Goal: Task Accomplishment & Management: Manage account settings

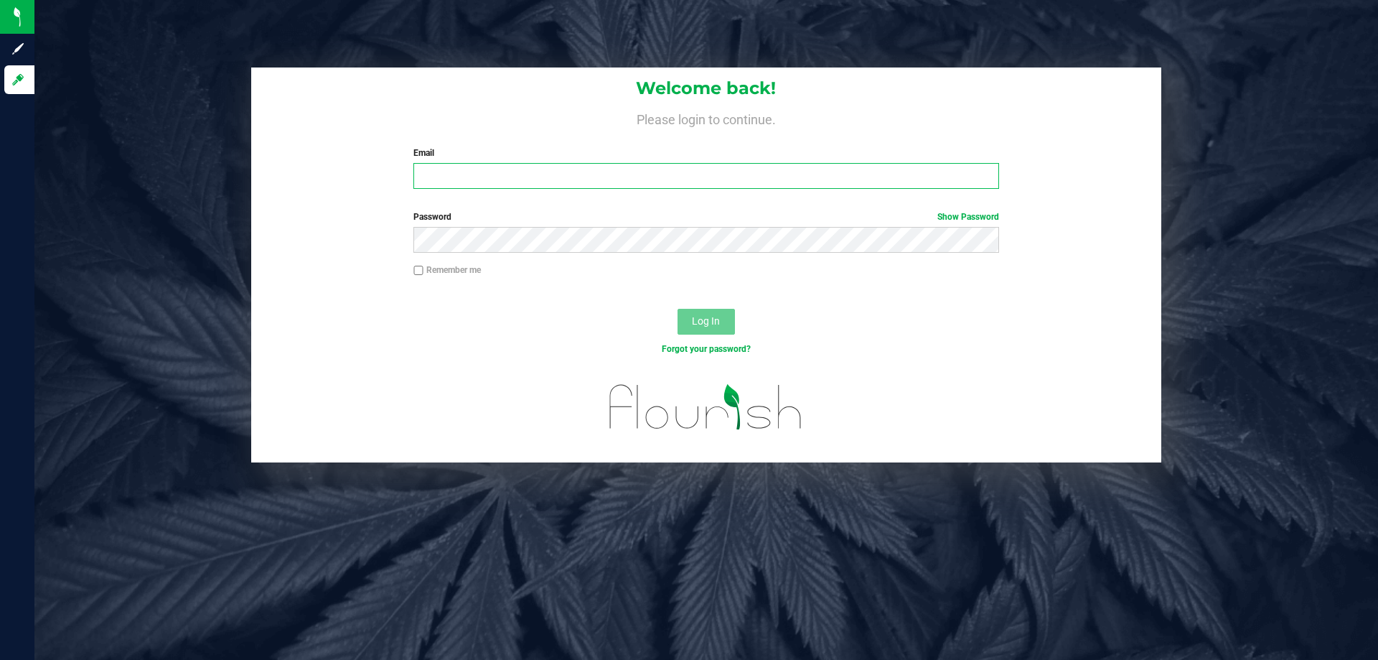
click at [658, 181] on input "Email" at bounding box center [705, 176] width 585 height 26
click at [604, 174] on input "Email" at bounding box center [705, 176] width 585 height 26
type input "[EMAIL_ADDRESS][DOMAIN_NAME]"
click at [677, 309] on button "Log In" at bounding box center [705, 322] width 57 height 26
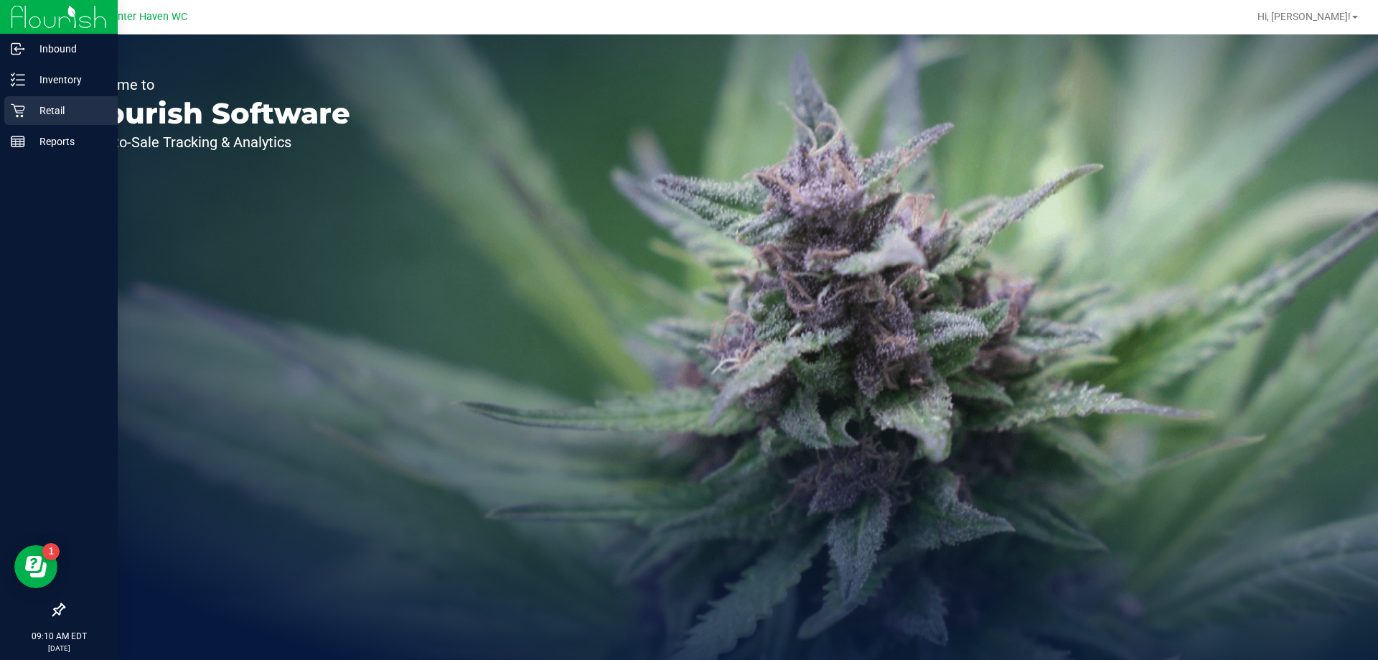
click at [28, 115] on p "Retail" at bounding box center [68, 110] width 86 height 17
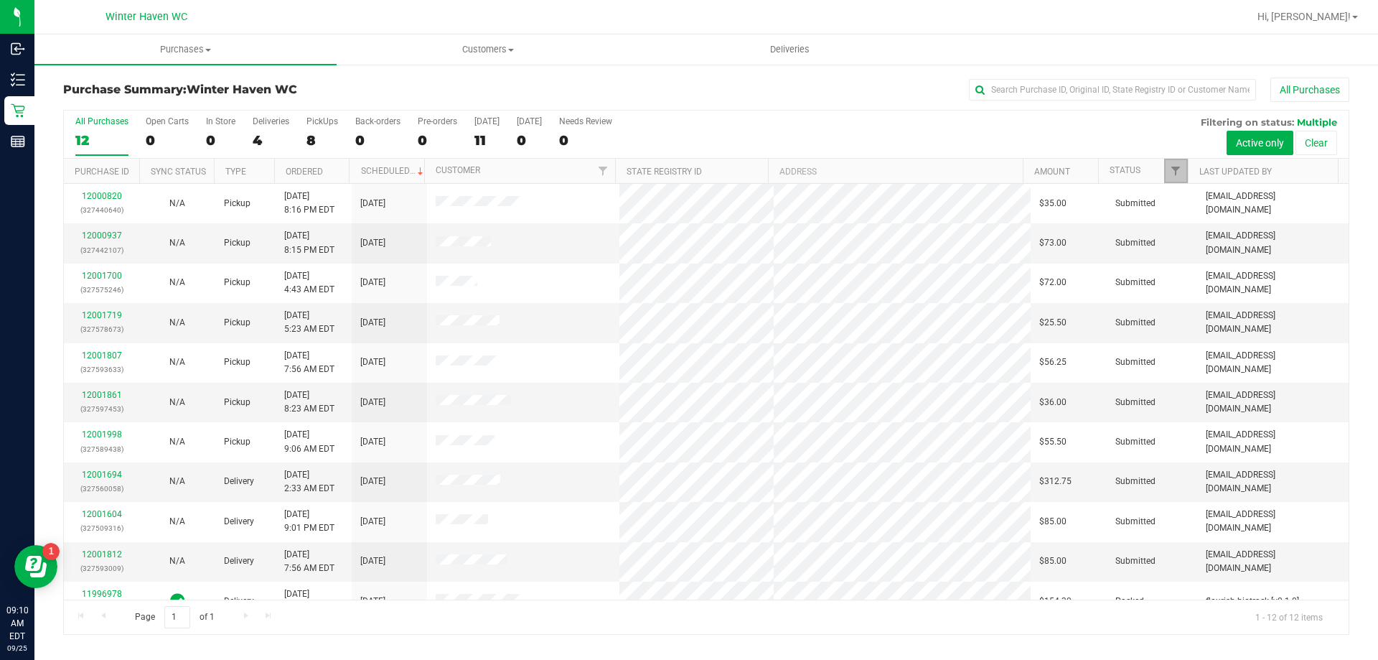
click at [1172, 179] on link "Filter" at bounding box center [1176, 171] width 24 height 24
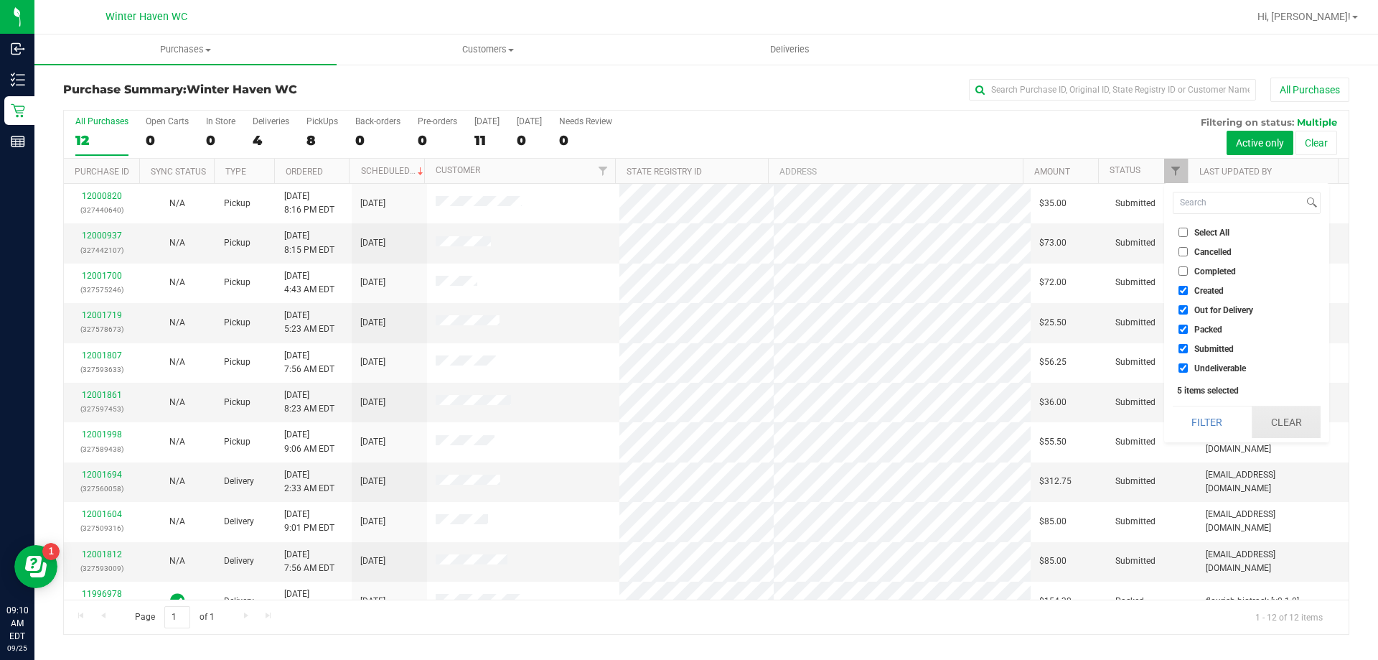
click at [1276, 423] on button "Clear" at bounding box center [1286, 422] width 69 height 32
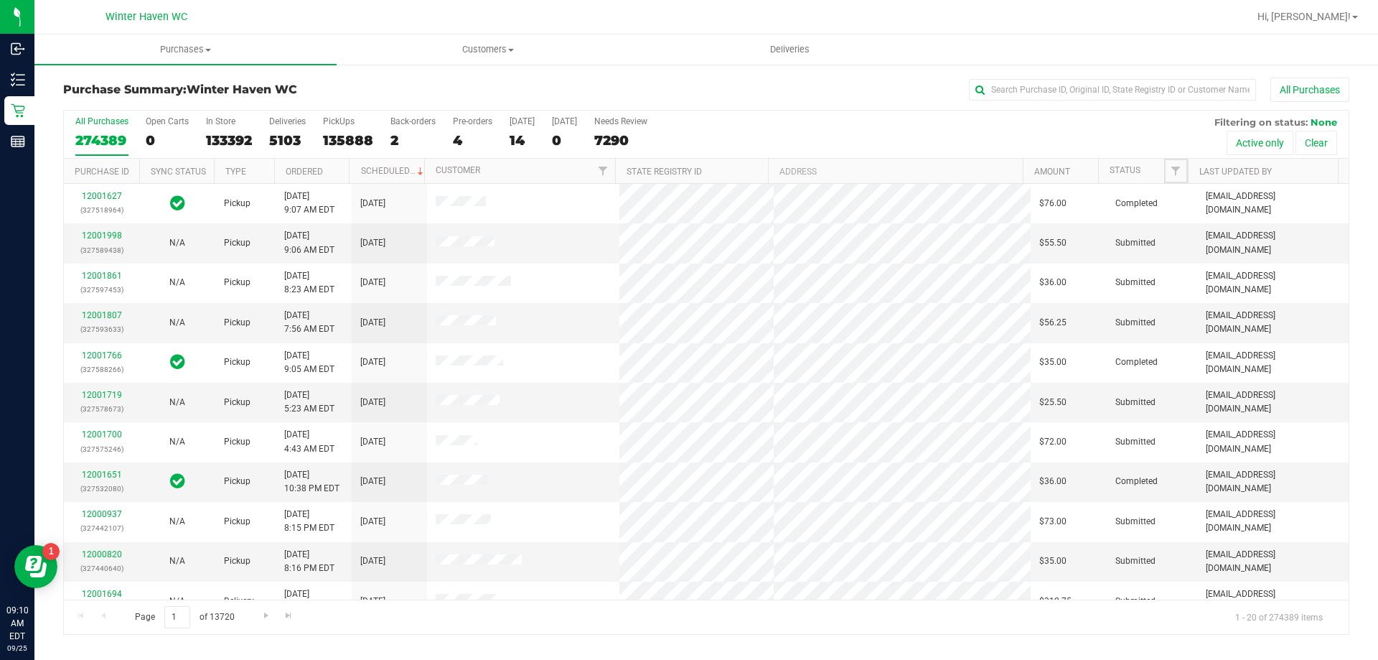
click at [1178, 173] on span "Filter" at bounding box center [1175, 170] width 11 height 11
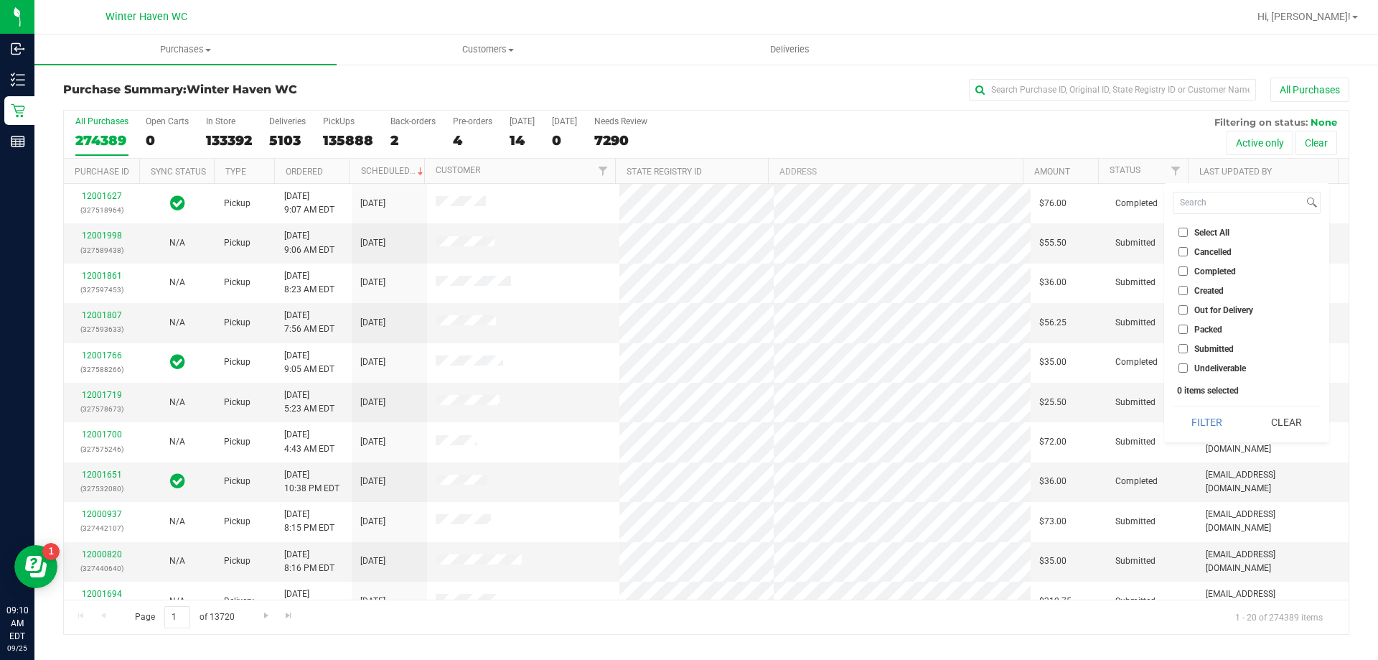
click at [1179, 347] on input "Submitted" at bounding box center [1182, 348] width 9 height 9
checkbox input "true"
drag, startPoint x: 1206, startPoint y: 426, endPoint x: 1206, endPoint y: 418, distance: 7.9
click at [1206, 424] on button "Filter" at bounding box center [1207, 422] width 69 height 32
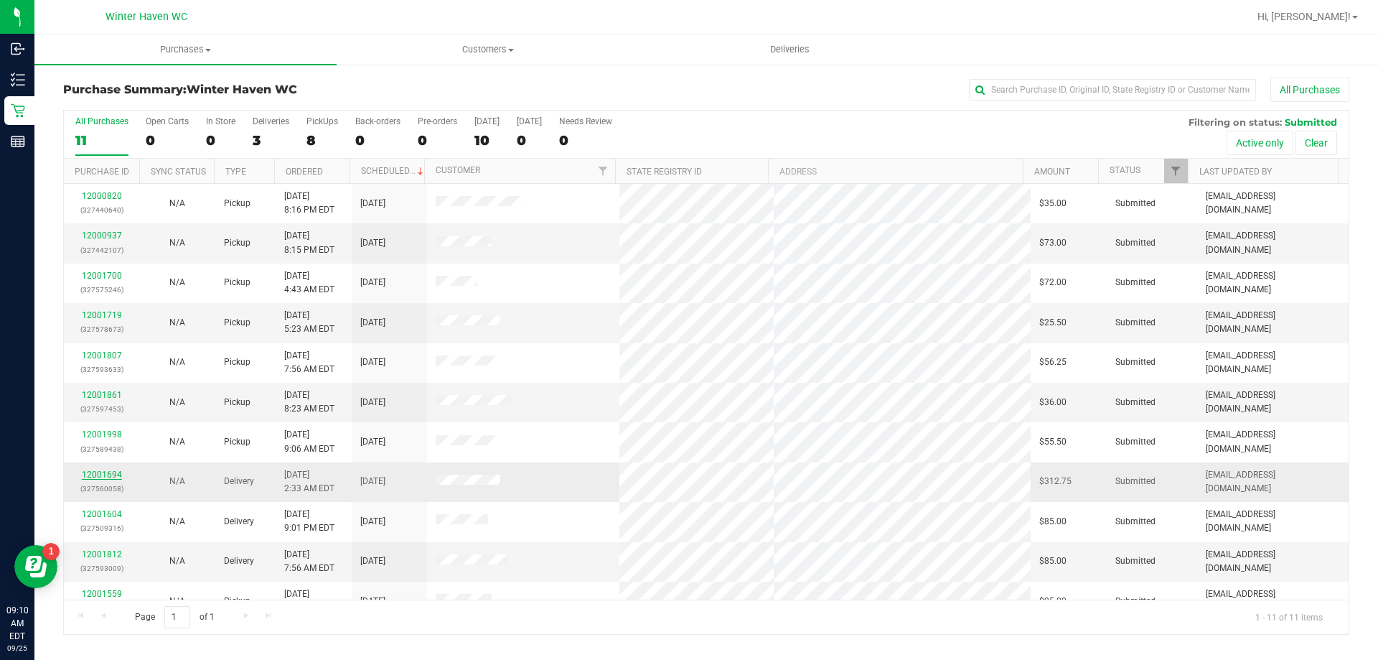
click at [114, 479] on link "12001694" at bounding box center [102, 474] width 40 height 10
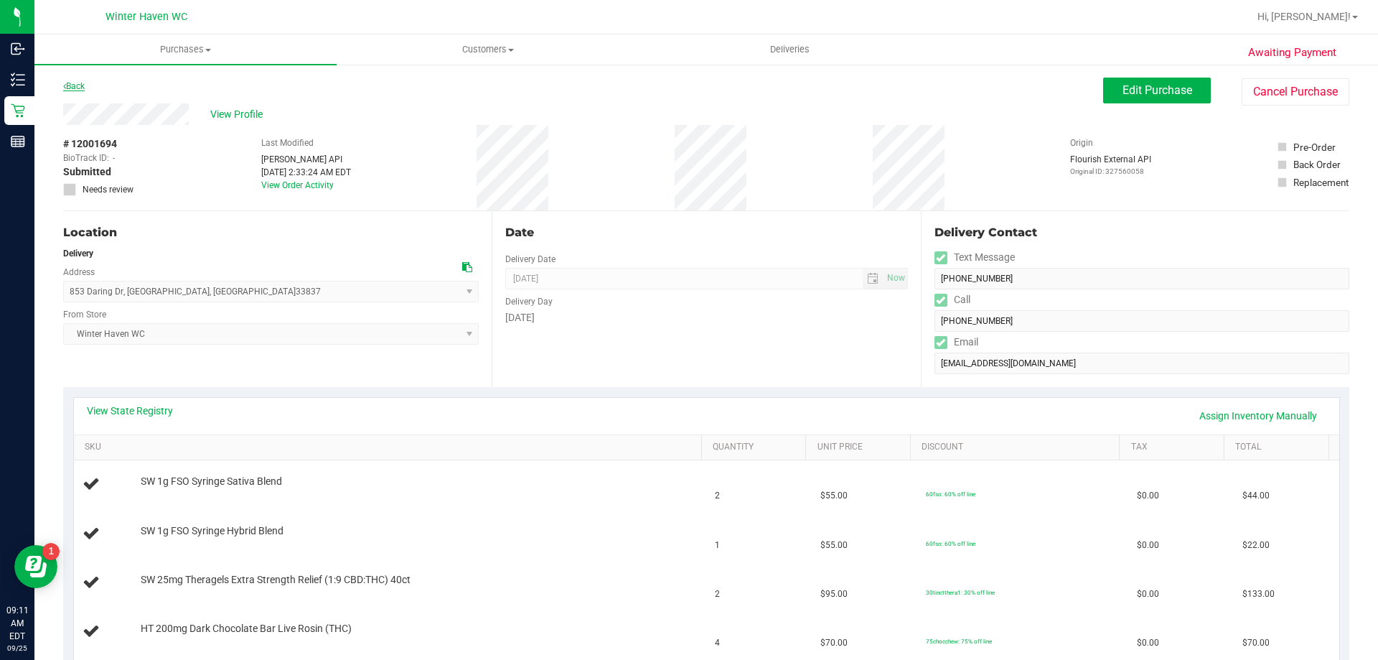
click at [85, 84] on link "Back" at bounding box center [74, 86] width 22 height 10
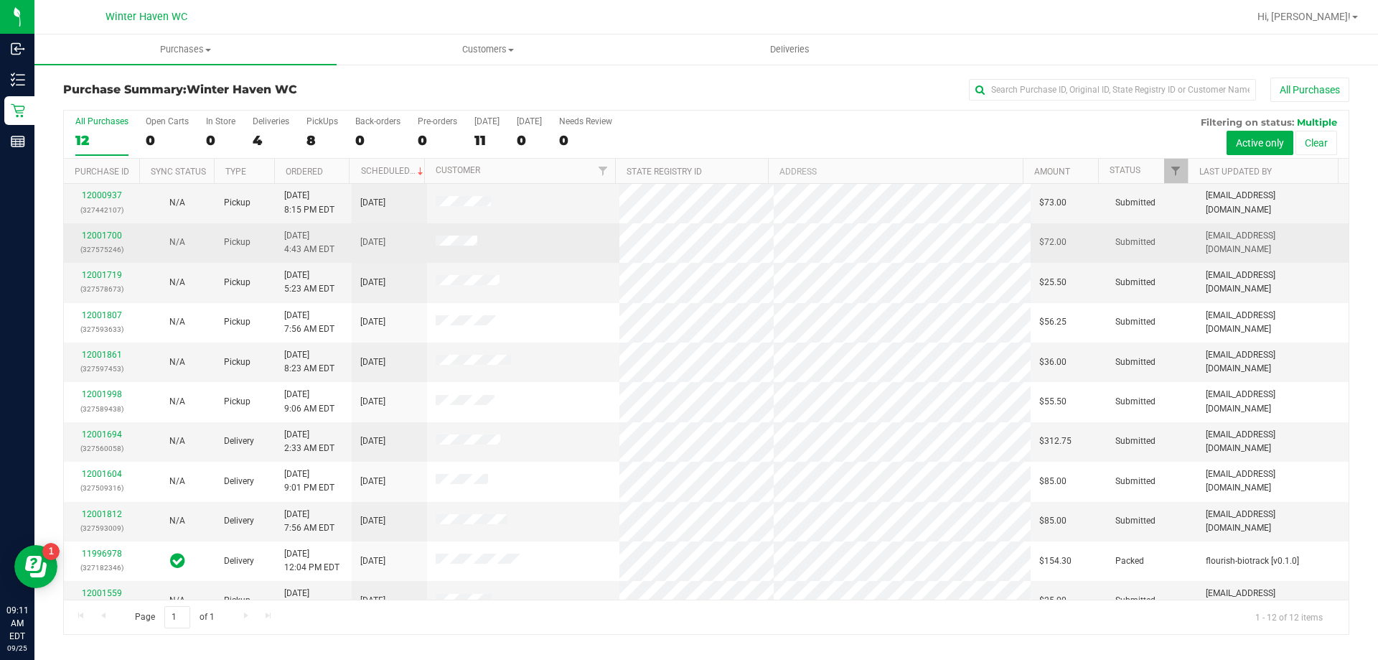
scroll to position [61, 0]
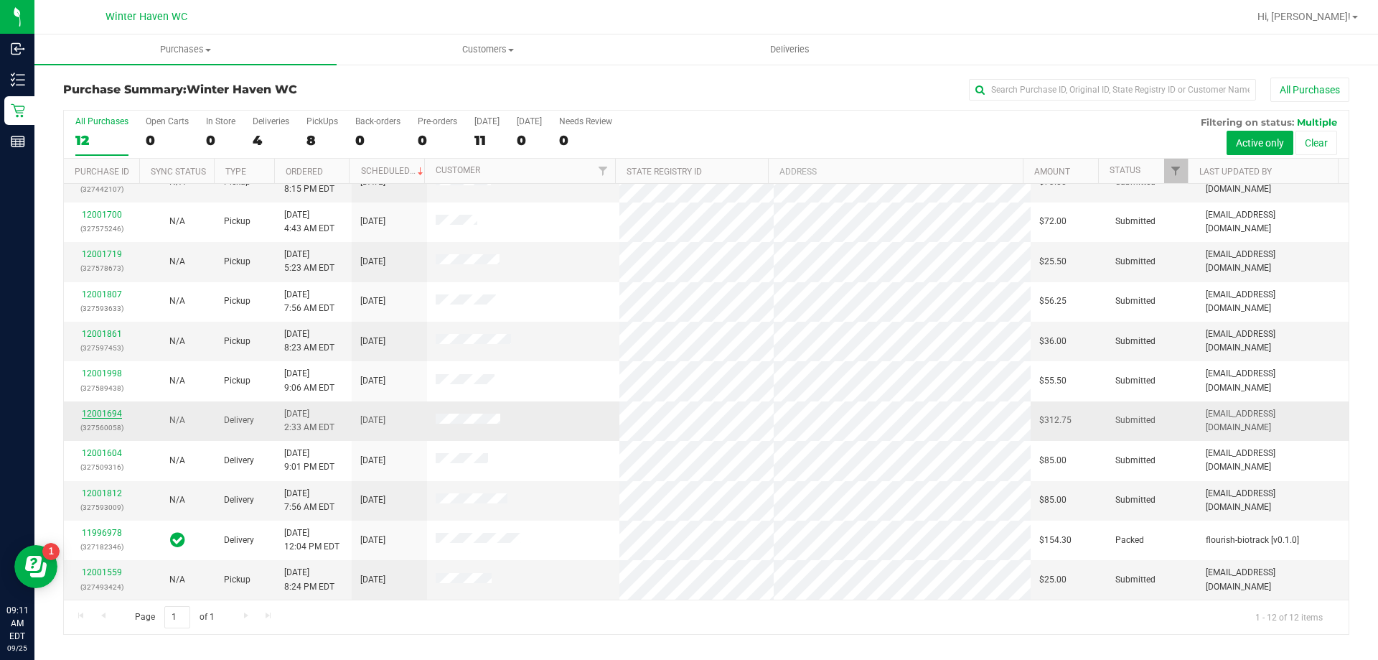
click at [111, 409] on link "12001694" at bounding box center [102, 413] width 40 height 10
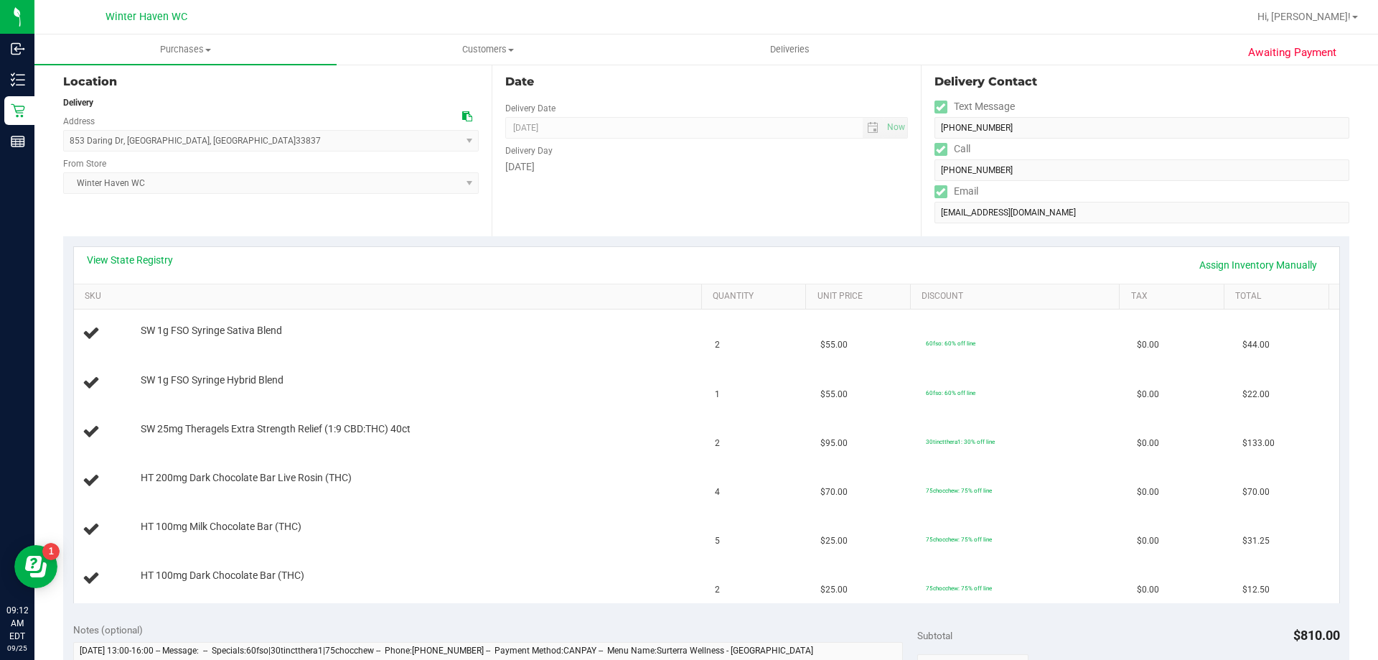
scroll to position [581, 0]
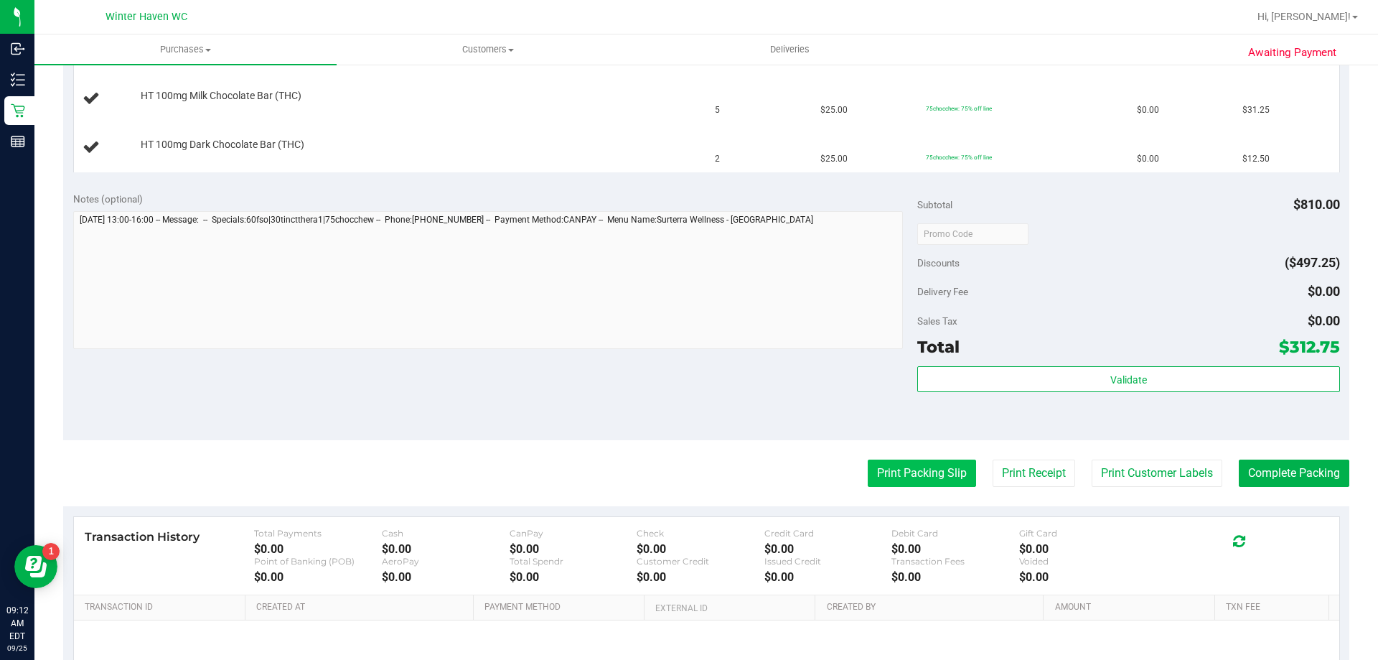
click at [870, 468] on button "Print Packing Slip" at bounding box center [922, 472] width 108 height 27
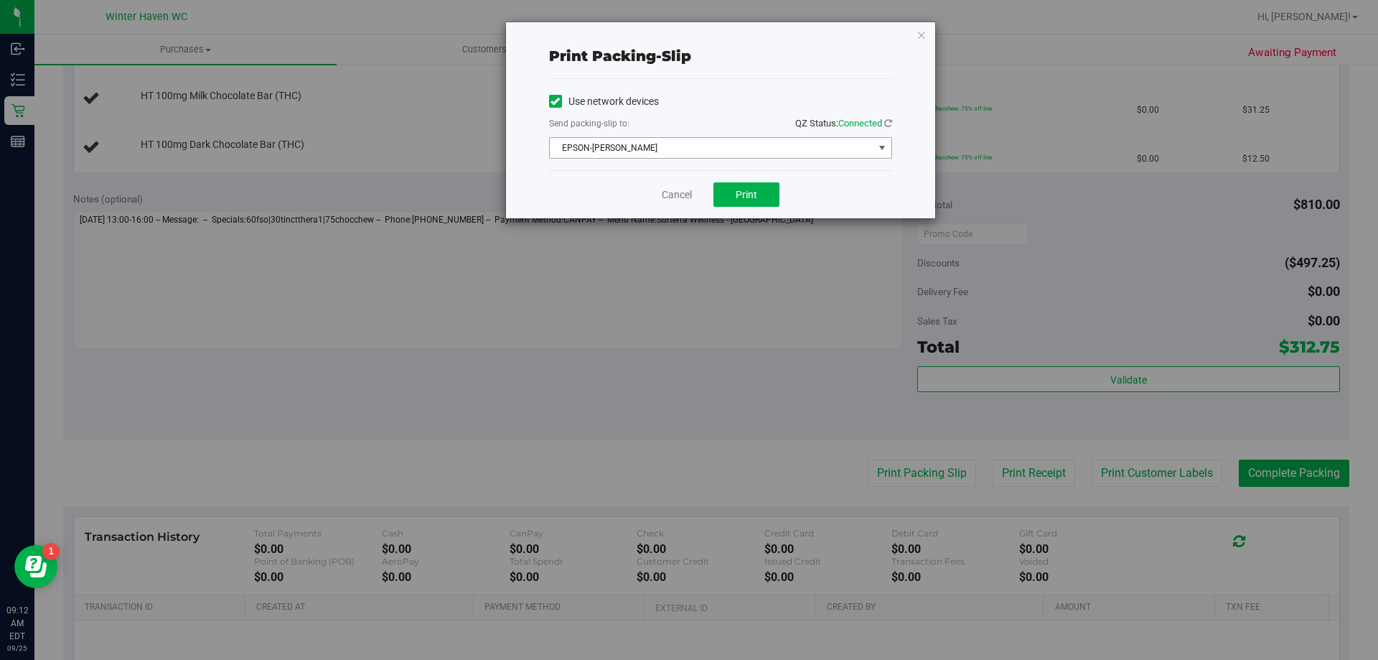
click at [683, 142] on span "EPSON-[PERSON_NAME]" at bounding box center [712, 148] width 324 height 20
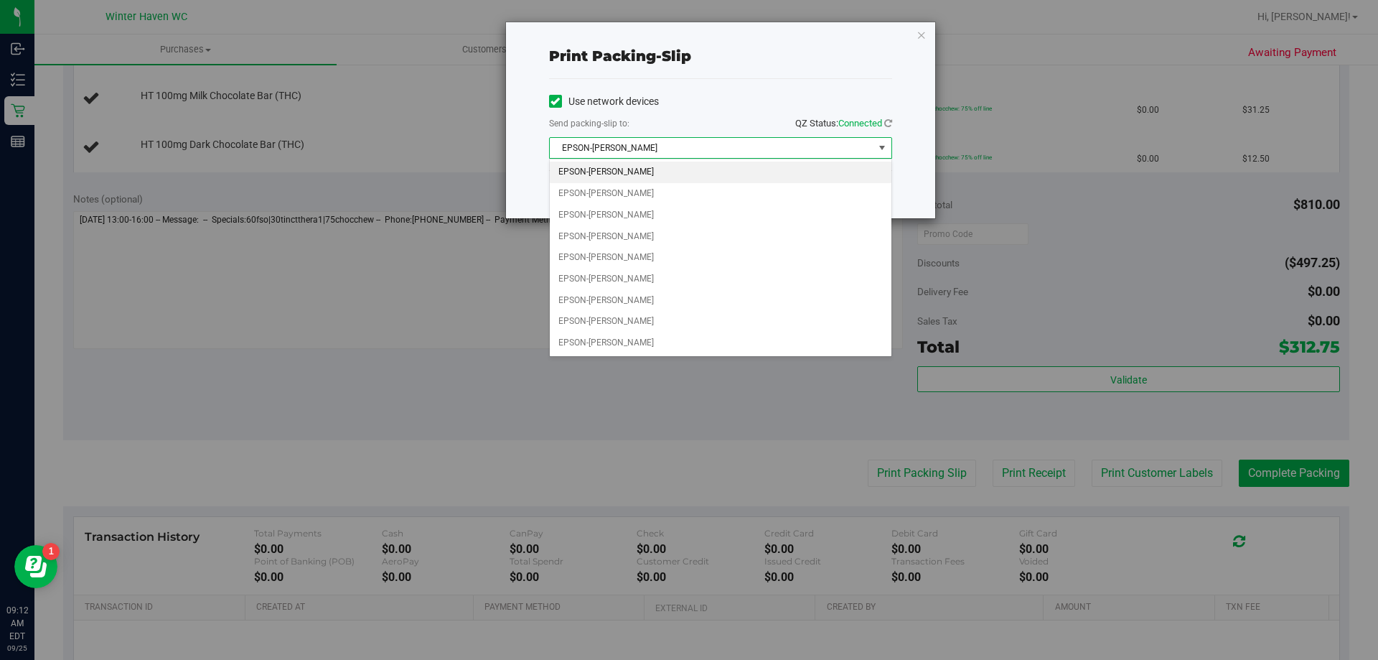
click at [726, 100] on div "Use network devices" at bounding box center [720, 101] width 343 height 22
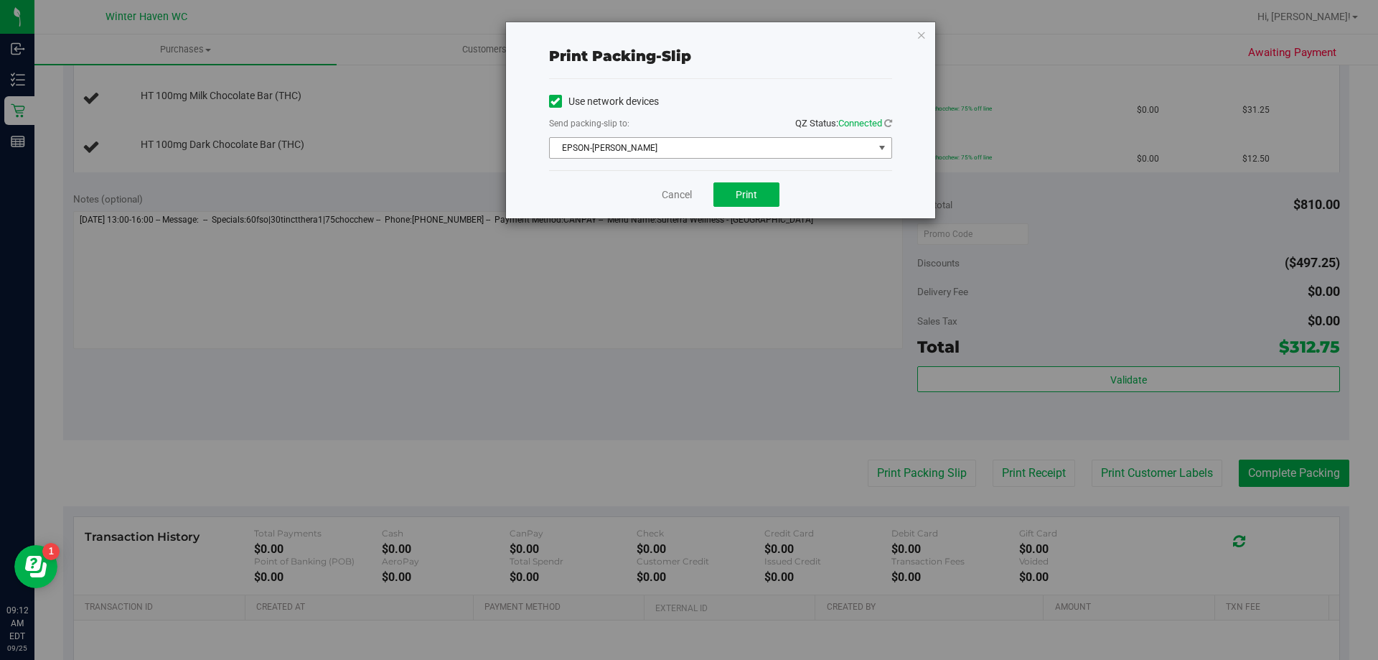
click at [665, 155] on span "EPSON-[PERSON_NAME]" at bounding box center [712, 148] width 324 height 20
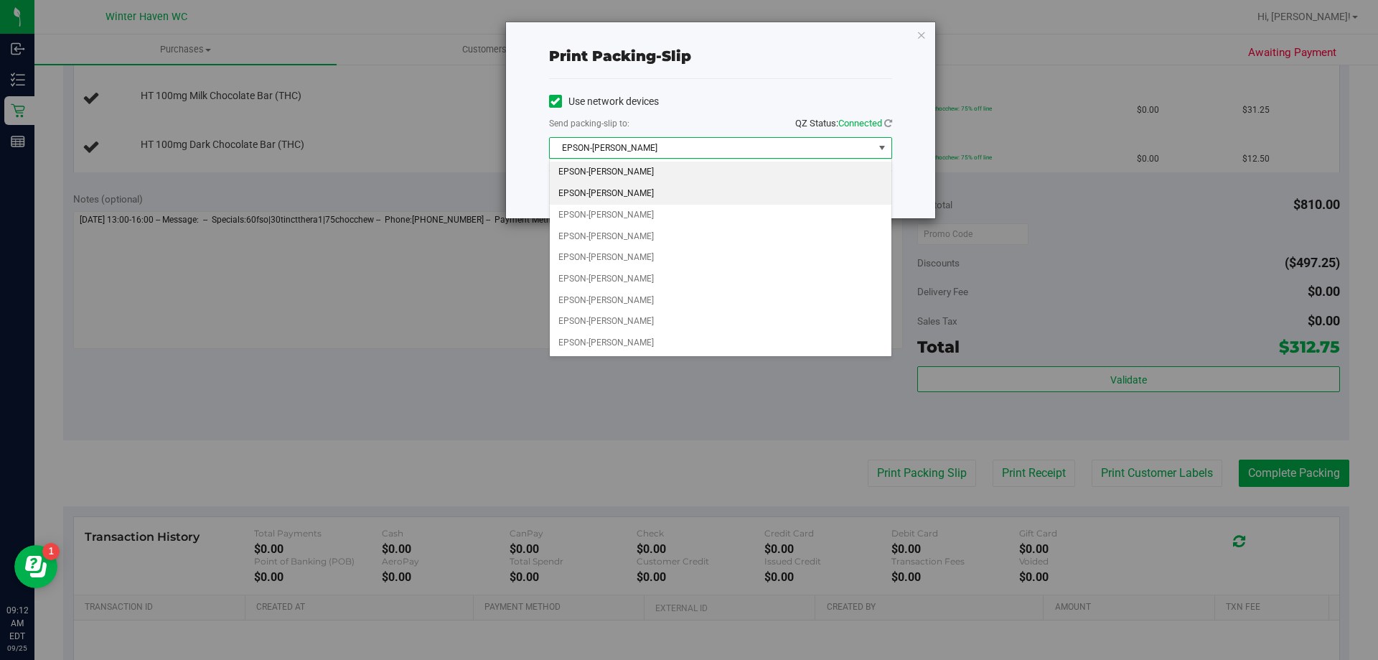
click at [634, 191] on li "EPSON-[PERSON_NAME]" at bounding box center [721, 194] width 342 height 22
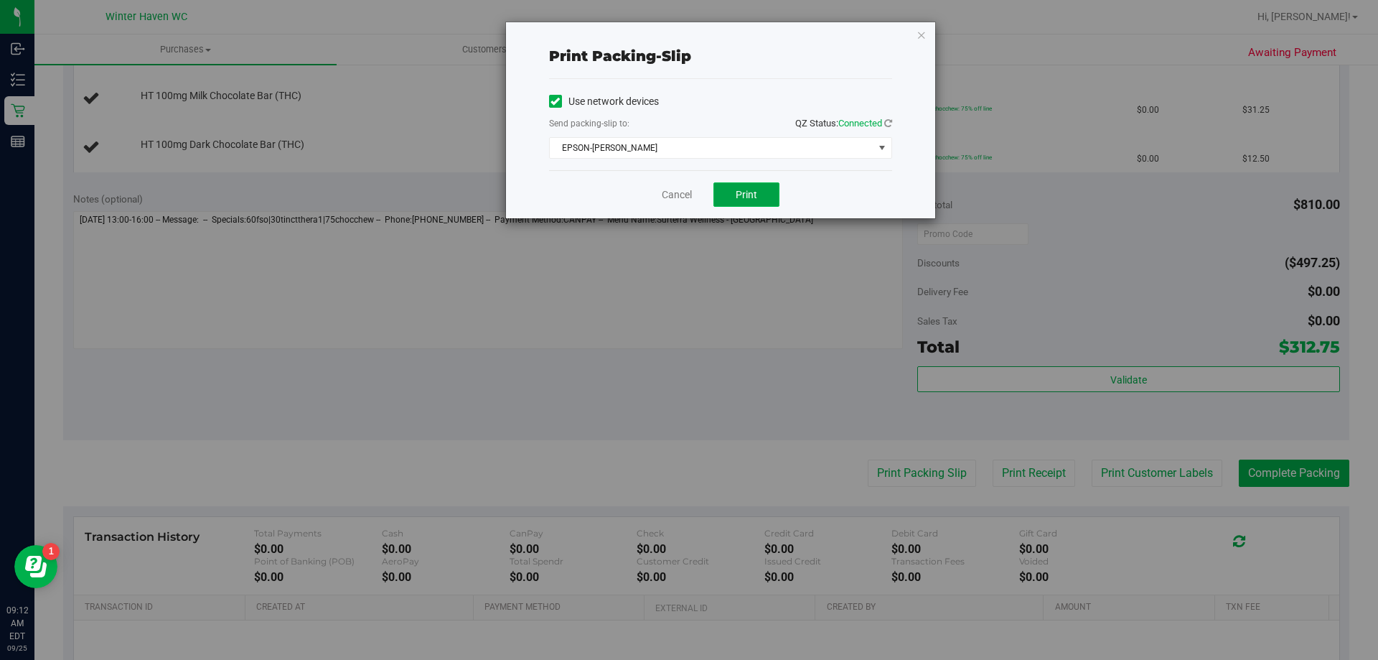
click at [751, 197] on span "Print" at bounding box center [747, 194] width 22 height 11
click at [926, 35] on icon "button" at bounding box center [921, 34] width 10 height 17
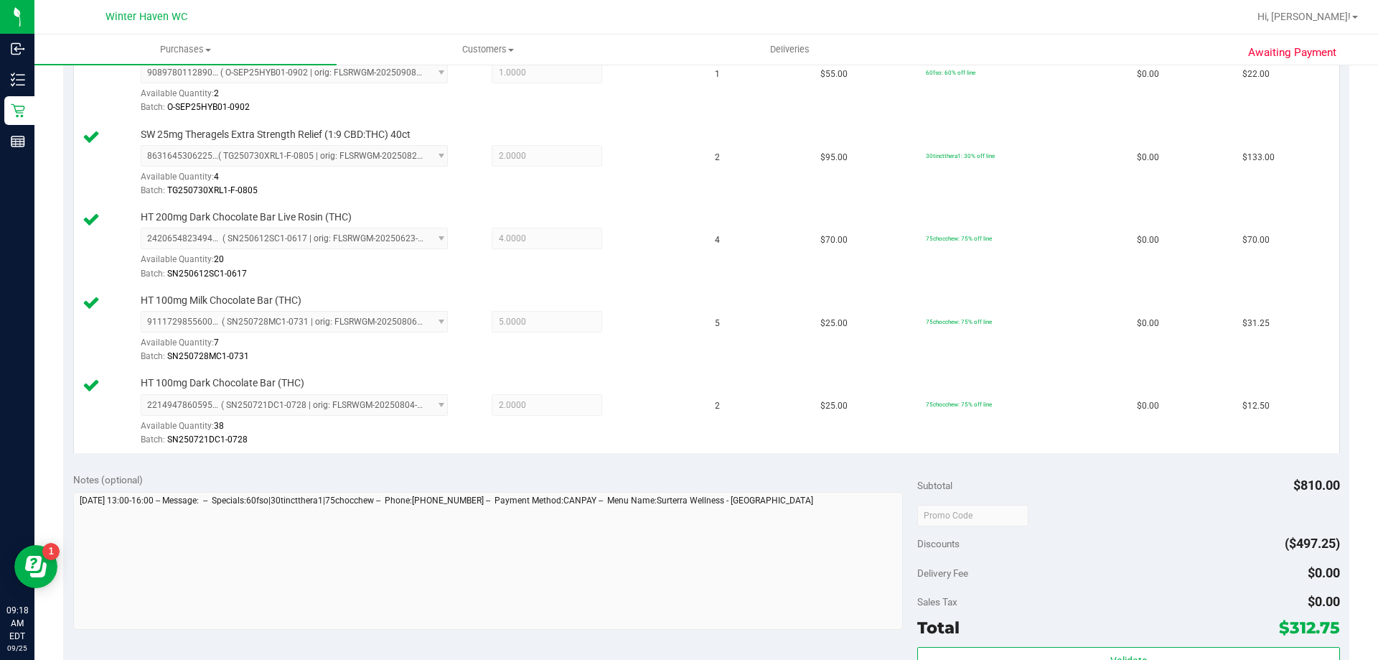
scroll to position [725, 0]
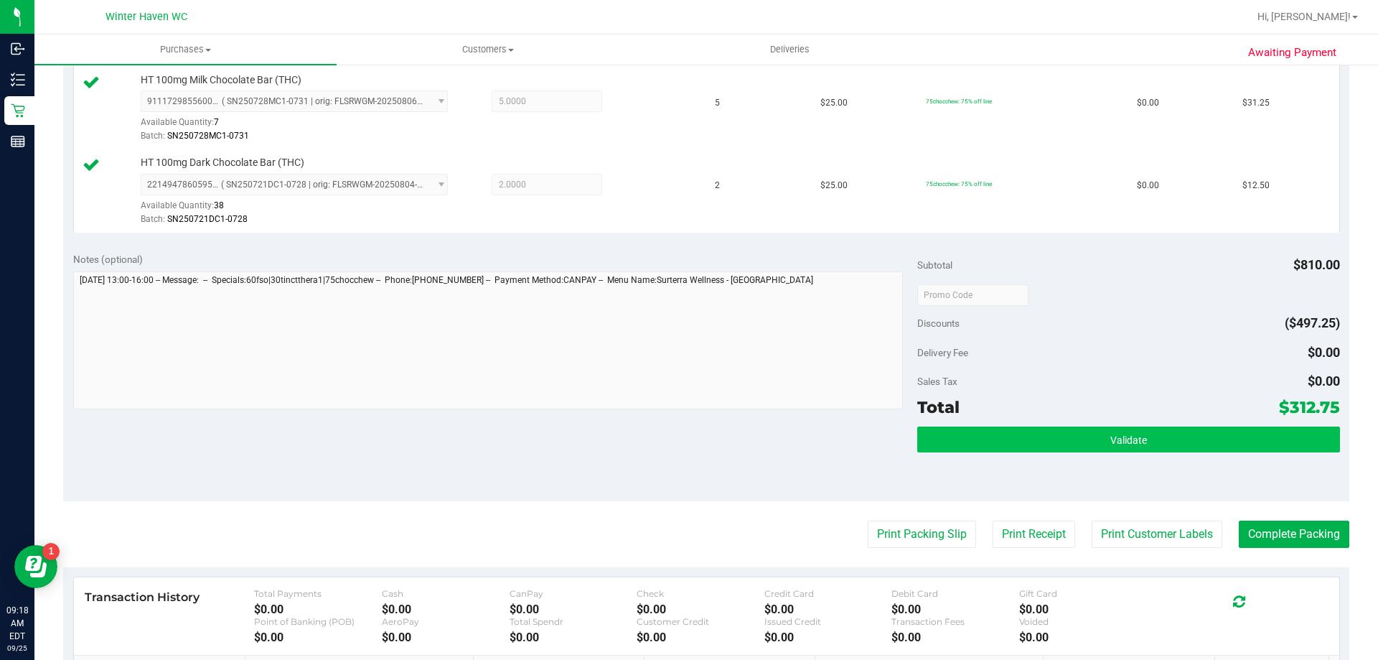
drag, startPoint x: 1112, startPoint y: 424, endPoint x: 1105, endPoint y: 438, distance: 15.1
click at [1112, 426] on div "Subtotal $810.00 Discounts ($497.25) Delivery Fee $0.00 Sales Tax $0.00 Total $…" at bounding box center [1128, 371] width 422 height 239
click at [1110, 439] on span "Validate" at bounding box center [1128, 439] width 37 height 11
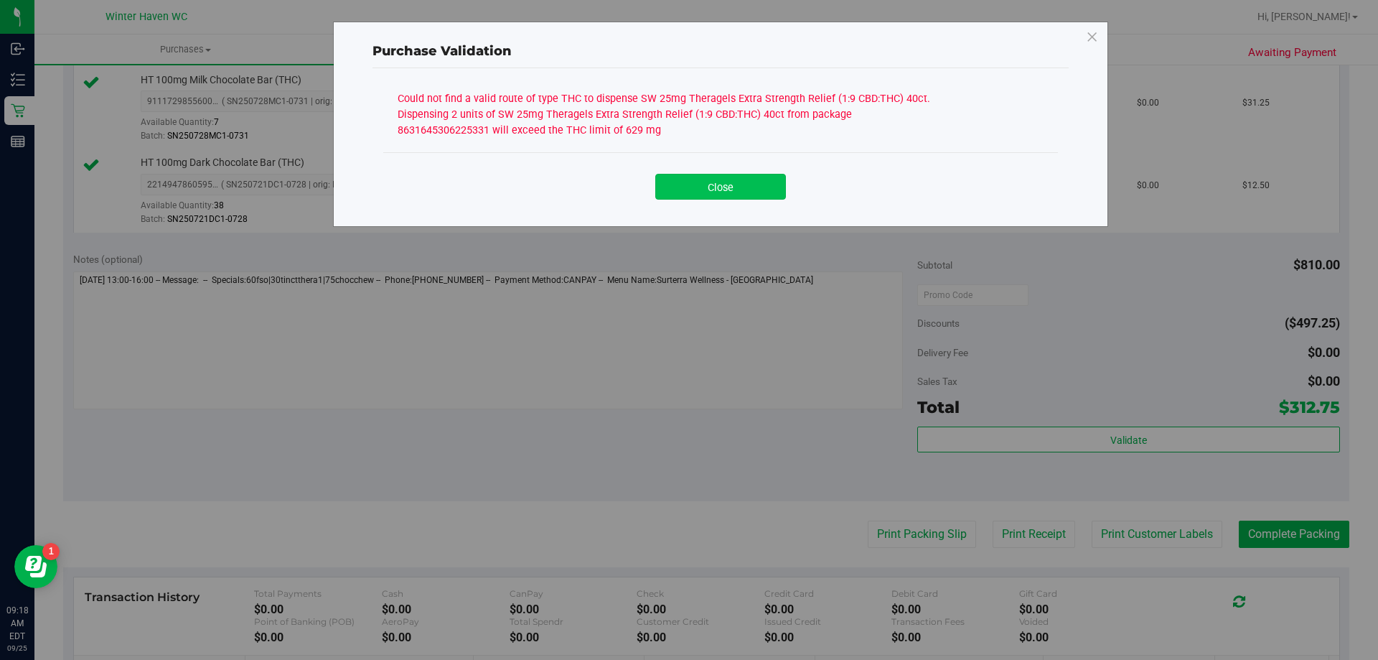
click at [723, 181] on button "Close" at bounding box center [720, 187] width 131 height 26
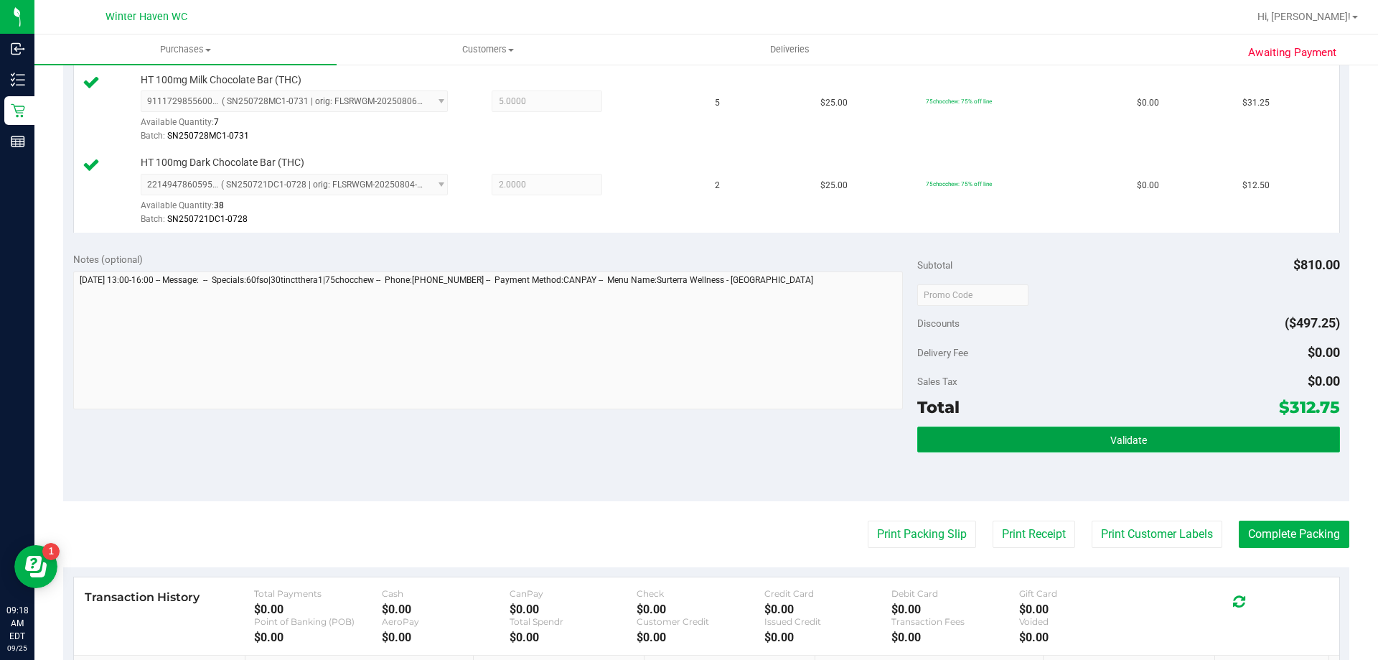
click at [975, 449] on button "Validate" at bounding box center [1128, 439] width 422 height 26
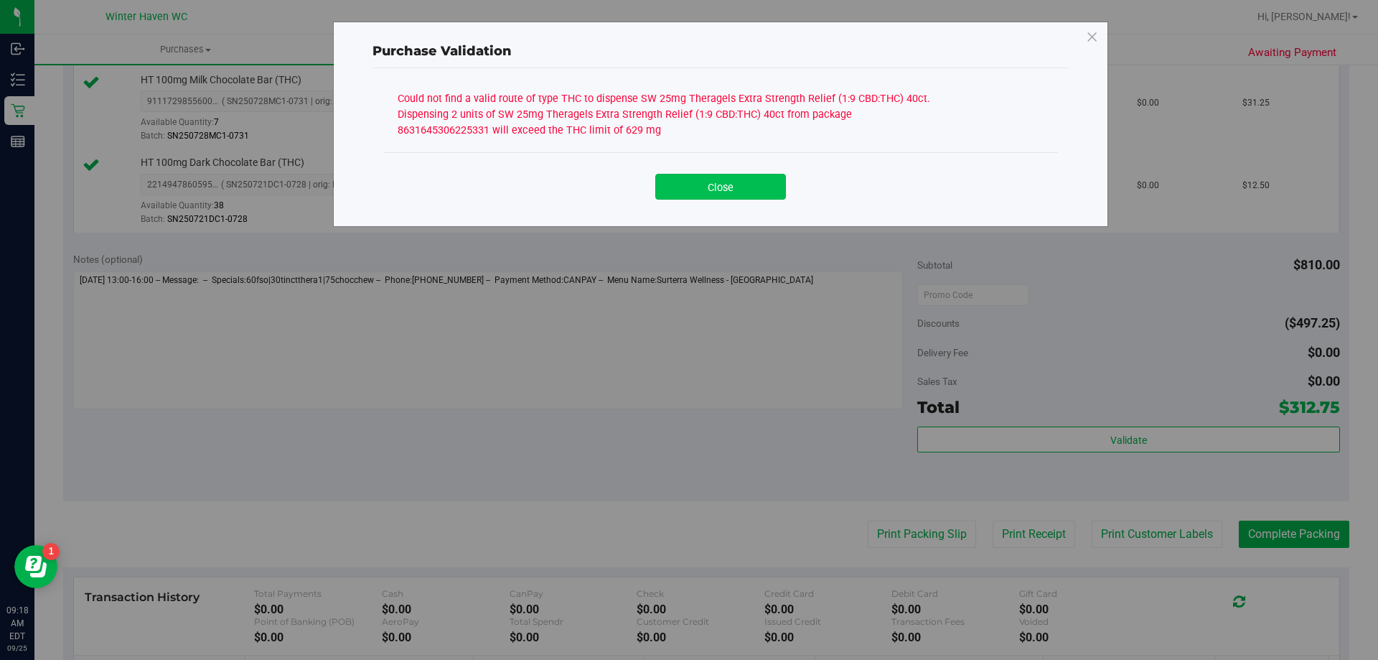
click at [721, 195] on button "Close" at bounding box center [720, 187] width 131 height 26
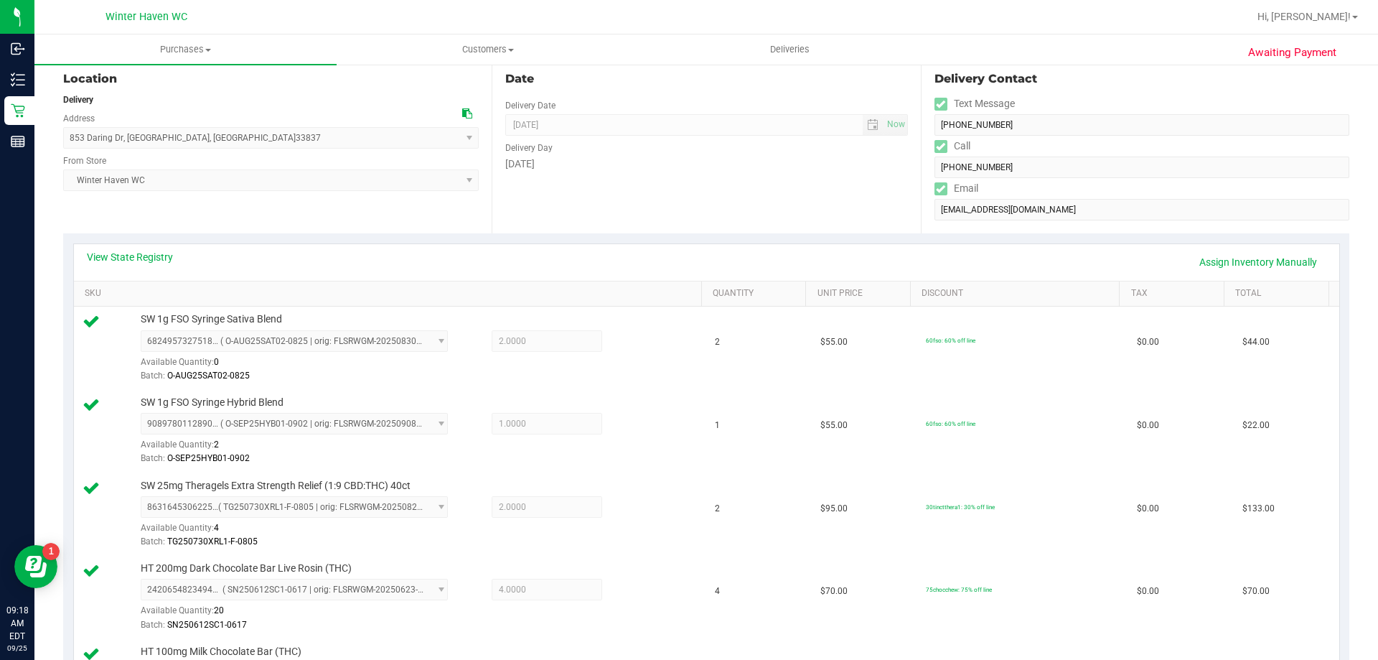
scroll to position [0, 0]
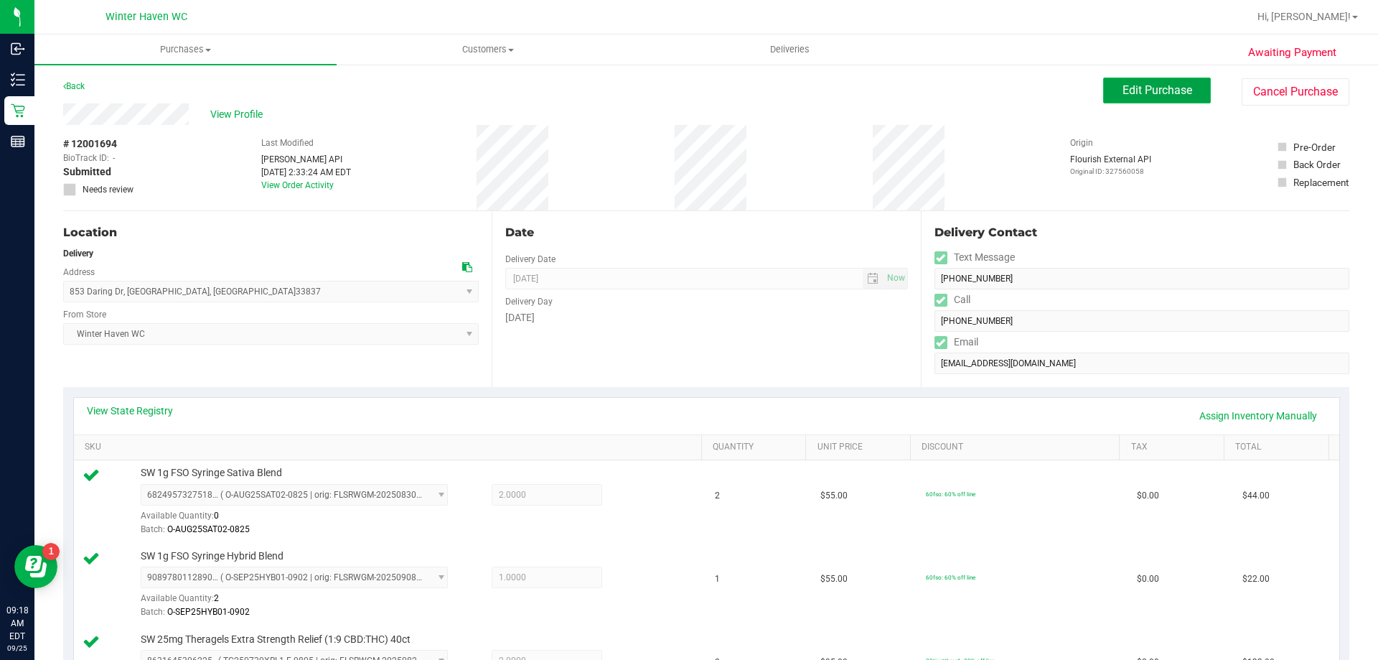
click at [1133, 90] on span "Edit Purchase" at bounding box center [1157, 90] width 70 height 14
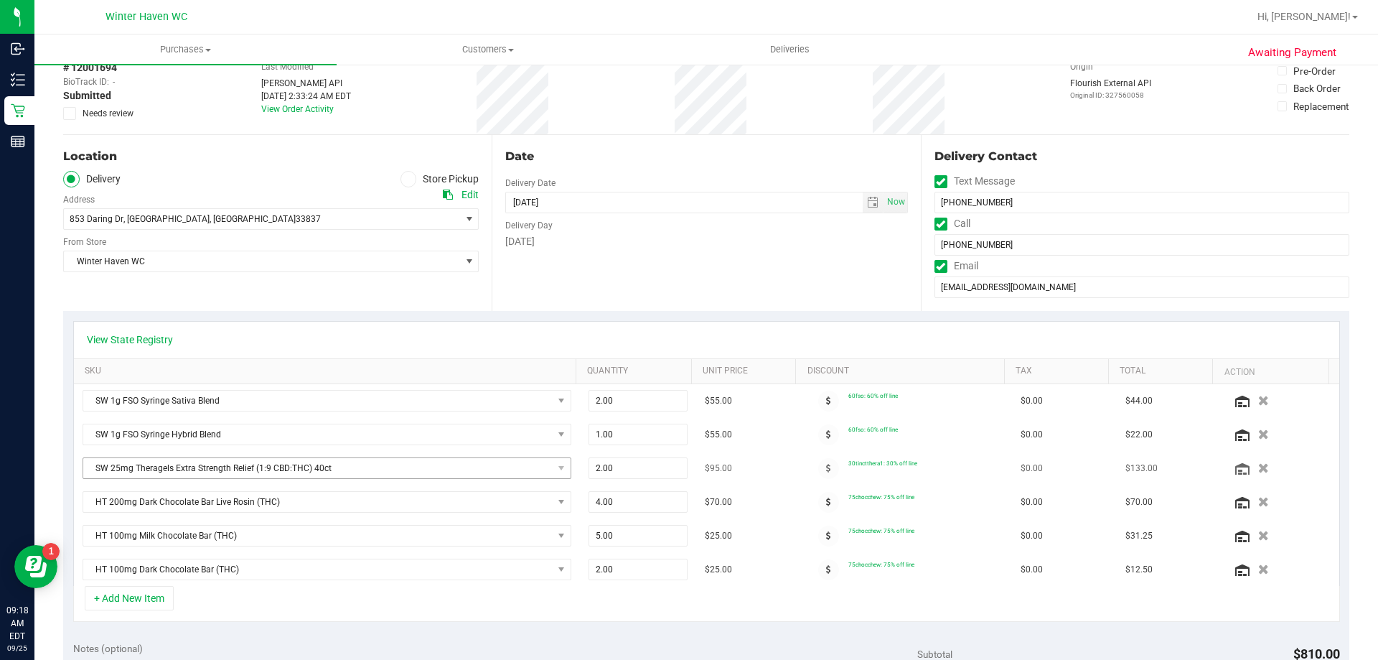
scroll to position [215, 0]
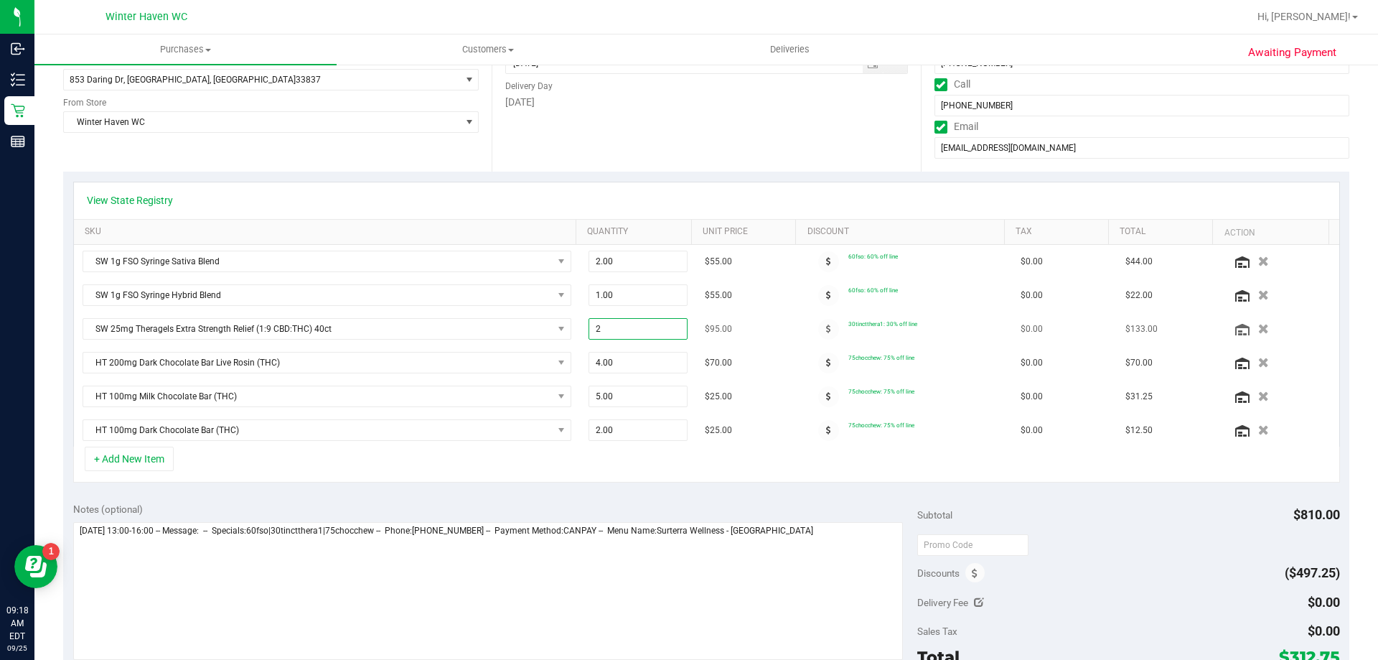
click at [616, 326] on span "2.00 2" at bounding box center [639, 329] width 100 height 22
click at [616, 326] on input "2" at bounding box center [638, 329] width 98 height 20
type input "1"
type input "2.00"
click at [533, 487] on div "View State Registry SKU Quantity Unit Price Discount Tax Total Action SW 1g FSO…" at bounding box center [706, 332] width 1286 height 321
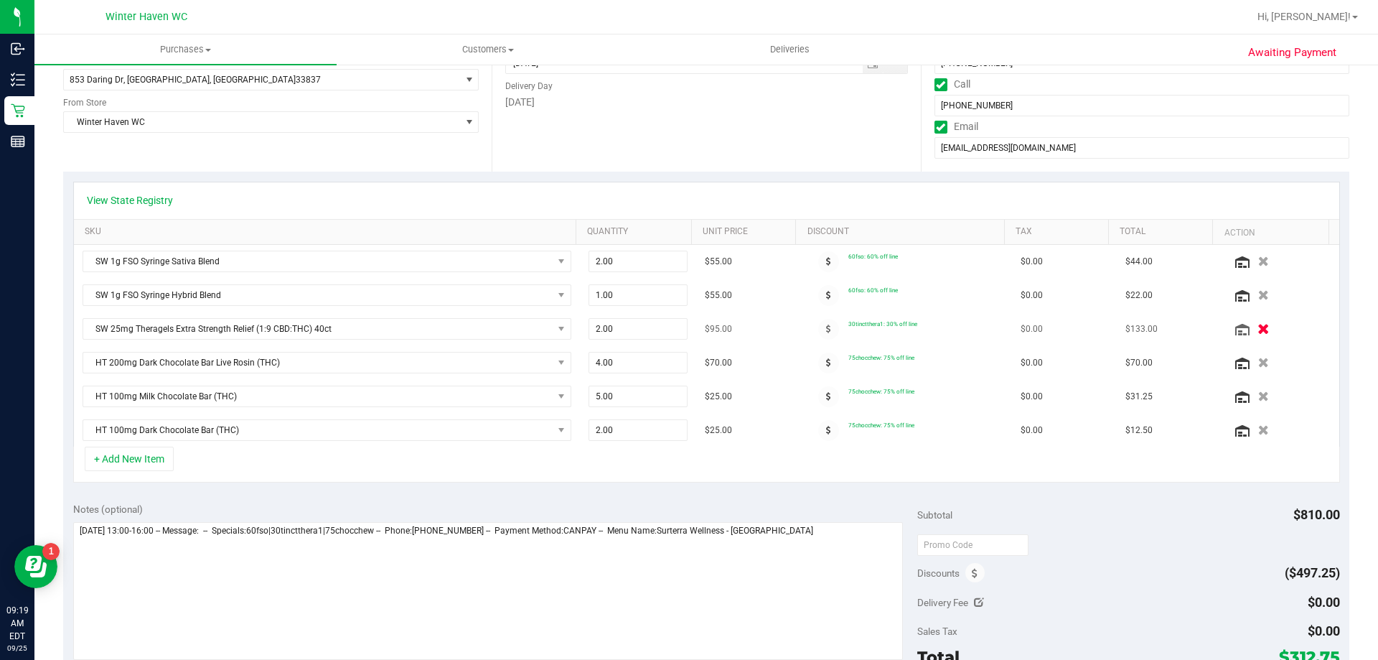
click at [1251, 332] on button "button" at bounding box center [1263, 328] width 24 height 15
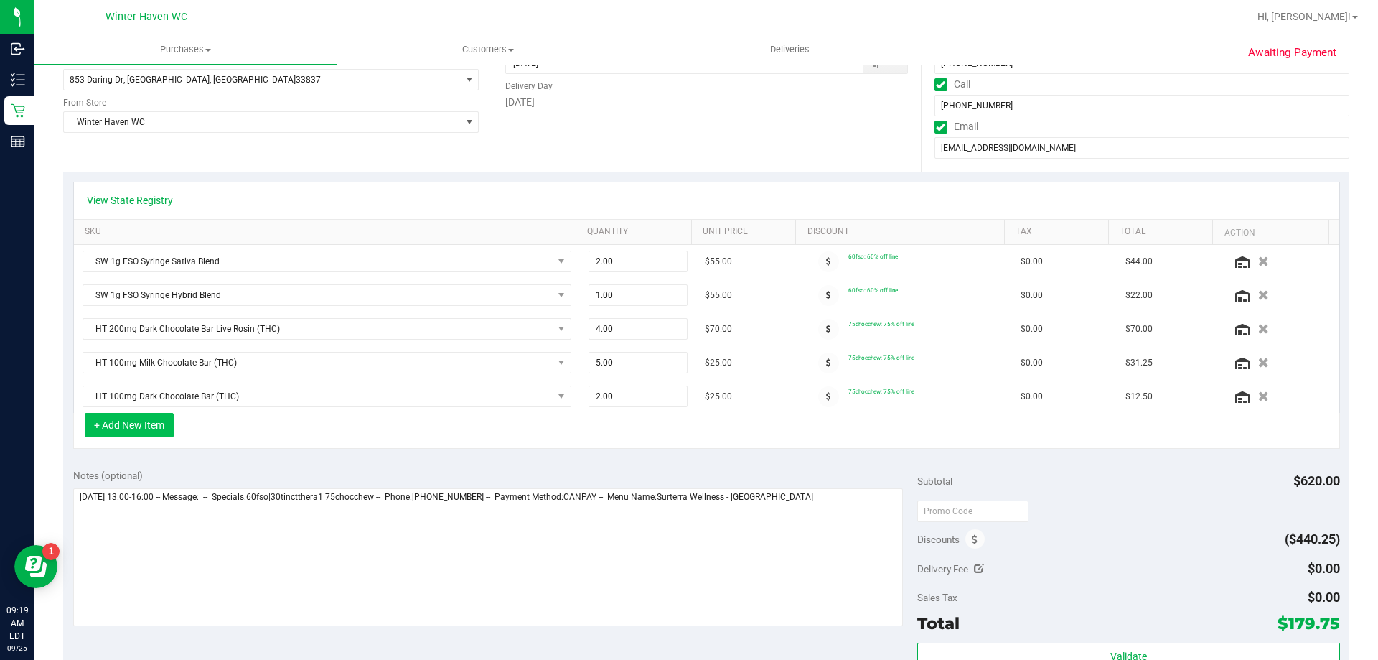
click at [159, 427] on button "+ Add New Item" at bounding box center [129, 425] width 89 height 24
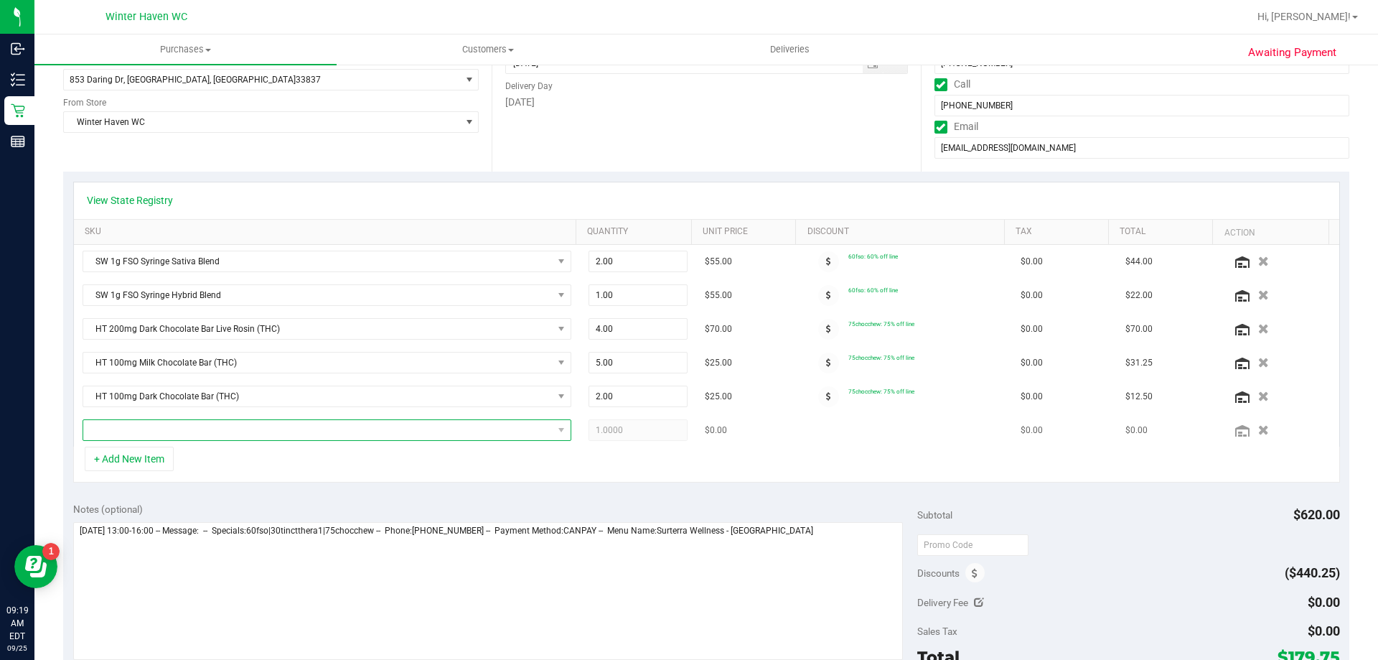
click at [174, 431] on span "NO DATA FOUND" at bounding box center [317, 430] width 469 height 20
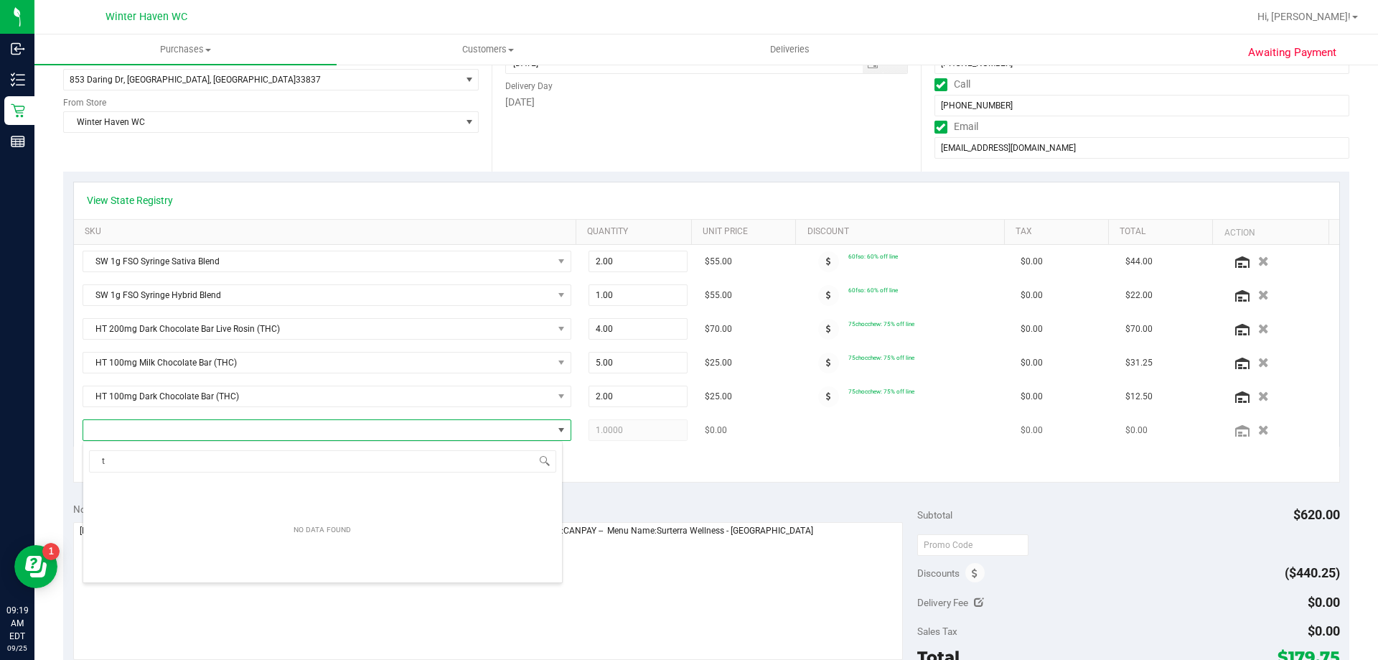
scroll to position [22, 476]
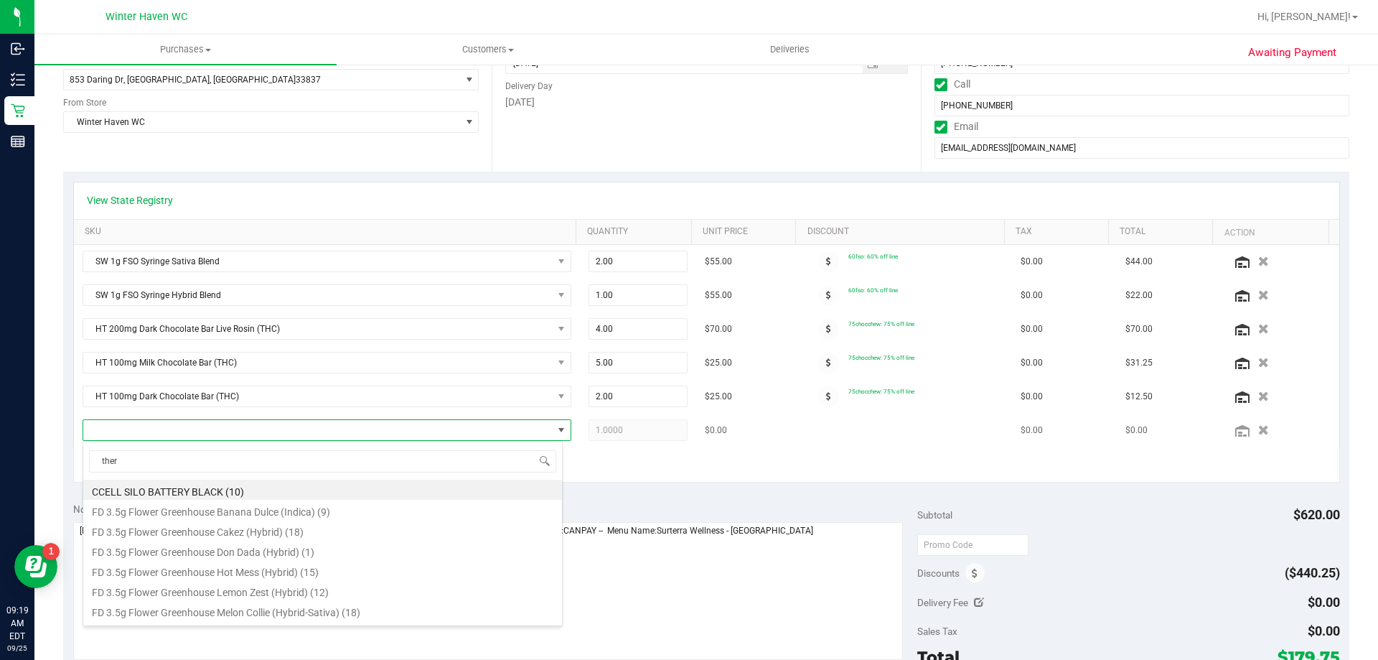
type input "thera"
click at [224, 617] on li "SW 25mg Theragels Extra Strength Relief (1:9 CBD:THC) 40ct (6)" at bounding box center [322, 610] width 479 height 20
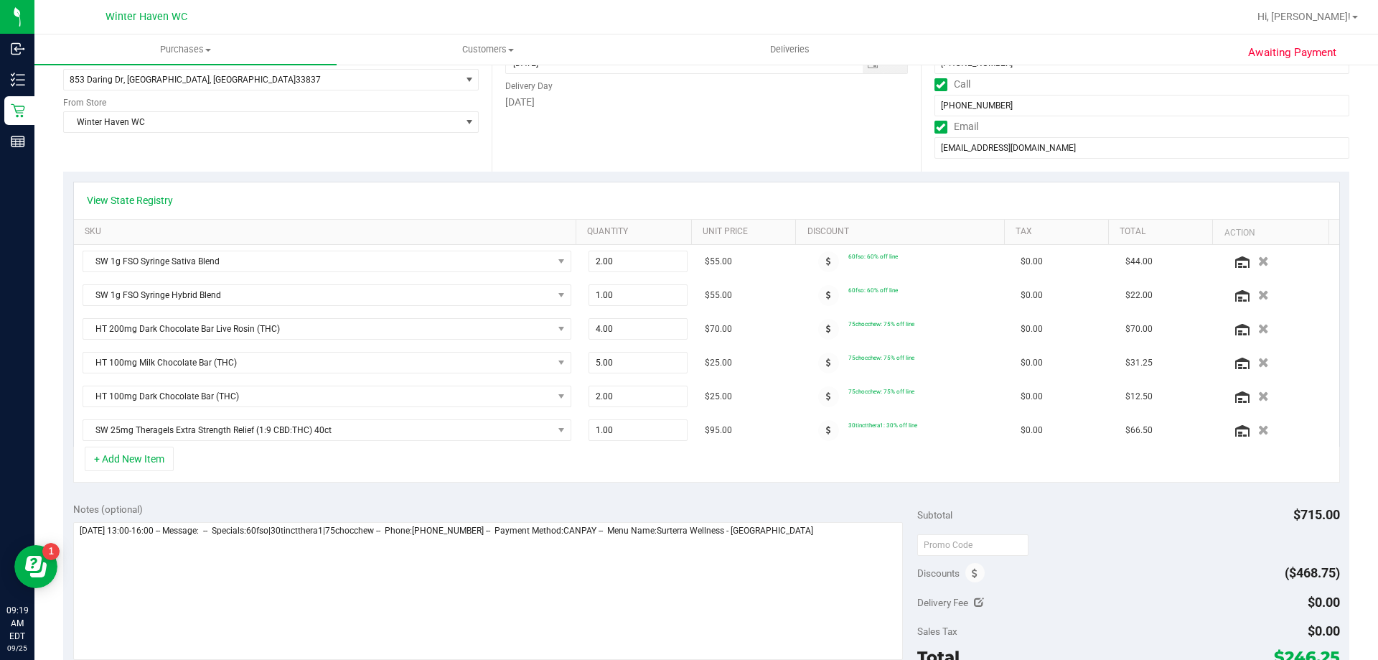
click at [1090, 461] on div "+ Add New Item" at bounding box center [706, 464] width 1267 height 36
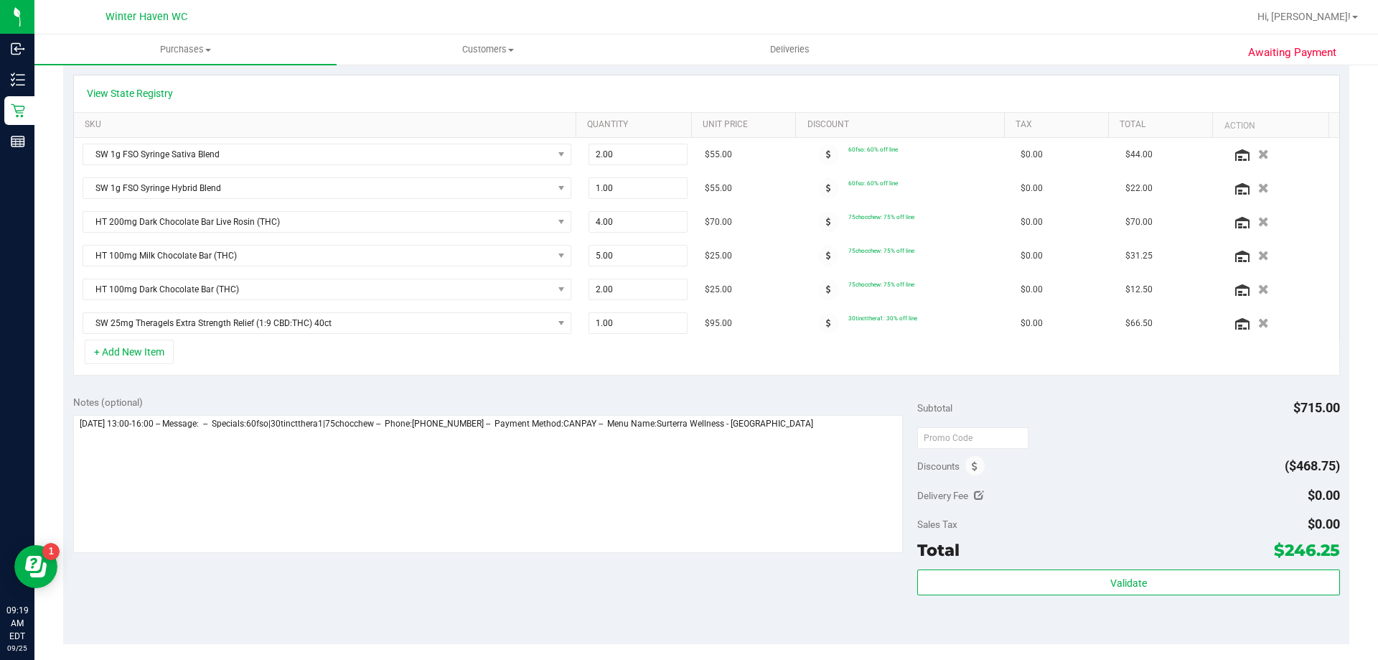
scroll to position [502, 0]
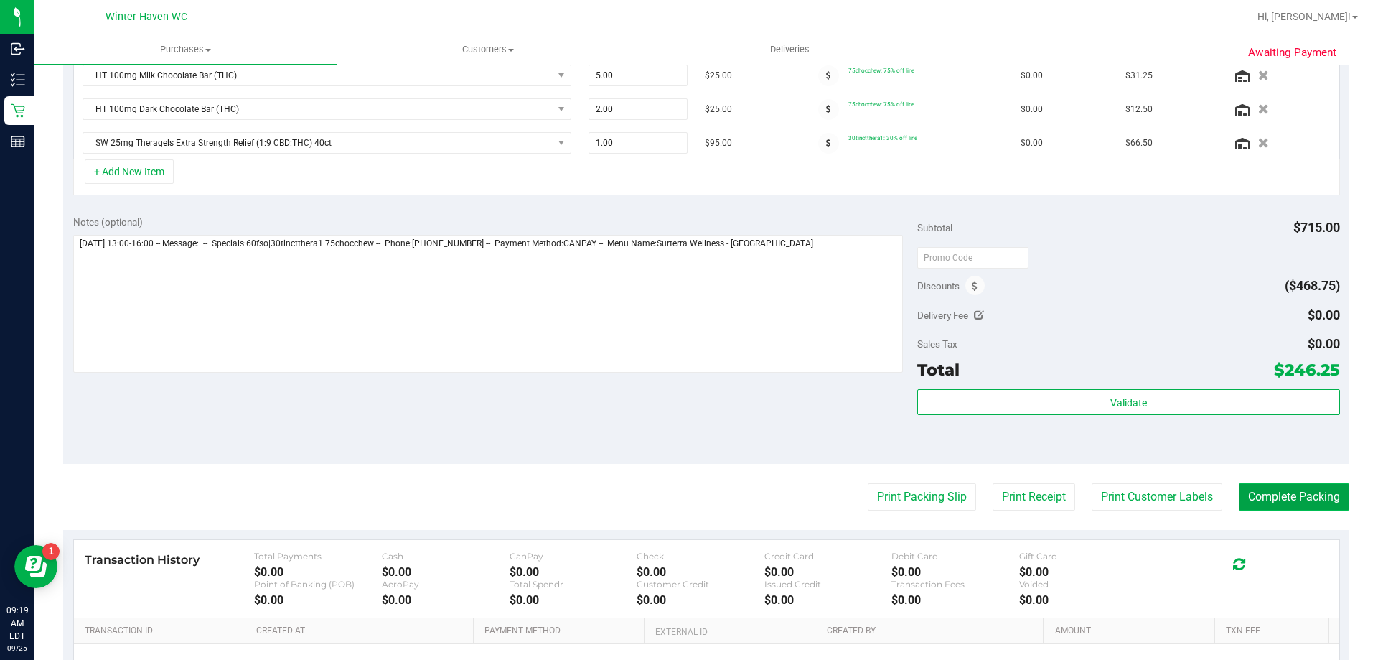
click at [1277, 497] on button "Complete Packing" at bounding box center [1294, 496] width 111 height 27
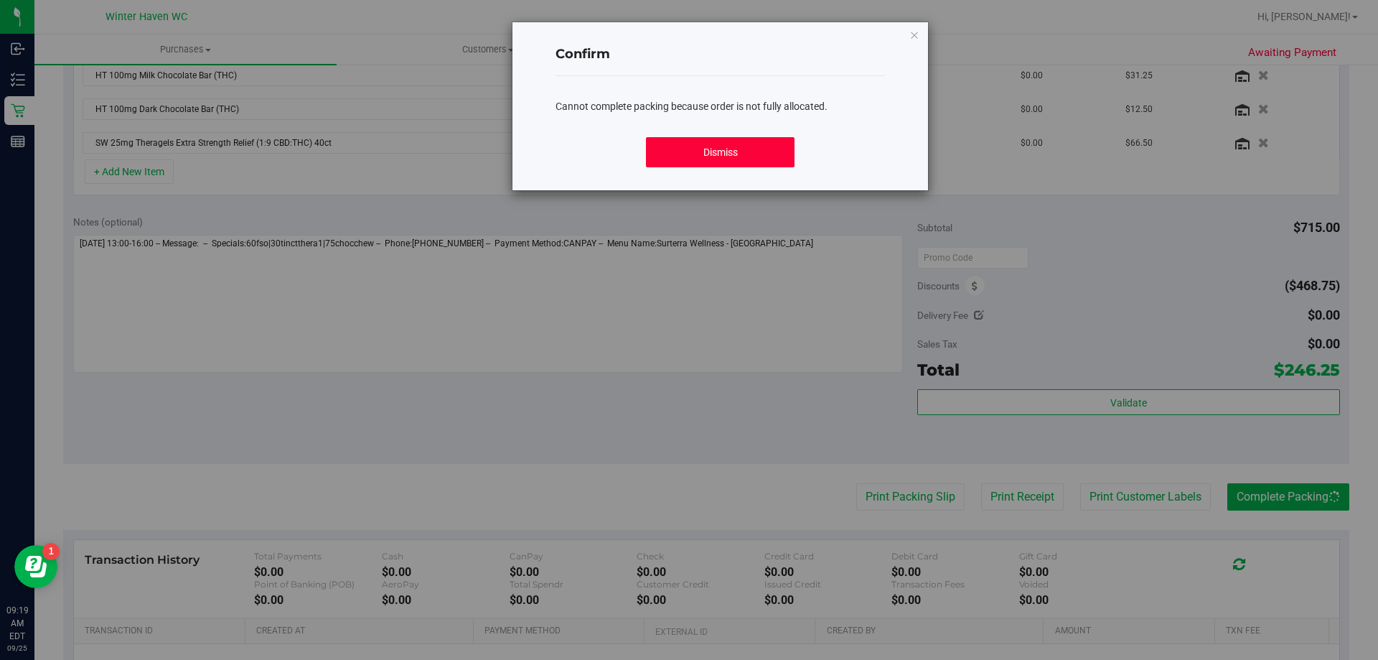
click at [754, 150] on button "Dismiss" at bounding box center [720, 152] width 148 height 30
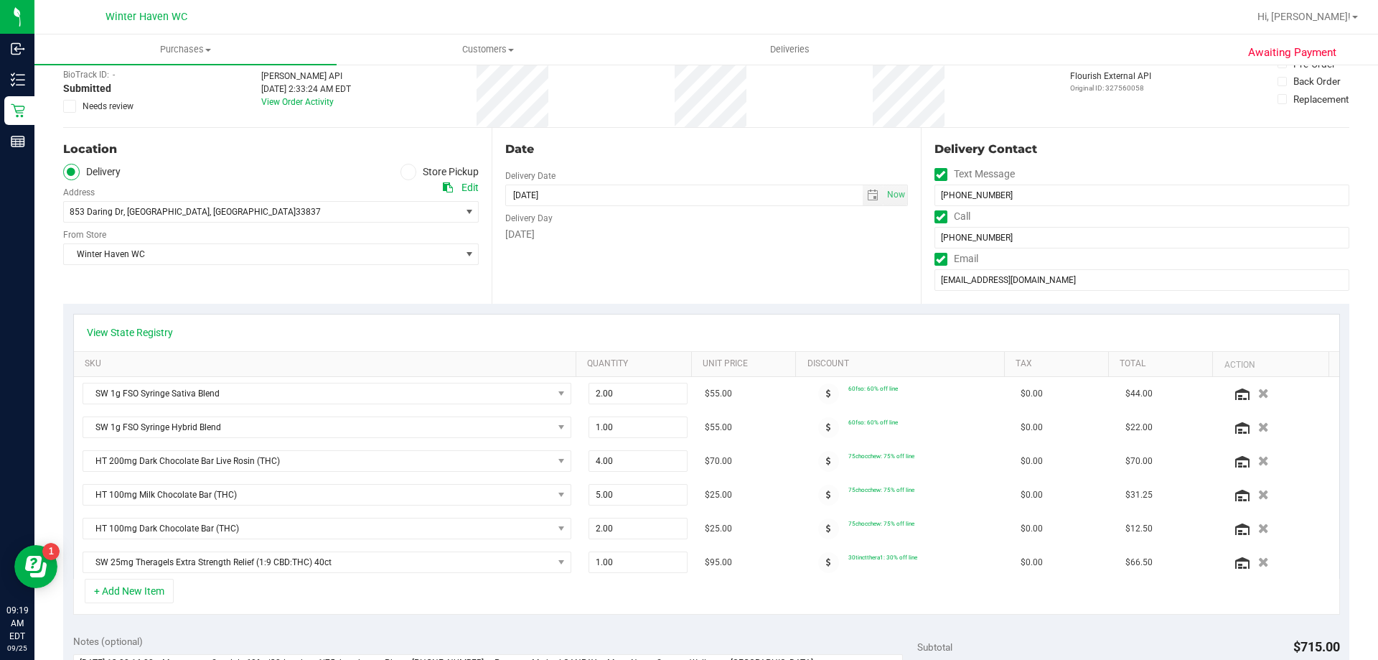
scroll to position [0, 0]
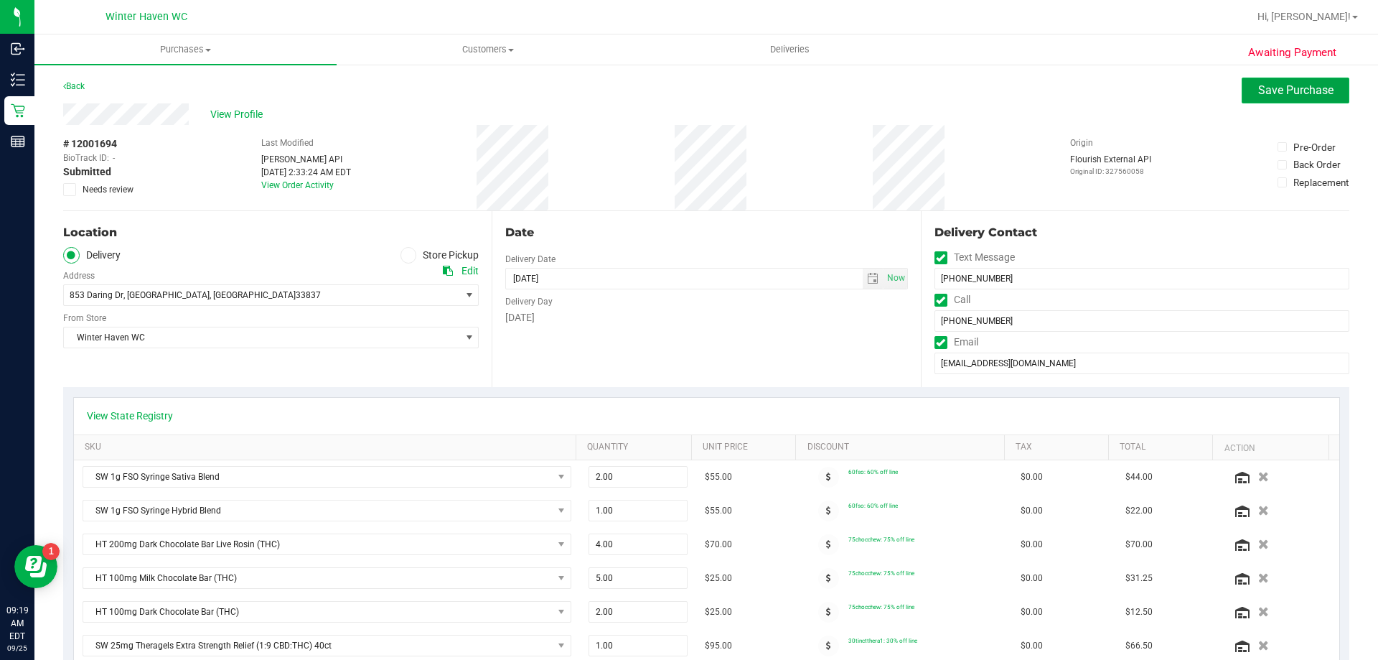
click at [1258, 88] on span "Save Purchase" at bounding box center [1295, 90] width 75 height 14
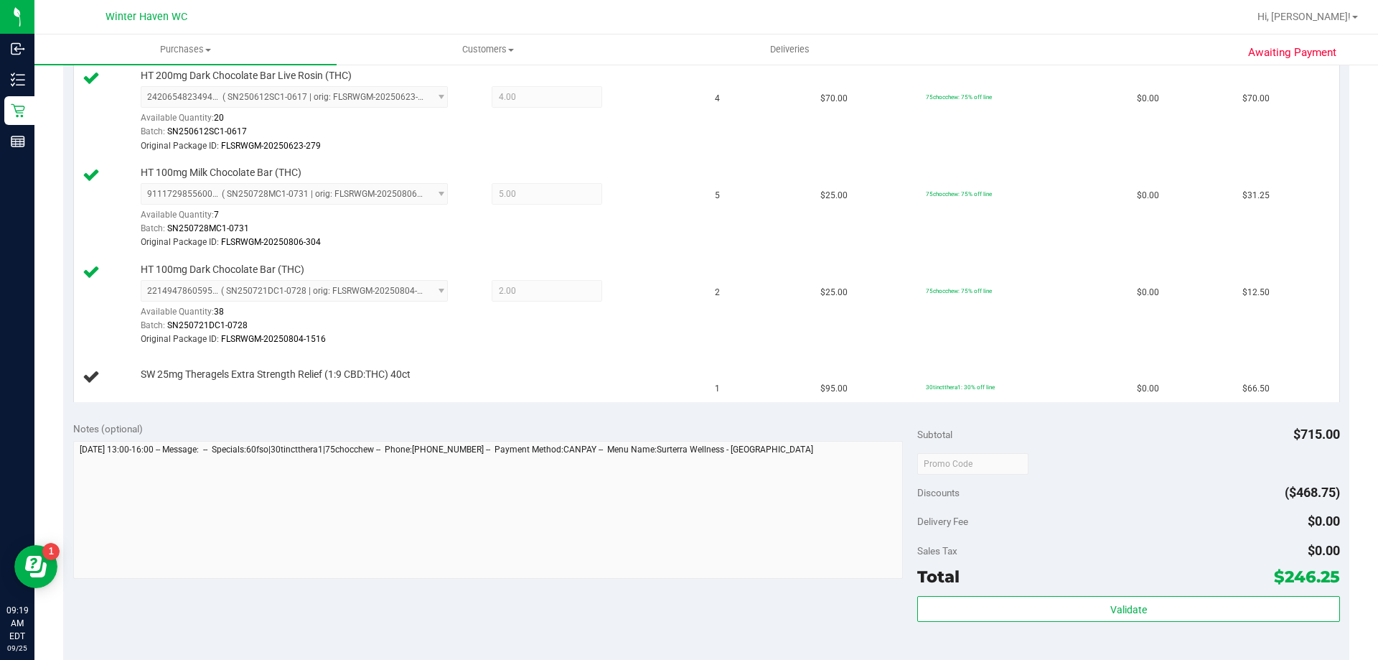
scroll to position [789, 0]
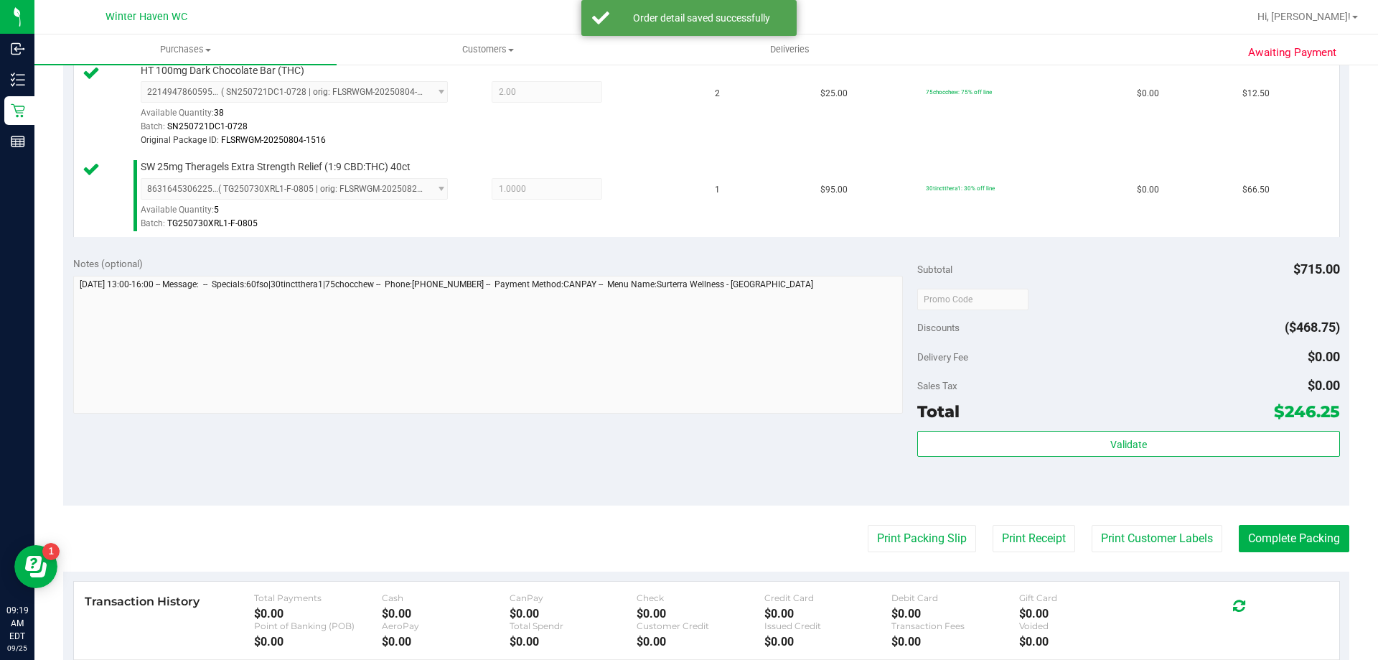
click at [1066, 429] on div "Subtotal $715.00 Discounts ($468.75) Delivery Fee $0.00 Sales Tax $0.00 Total $…" at bounding box center [1128, 375] width 422 height 239
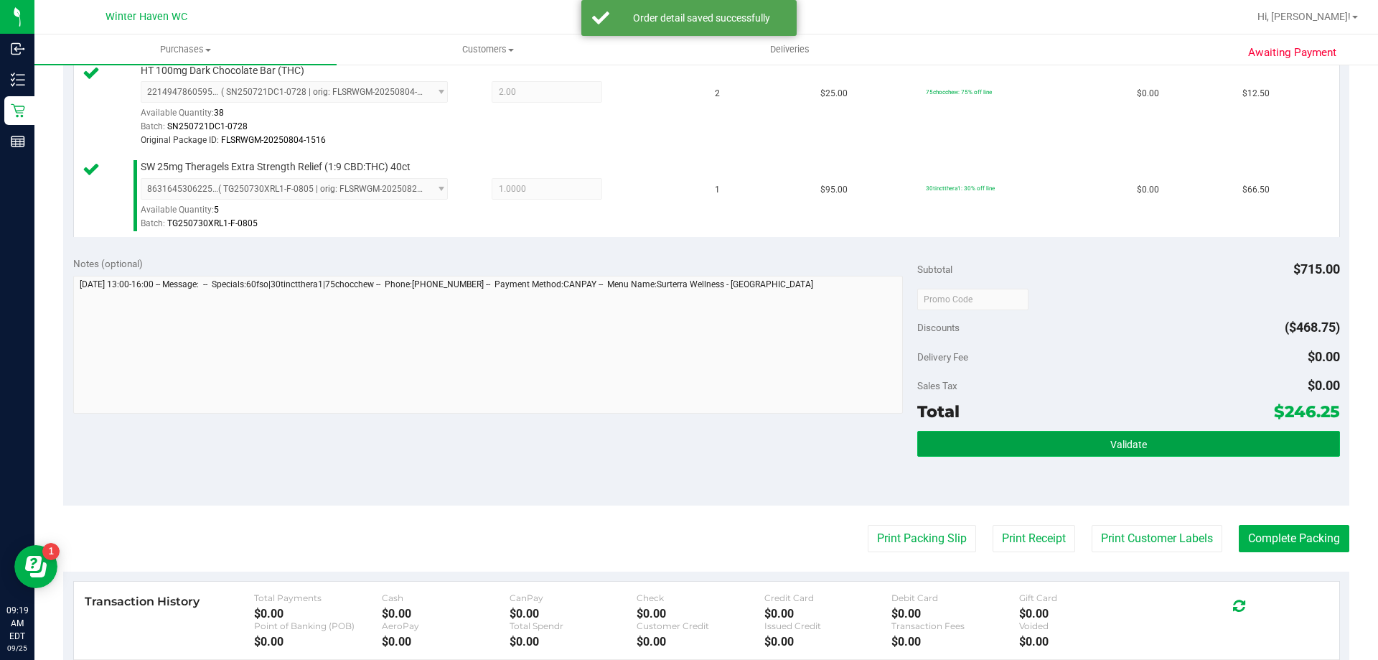
click at [1072, 447] on button "Validate" at bounding box center [1128, 444] width 422 height 26
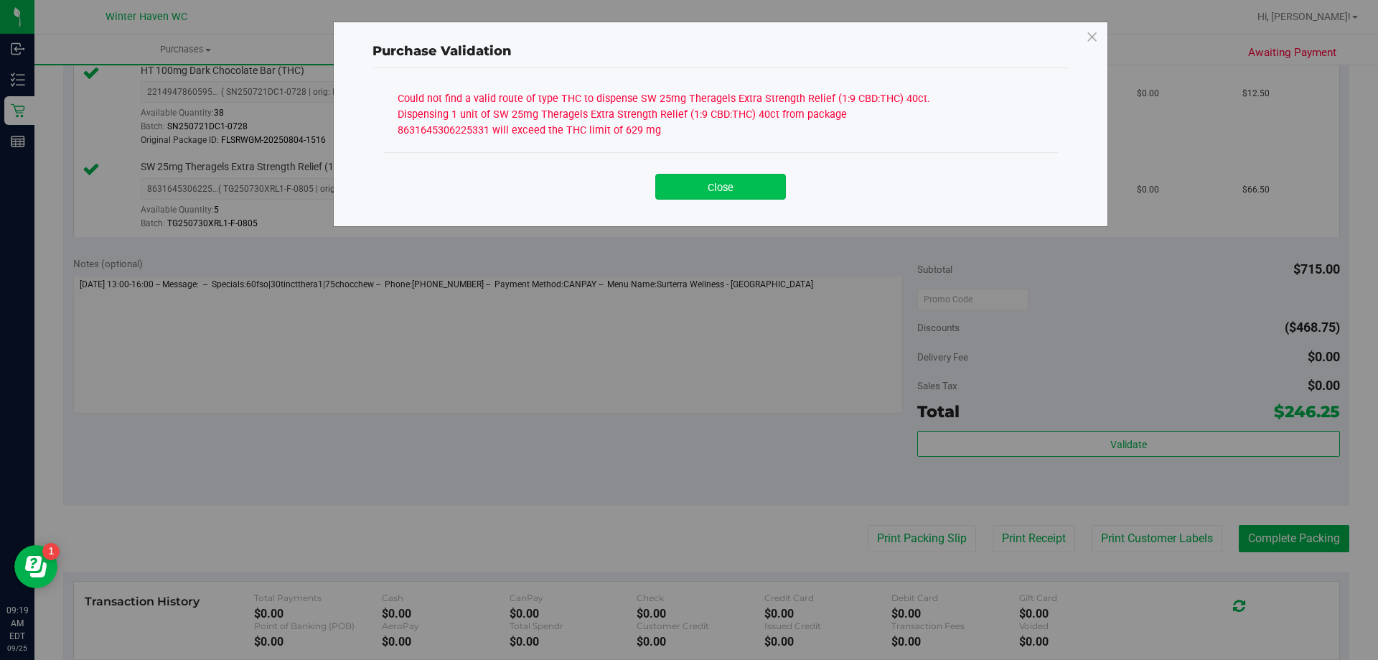
click at [708, 190] on button "Close" at bounding box center [720, 187] width 131 height 26
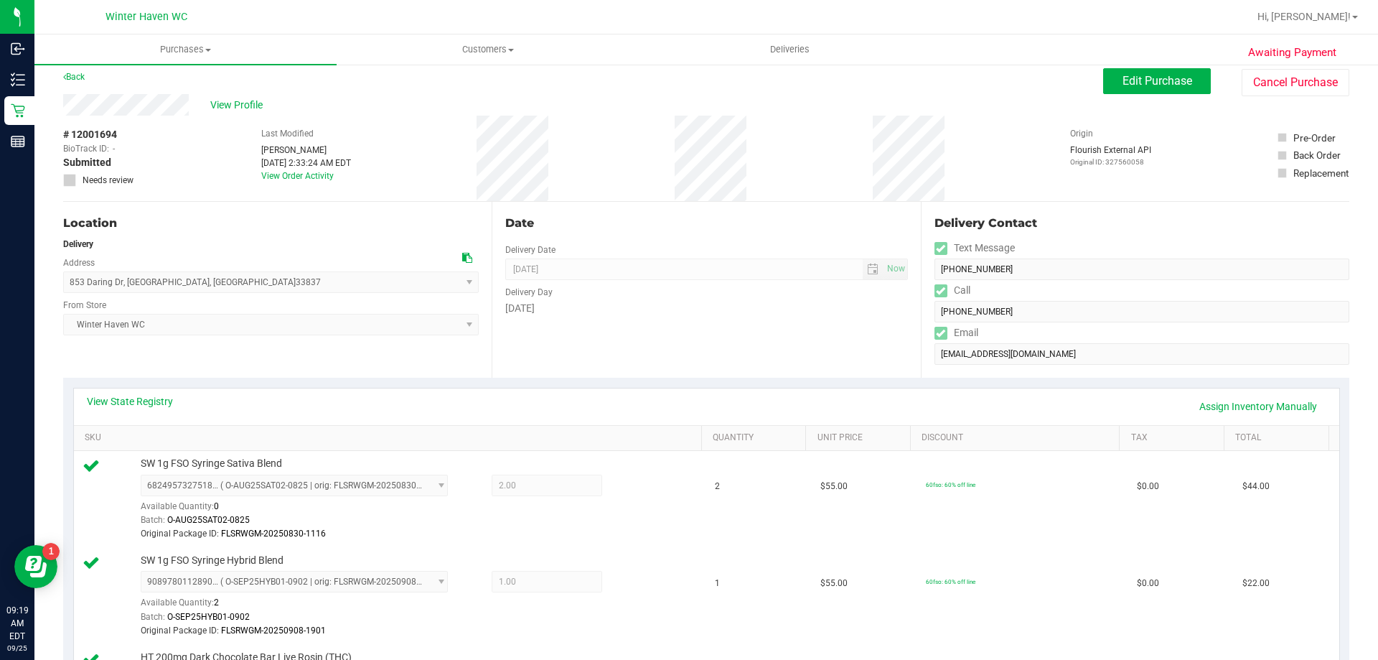
scroll to position [0, 0]
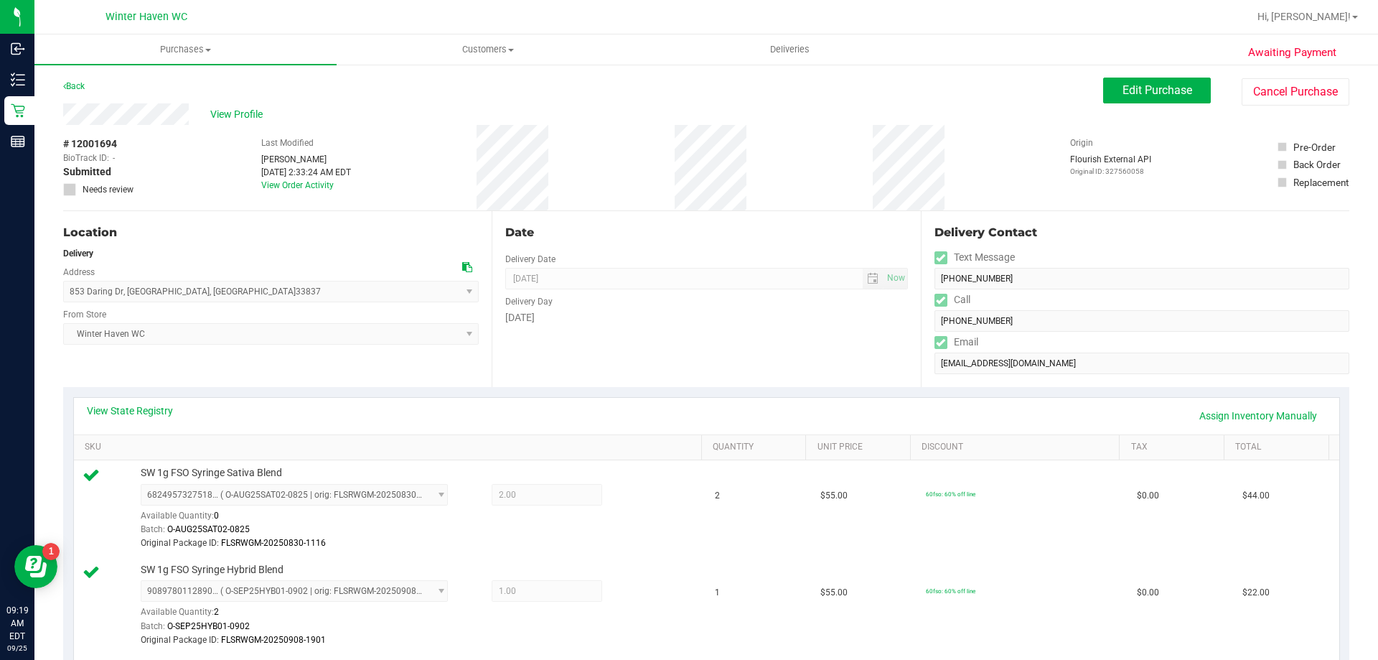
click at [1170, 107] on div "View Profile # 12001694 BioTrack ID: - Submitted Needs review Last Modified [PE…" at bounding box center [706, 157] width 1286 height 108
click at [1169, 103] on div "Edit Purchase Cancel Purchase" at bounding box center [1226, 92] width 246 height 28
click at [1169, 96] on span "Edit Purchase" at bounding box center [1157, 90] width 70 height 14
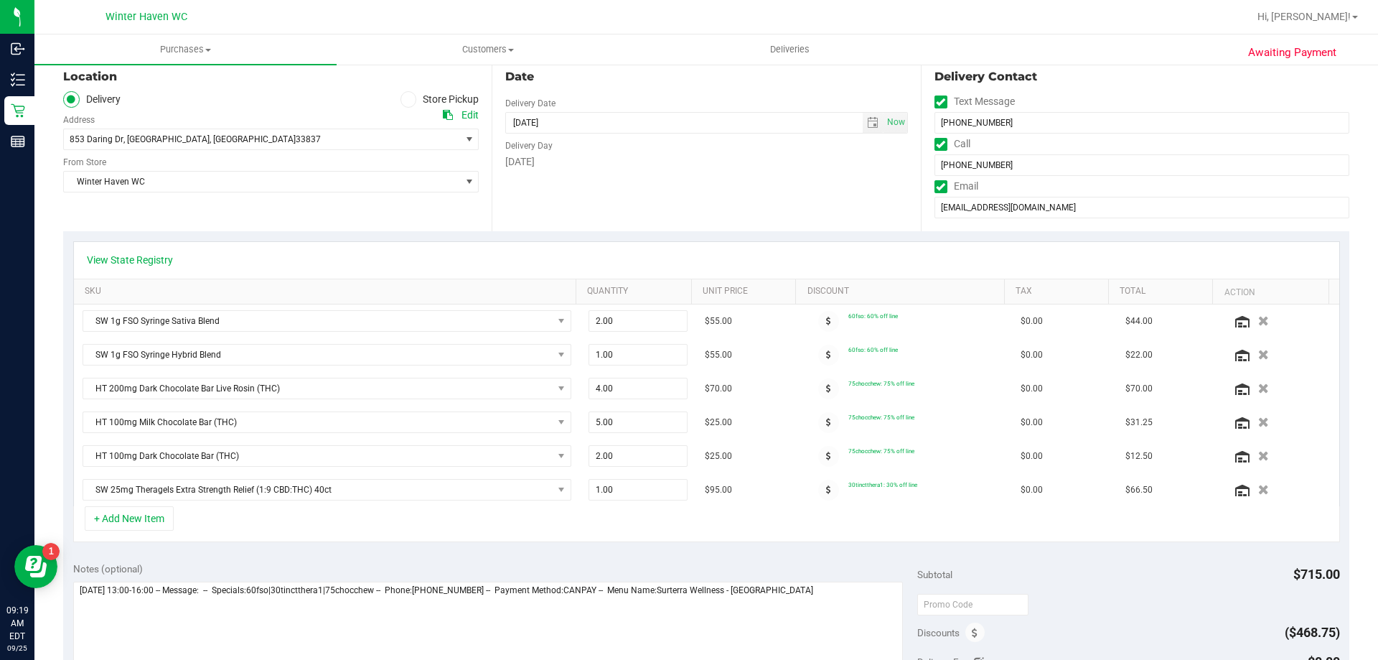
scroll to position [359, 0]
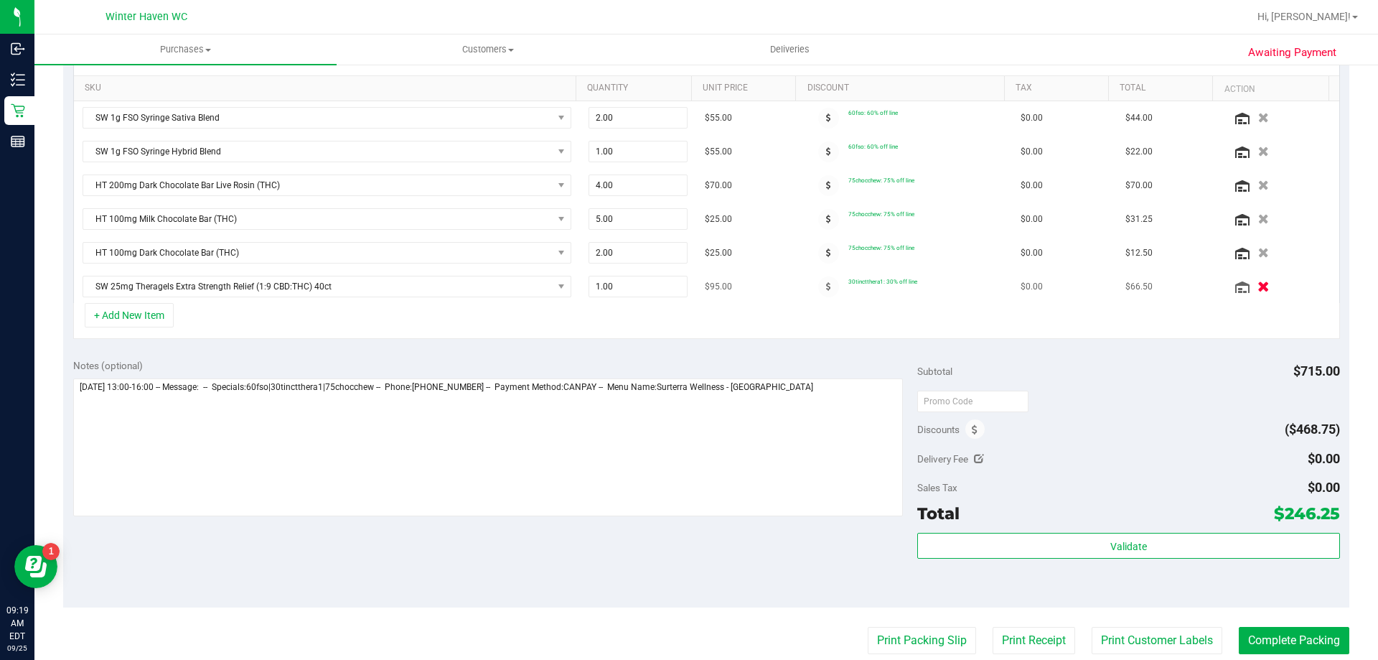
click at [1257, 286] on icon "button" at bounding box center [1263, 286] width 12 height 11
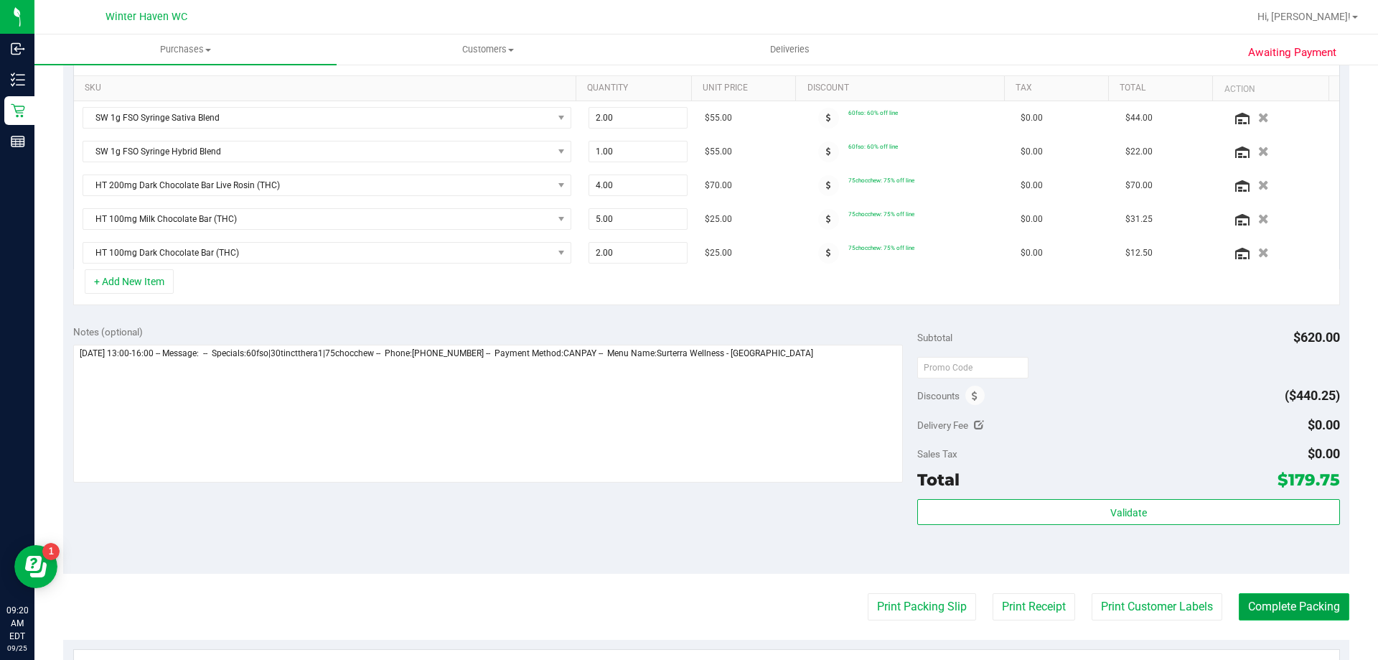
click at [1255, 610] on button "Complete Packing" at bounding box center [1294, 606] width 111 height 27
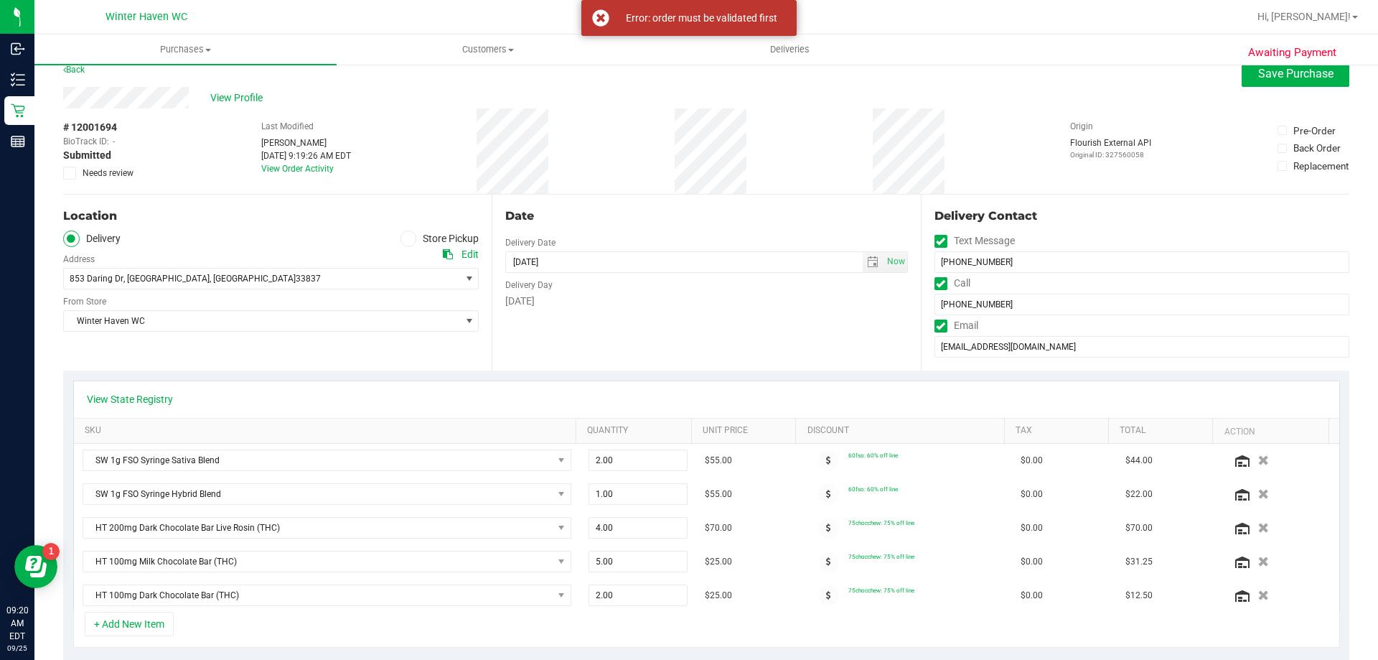
scroll to position [0, 0]
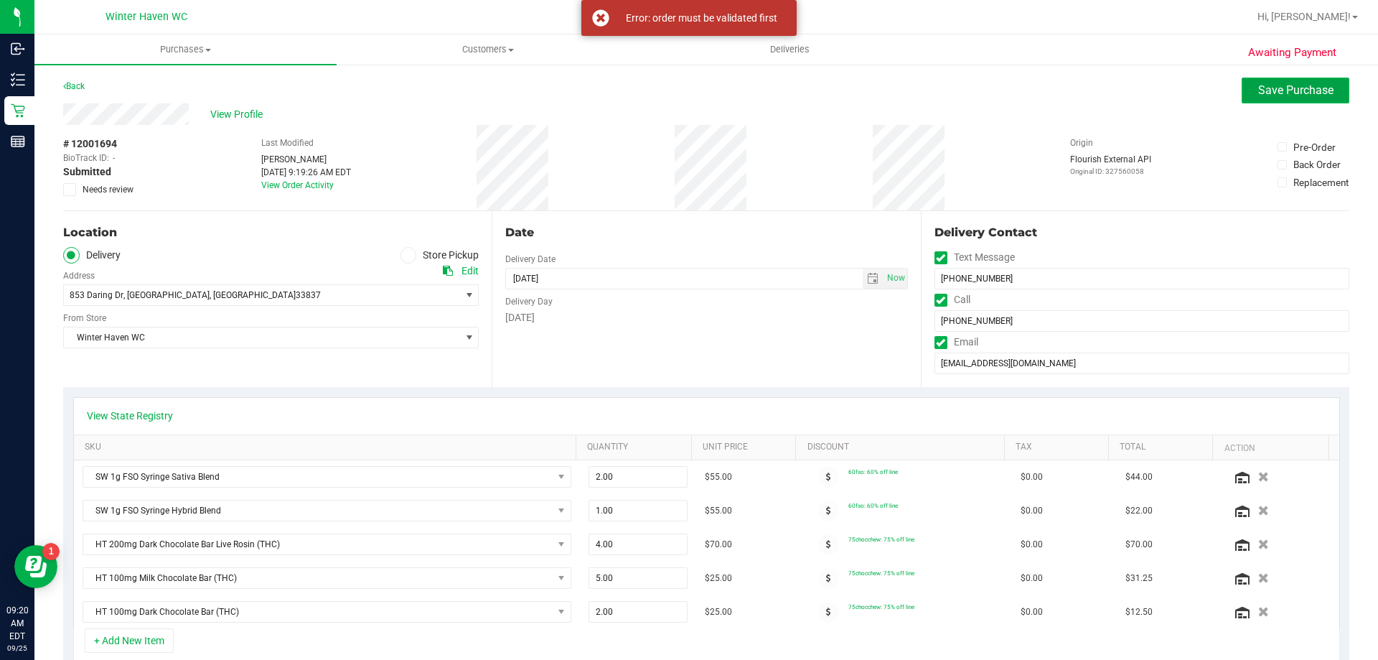
click at [1258, 87] on span "Save Purchase" at bounding box center [1295, 90] width 75 height 14
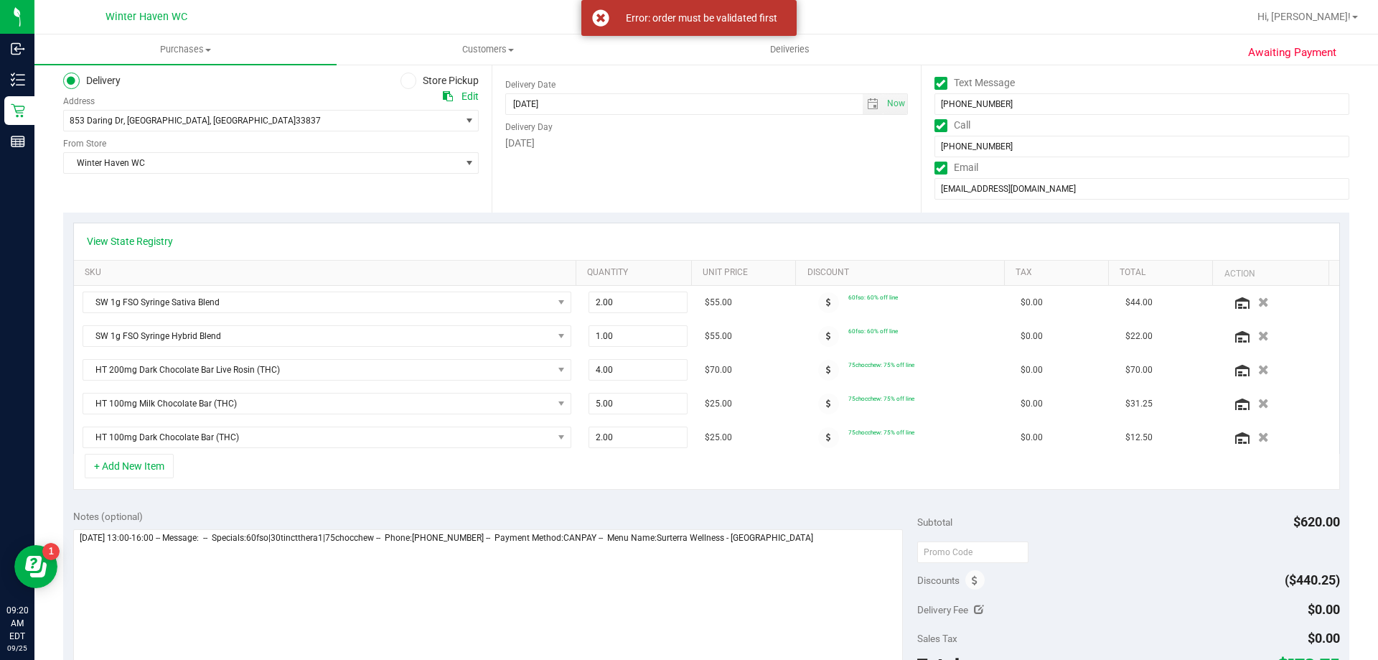
scroll to position [359, 0]
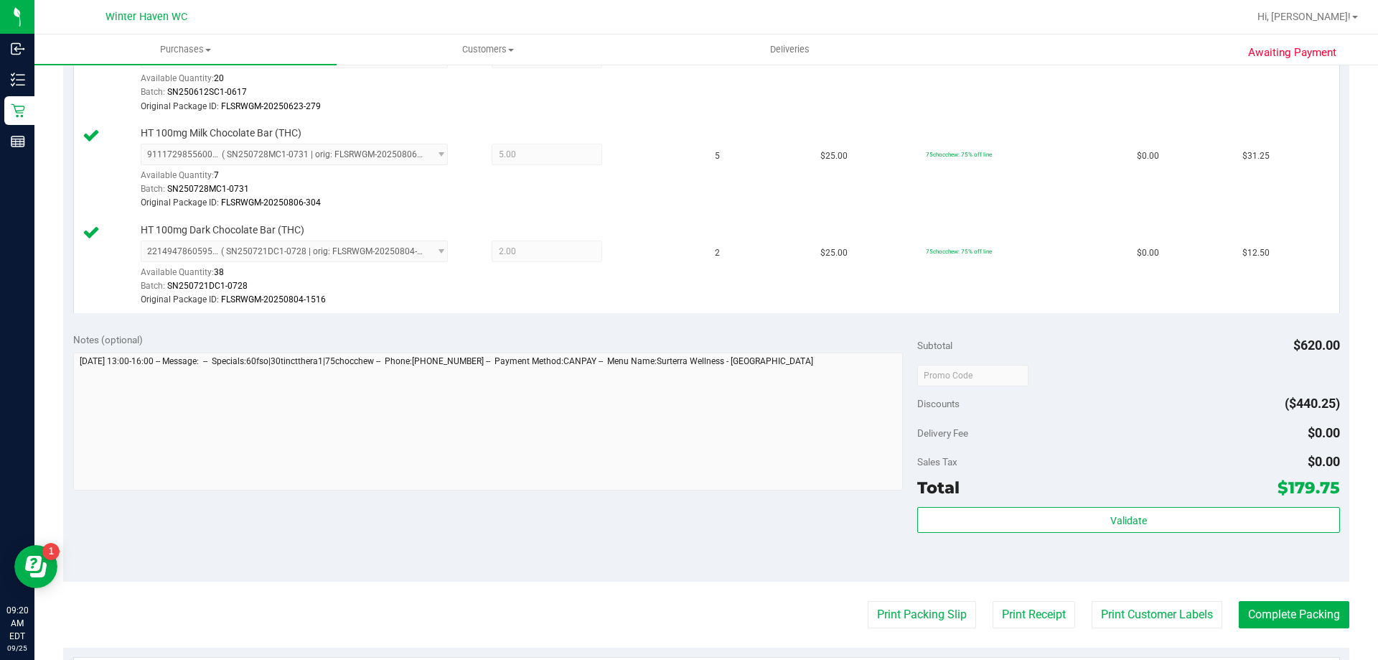
scroll to position [861, 0]
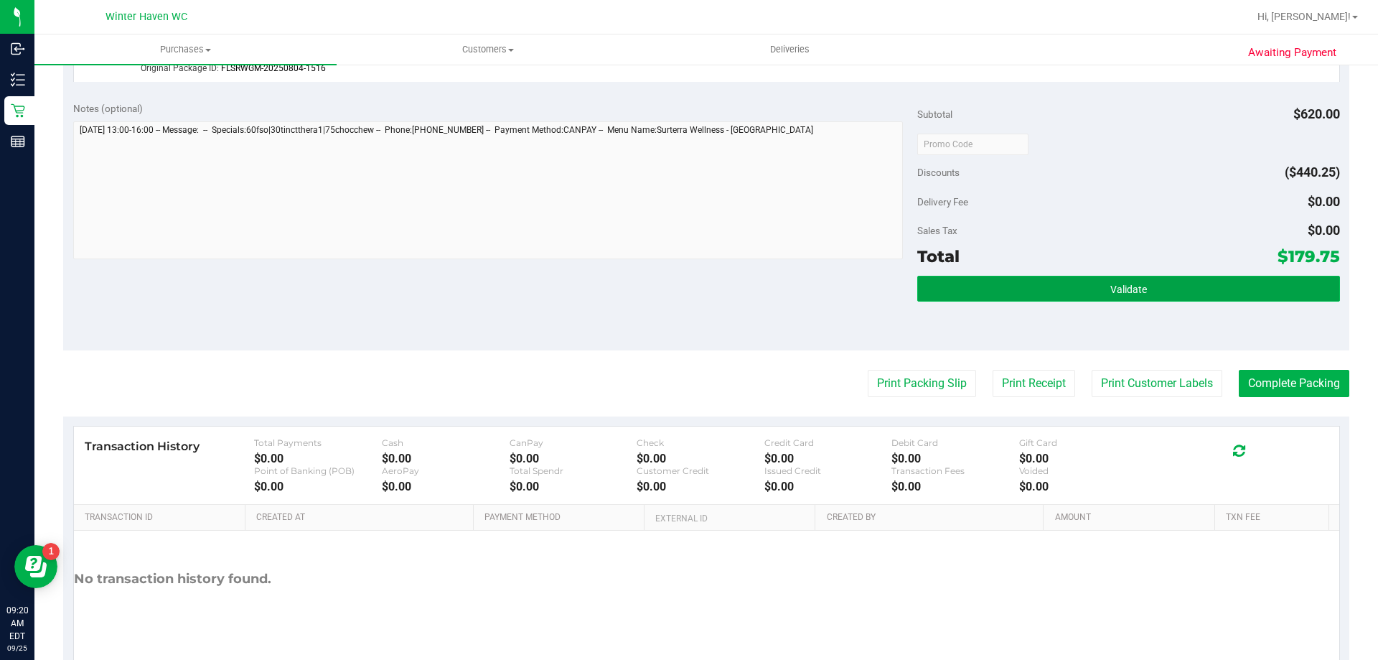
click at [1140, 296] on button "Validate" at bounding box center [1128, 289] width 422 height 26
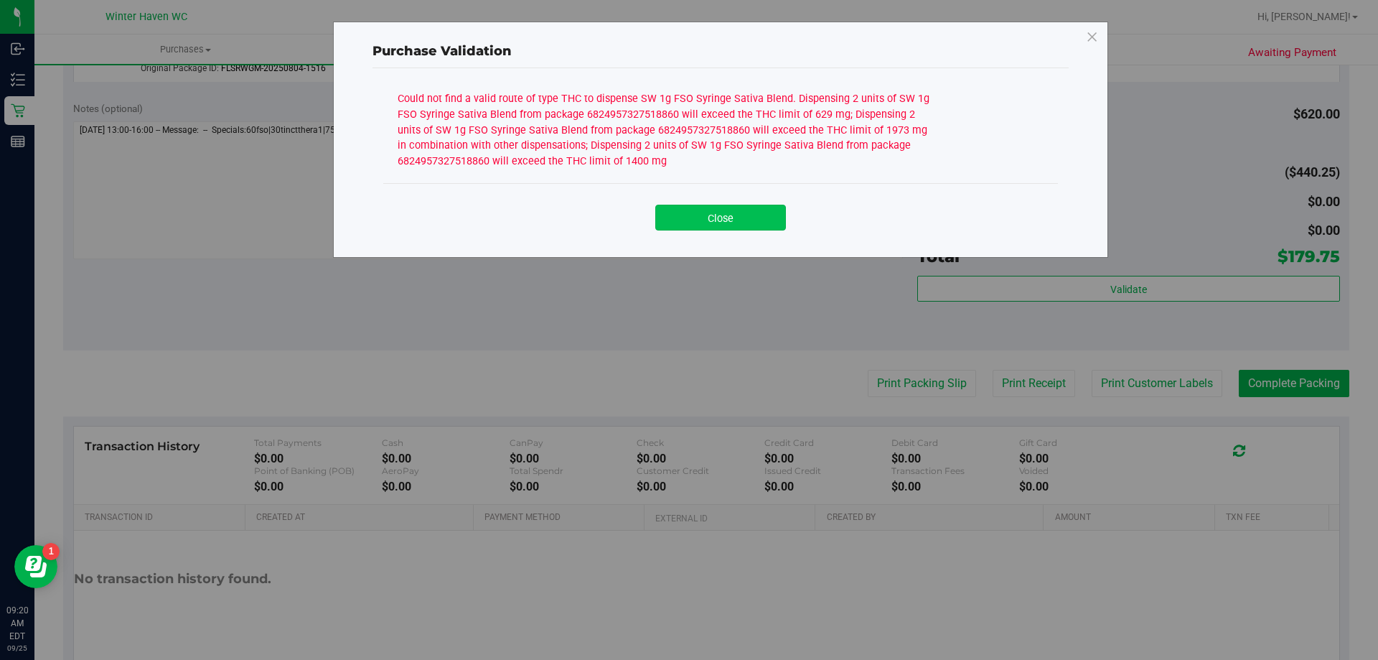
click at [754, 216] on button "Close" at bounding box center [720, 218] width 131 height 26
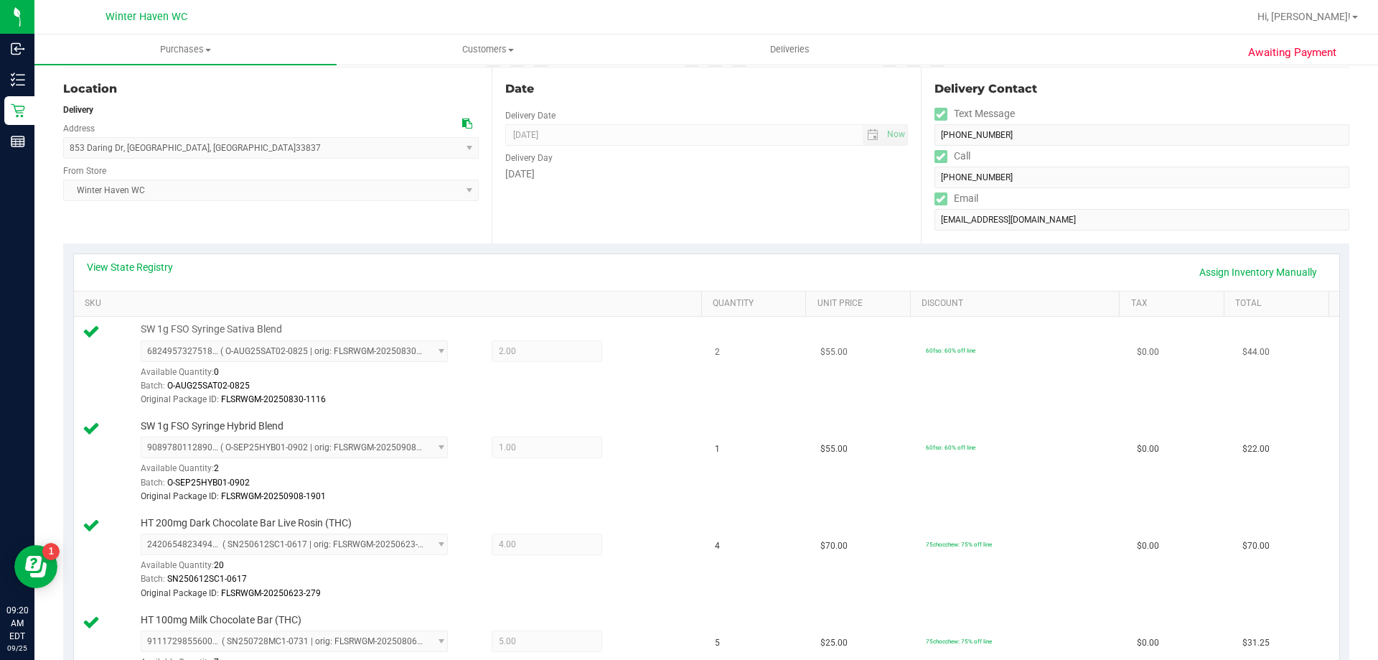
scroll to position [646, 0]
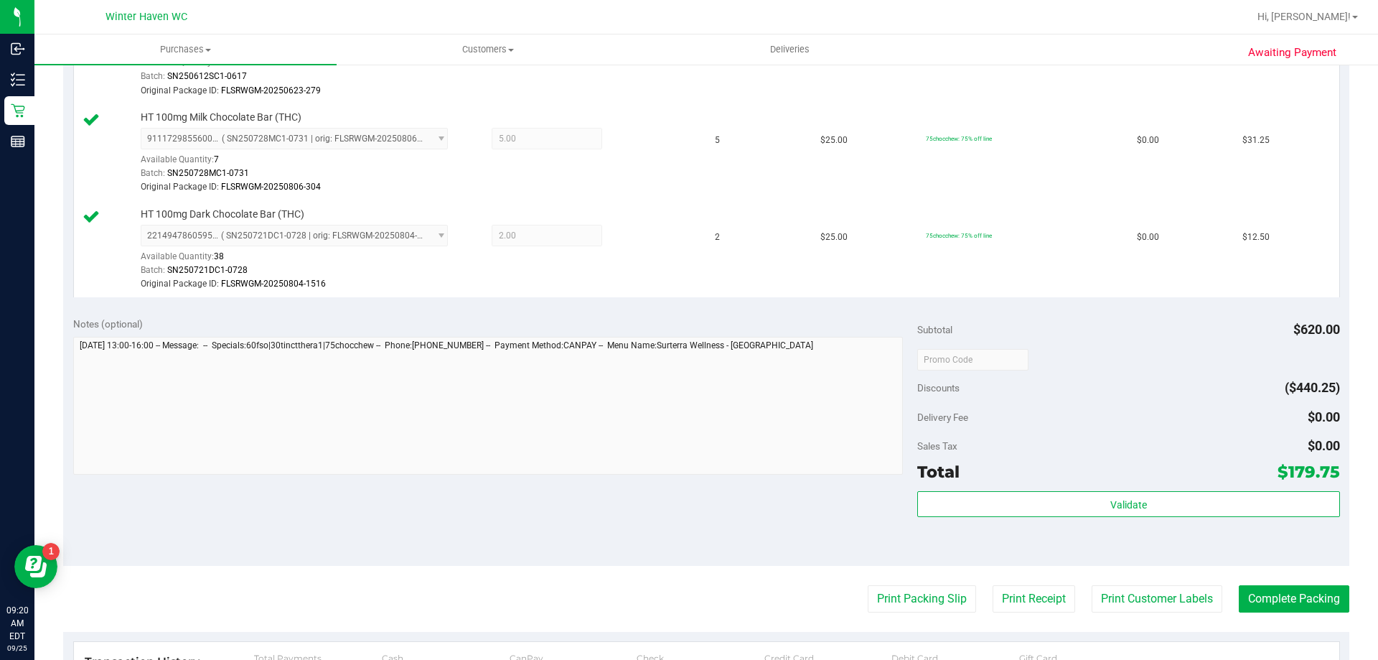
click at [1237, 520] on div "Validate" at bounding box center [1128, 523] width 422 height 65
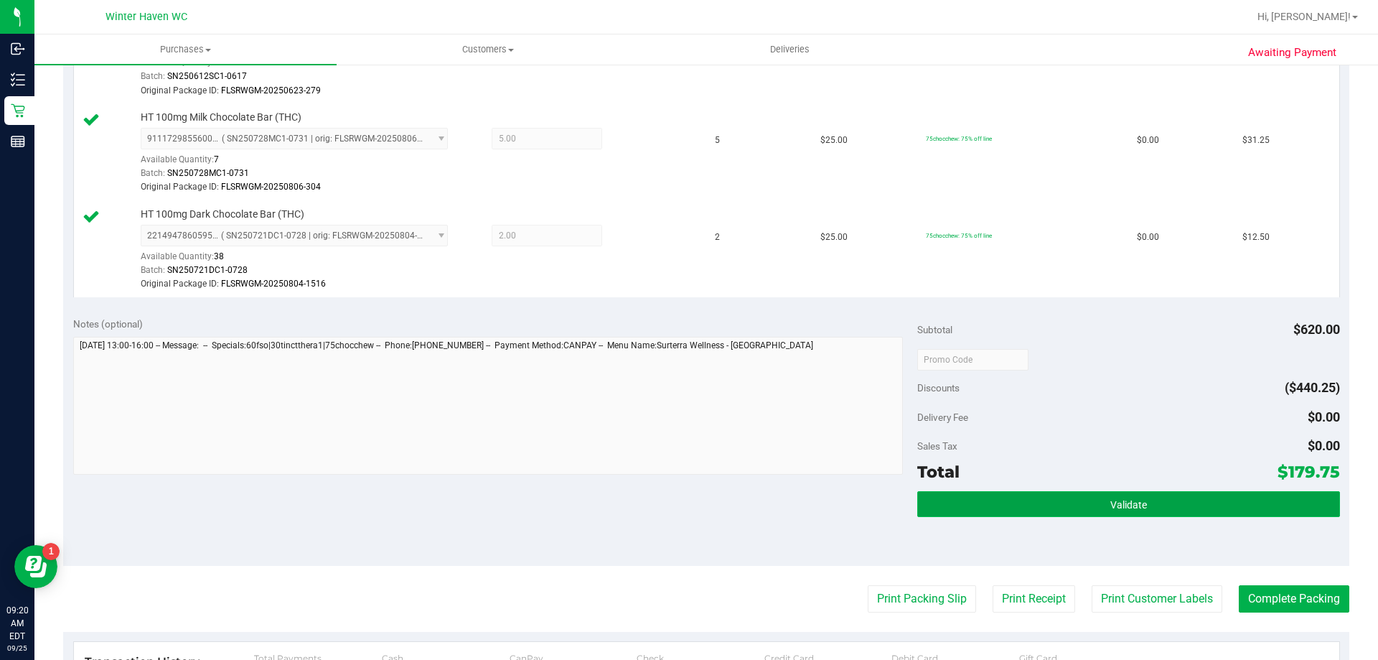
click at [1227, 505] on button "Validate" at bounding box center [1128, 504] width 422 height 26
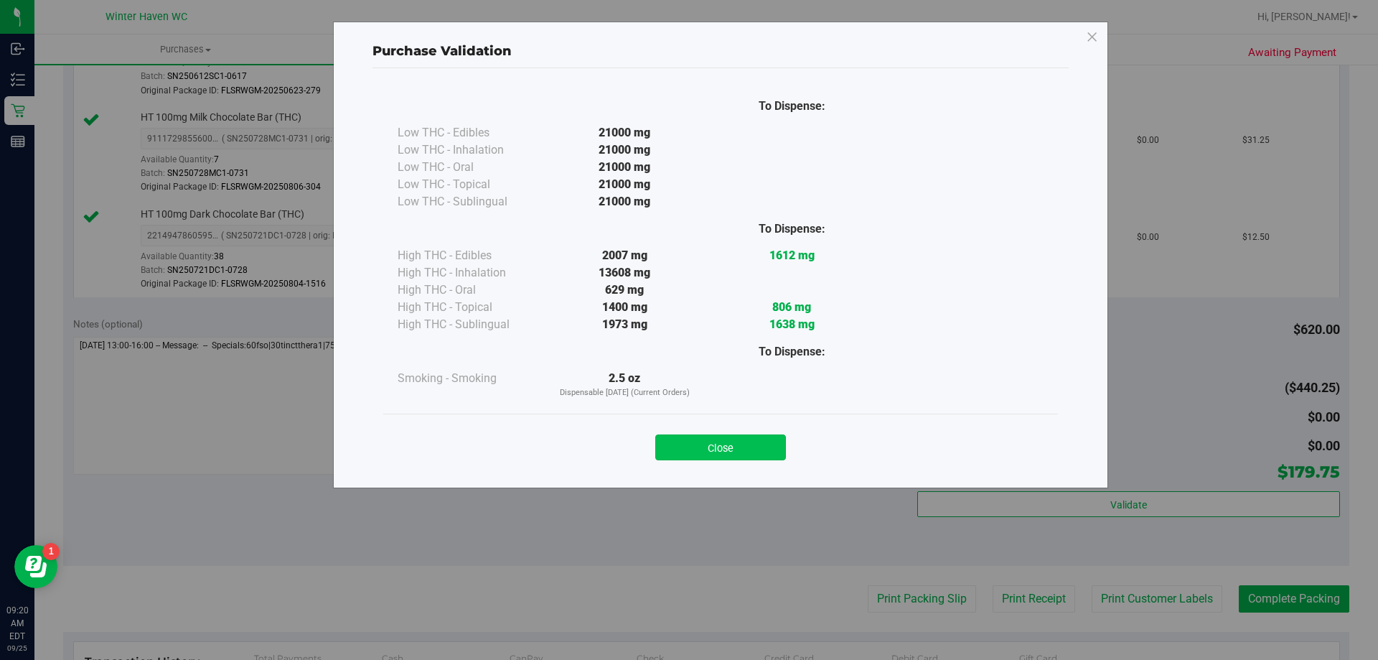
click at [766, 443] on button "Close" at bounding box center [720, 447] width 131 height 26
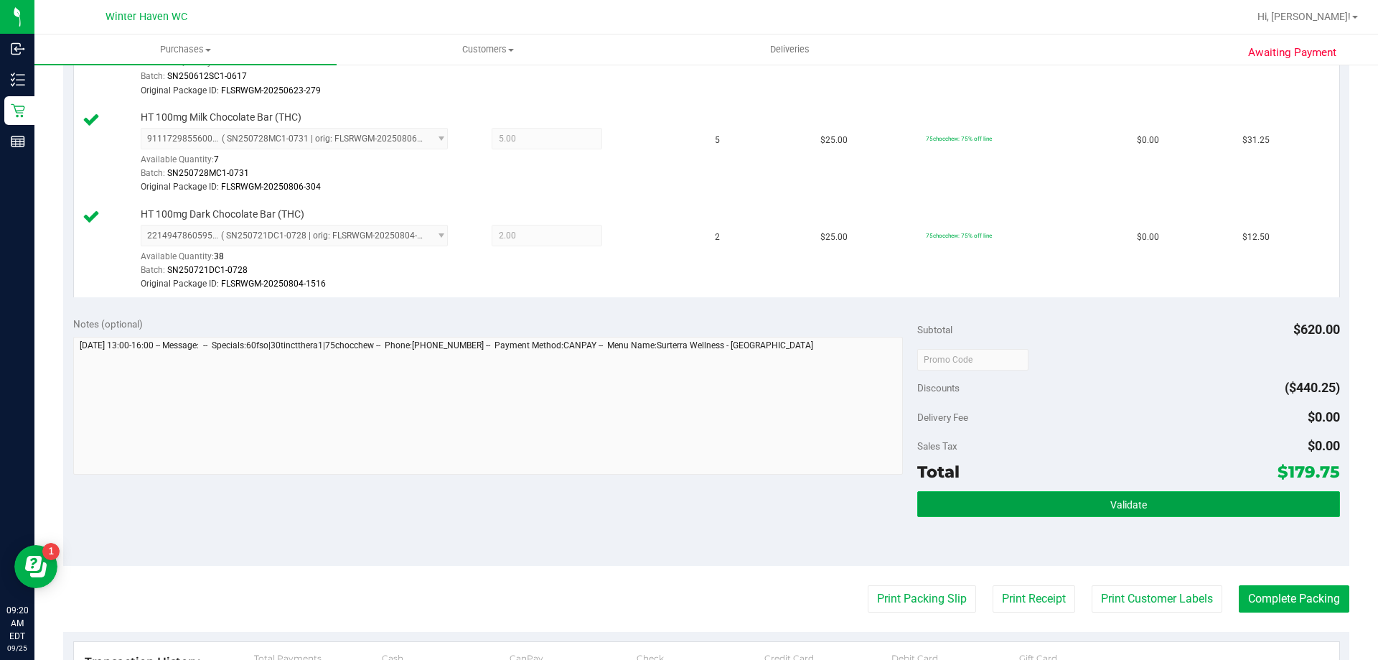
click at [1038, 510] on button "Validate" at bounding box center [1128, 504] width 422 height 26
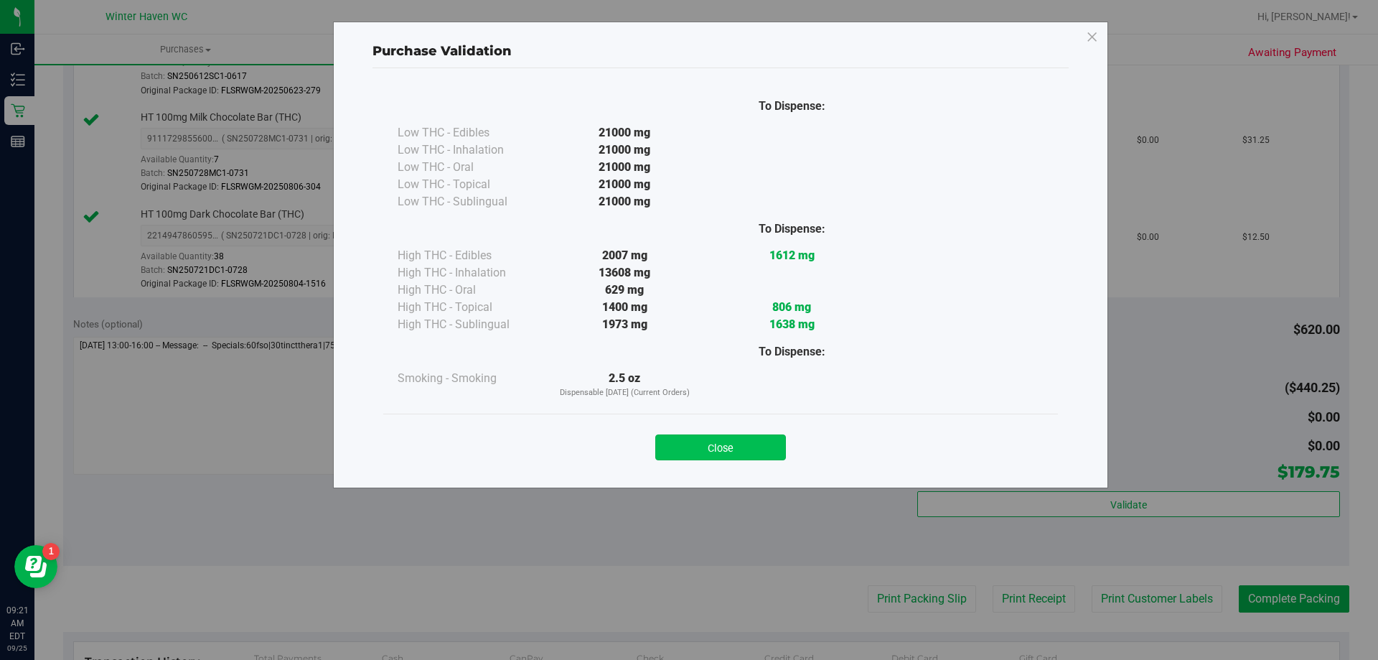
click at [736, 445] on button "Close" at bounding box center [720, 447] width 131 height 26
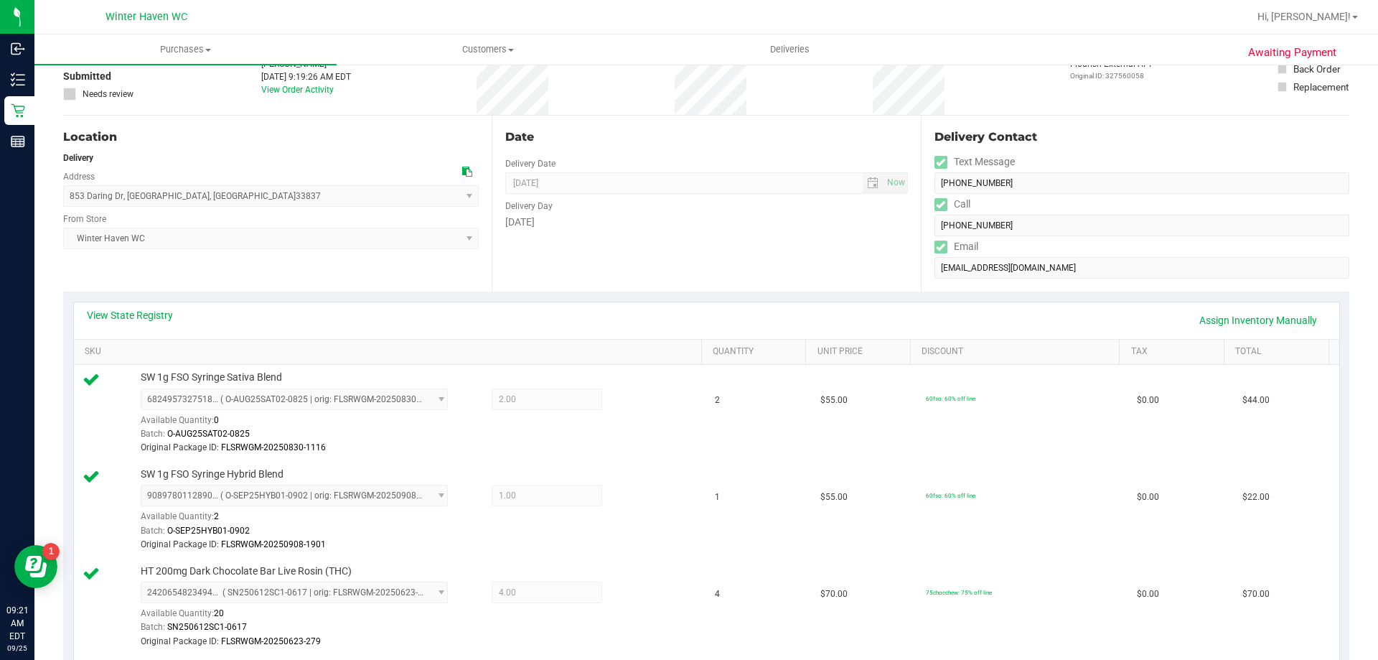
scroll to position [0, 0]
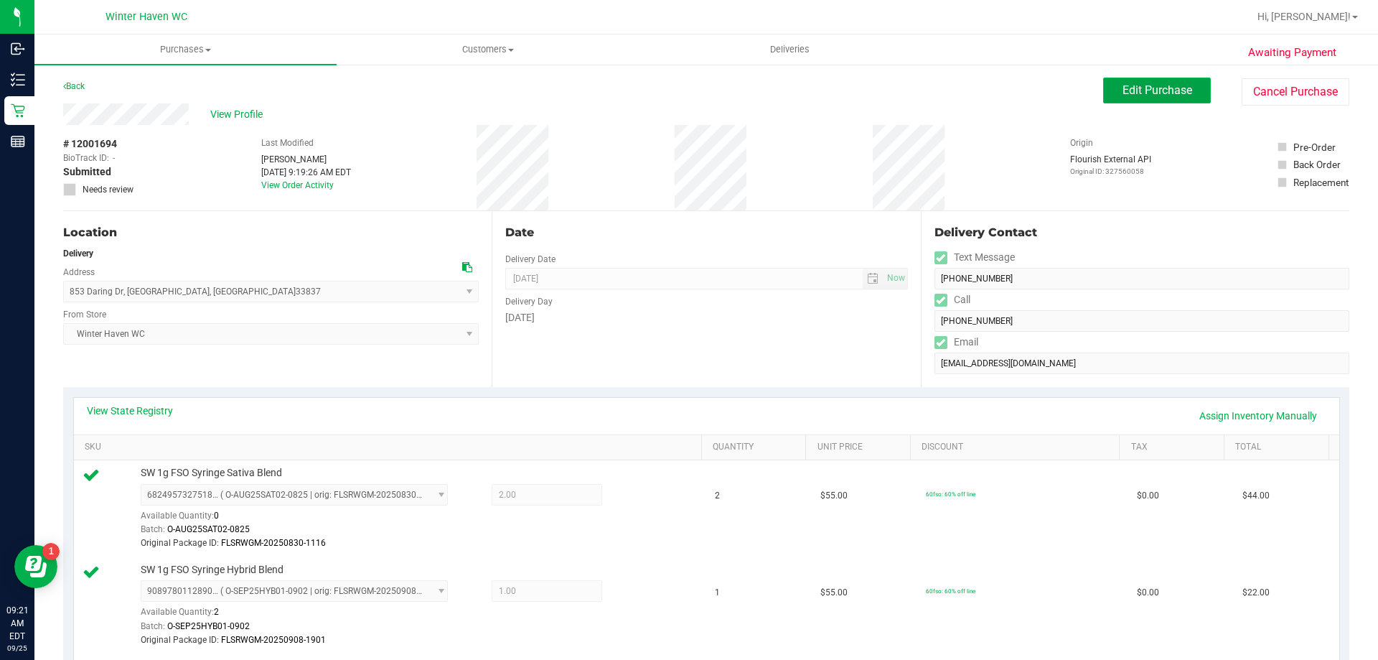
click at [1182, 95] on button "Edit Purchase" at bounding box center [1157, 91] width 108 height 26
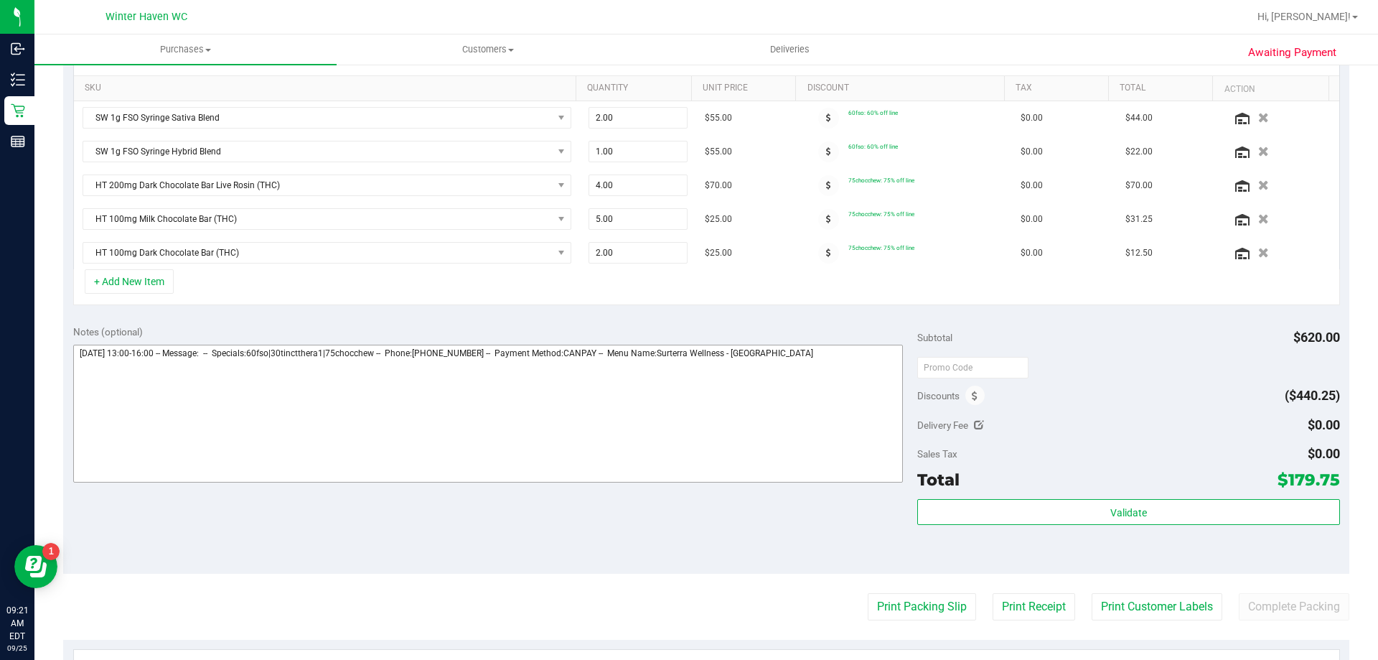
scroll to position [574, 0]
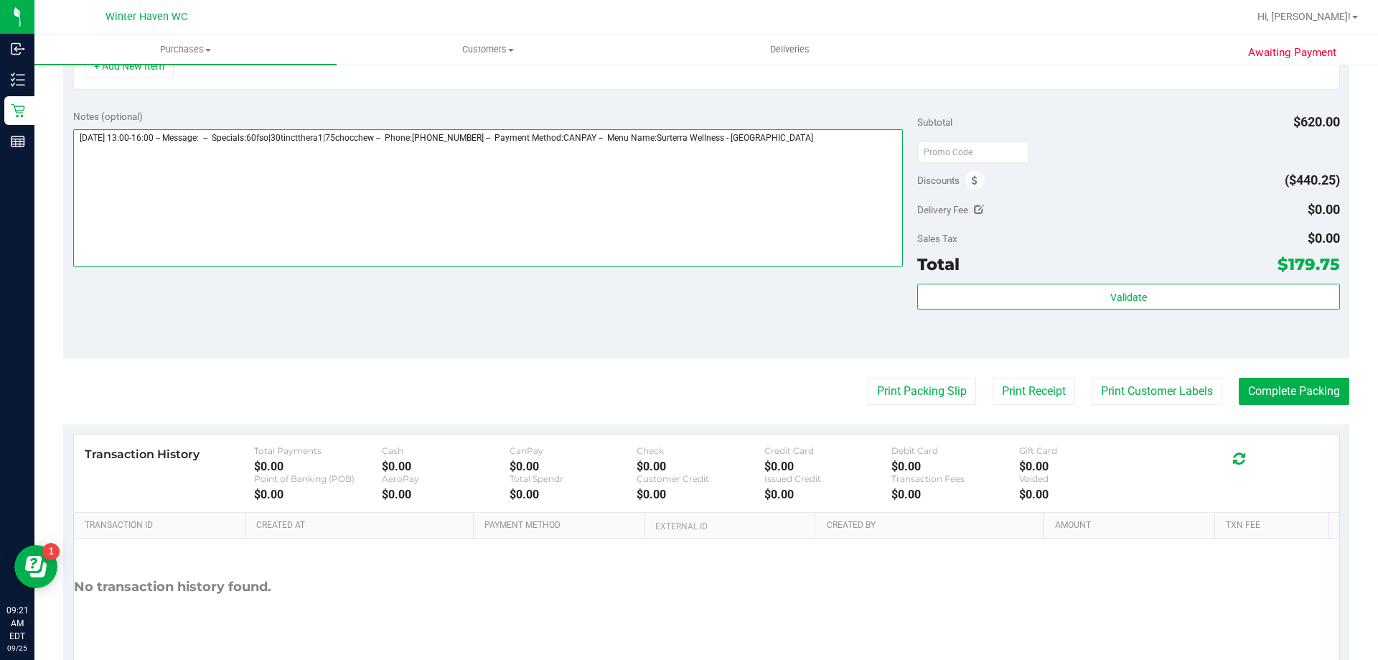
click at [833, 237] on textarea at bounding box center [488, 198] width 830 height 138
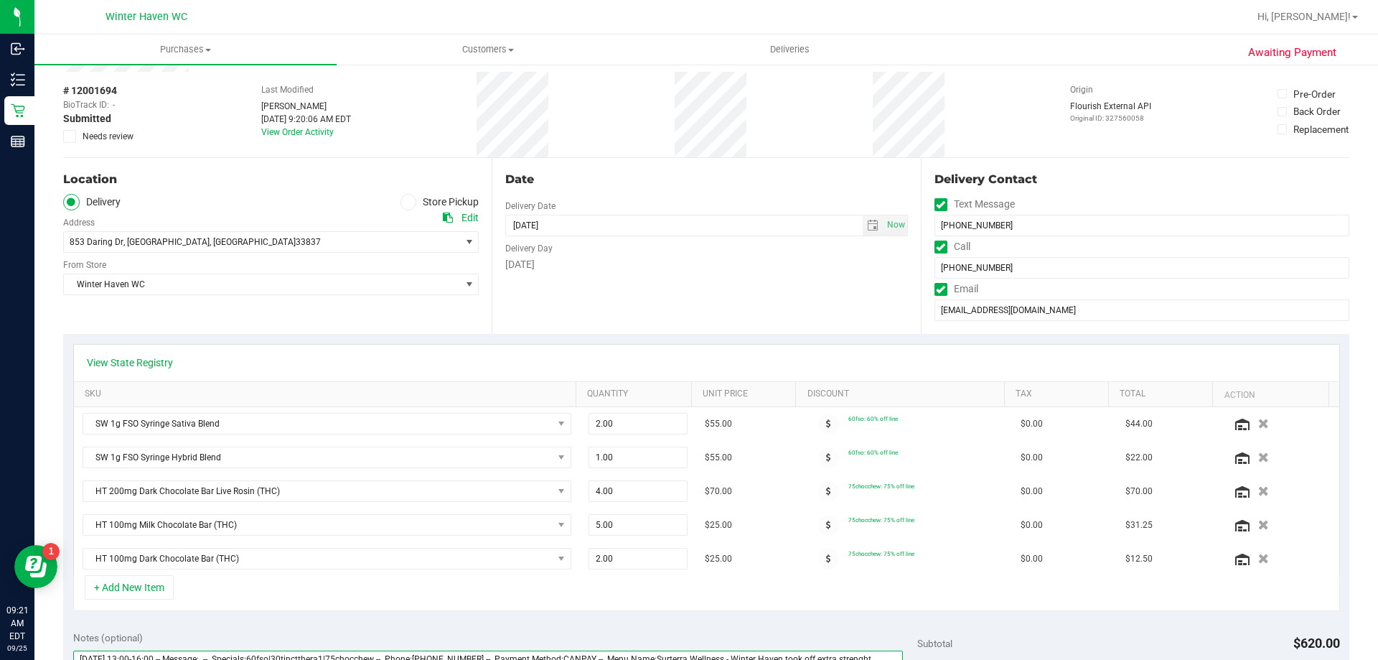
scroll to position [0, 0]
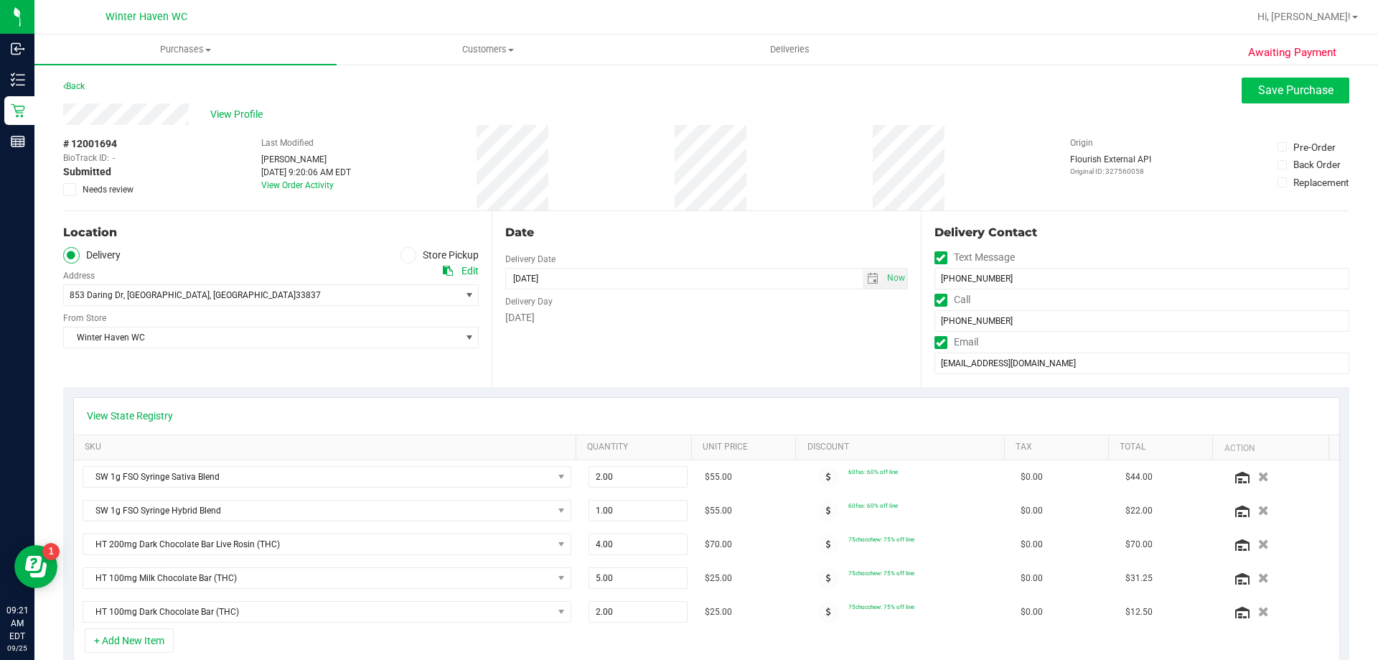
type textarea "[DATE] 13:00-16:00 -- Message: -- Specials:60fso|30tinctthera1|75chocchew -- Ph…"
click at [1280, 85] on span "Save Purchase" at bounding box center [1295, 90] width 75 height 14
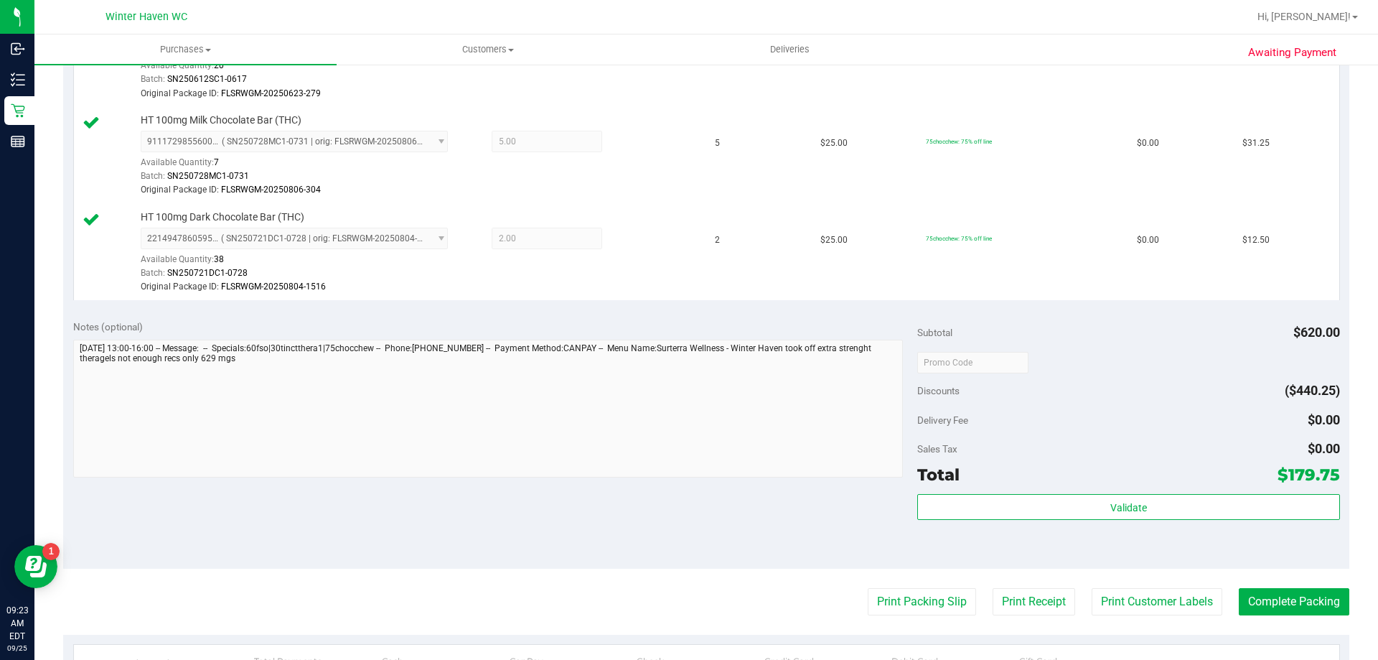
scroll to position [861, 0]
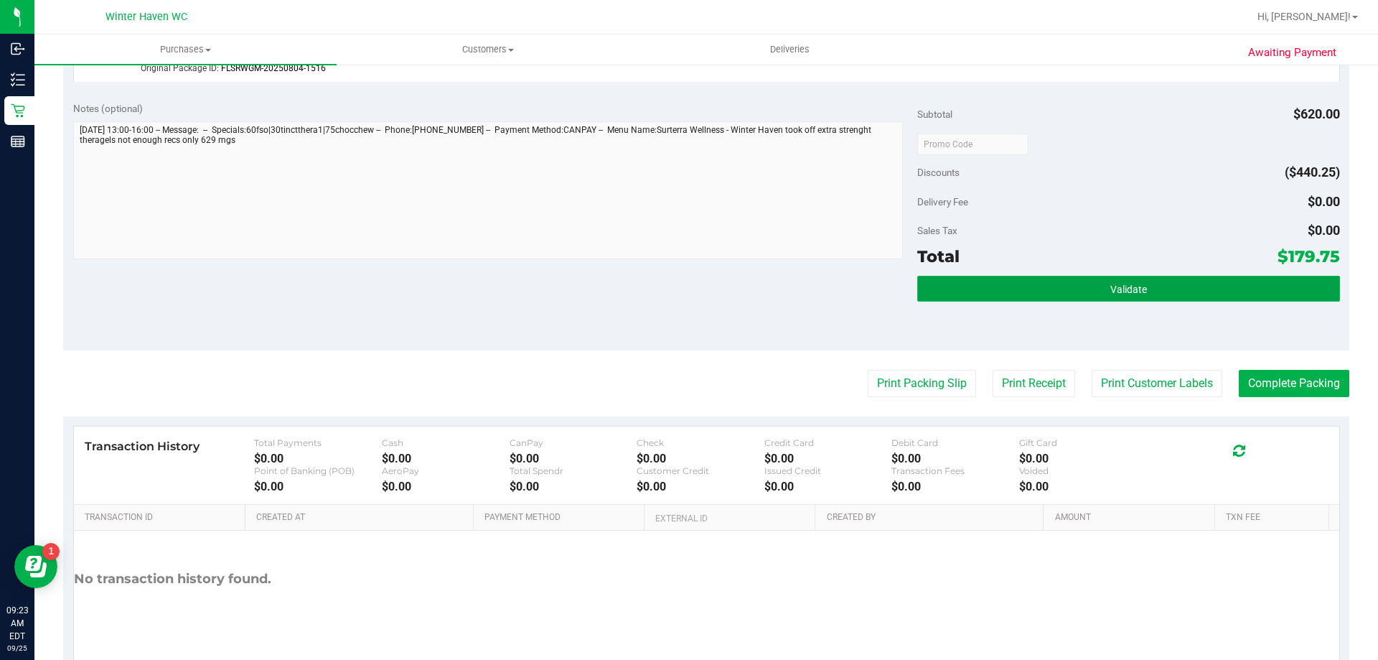
click at [956, 281] on button "Validate" at bounding box center [1128, 289] width 422 height 26
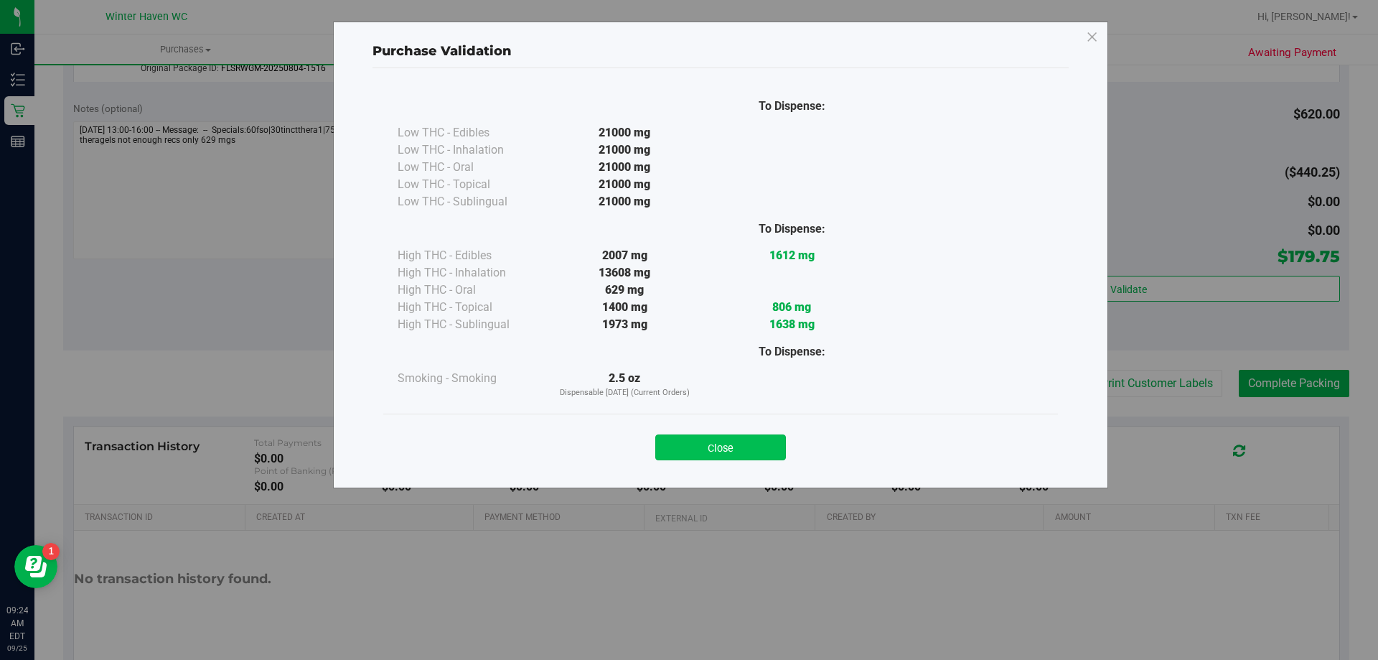
click at [691, 441] on button "Close" at bounding box center [720, 447] width 131 height 26
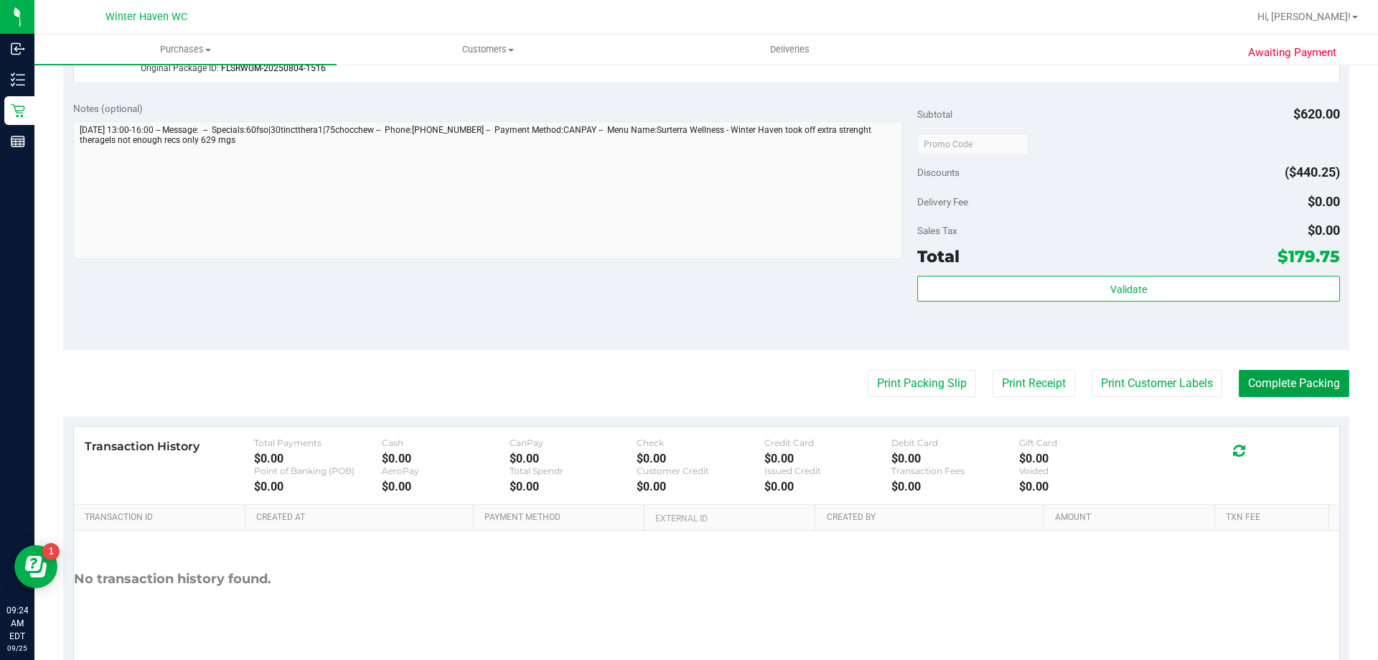
click at [1259, 390] on button "Complete Packing" at bounding box center [1294, 383] width 111 height 27
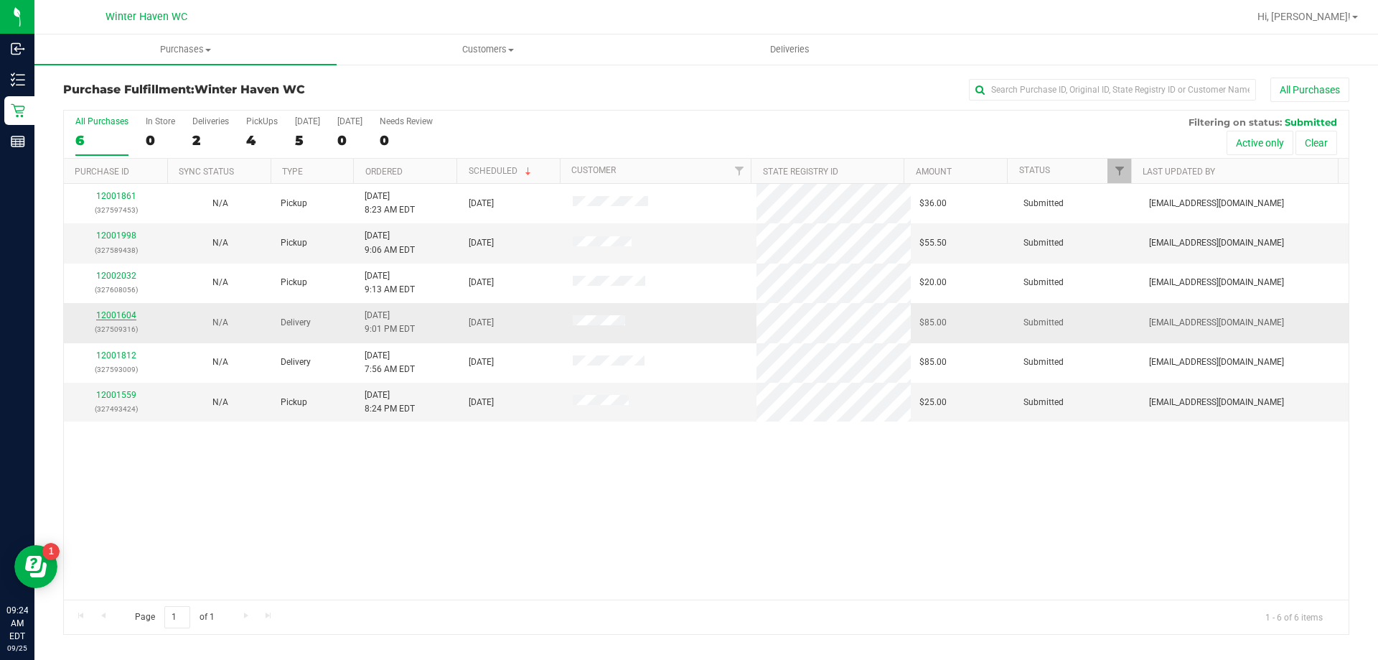
click at [117, 316] on link "12001604" at bounding box center [116, 315] width 40 height 10
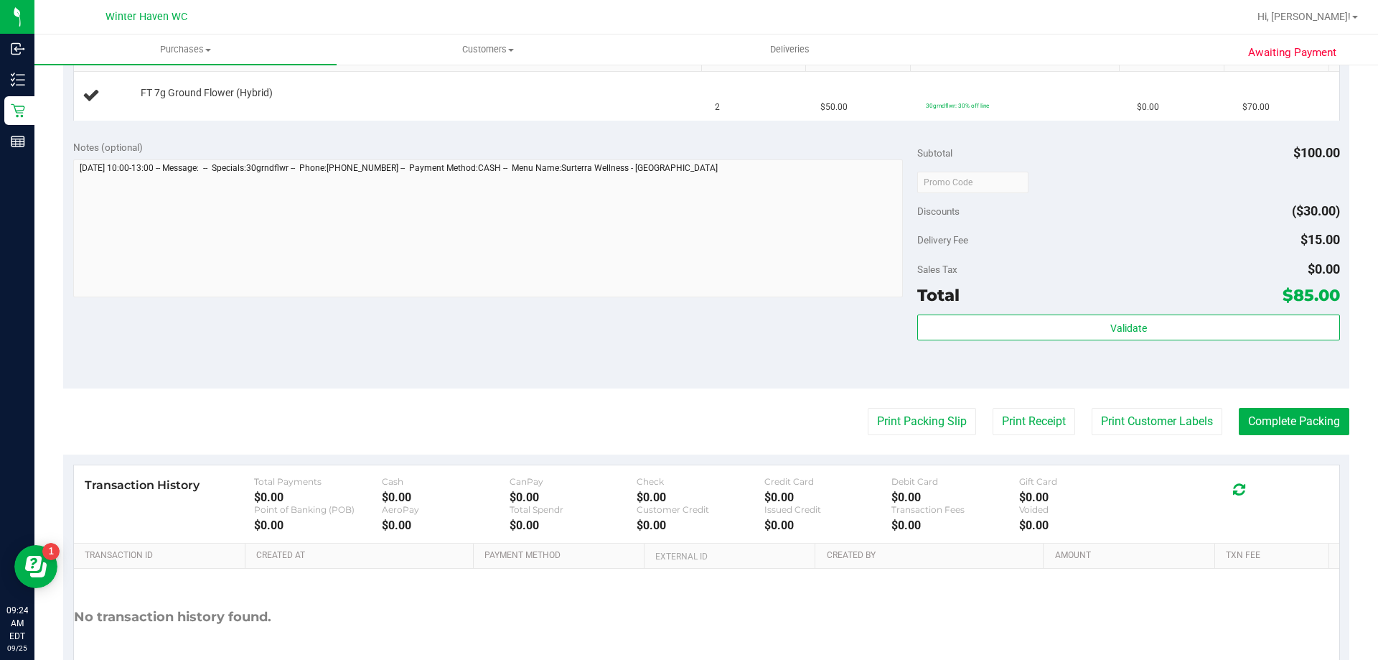
scroll to position [431, 0]
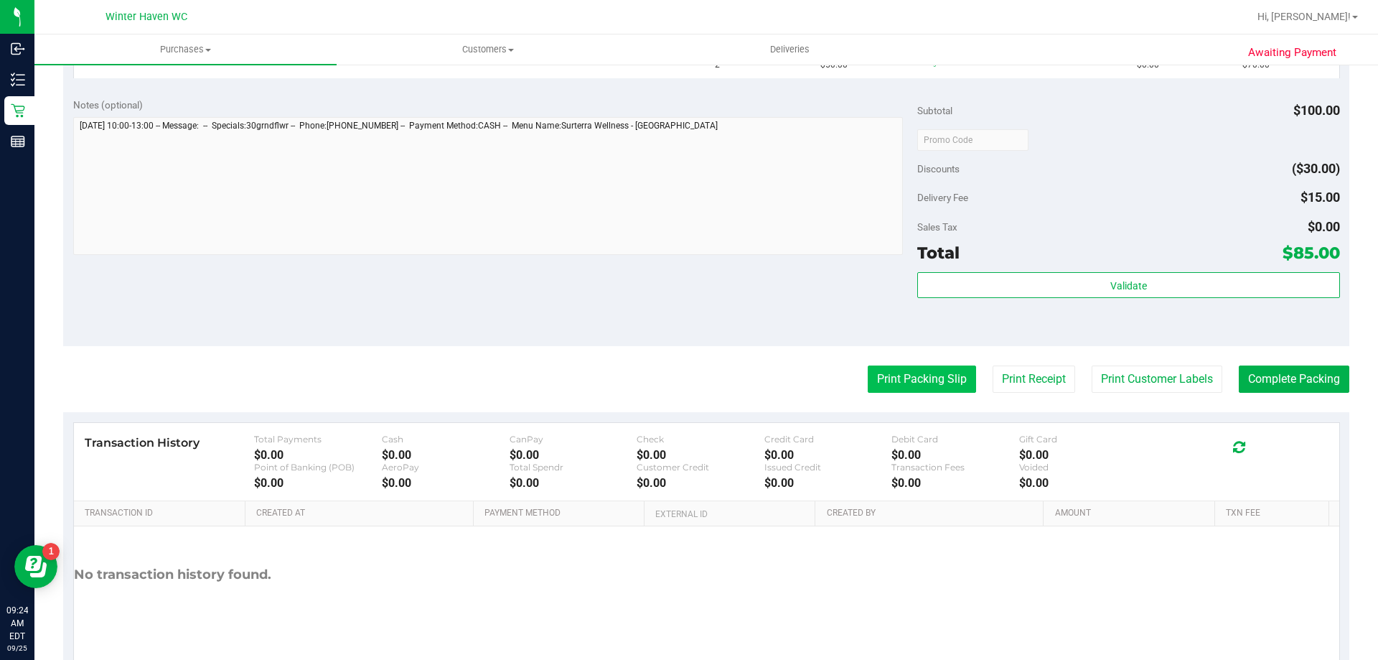
click at [901, 388] on button "Print Packing Slip" at bounding box center [922, 378] width 108 height 27
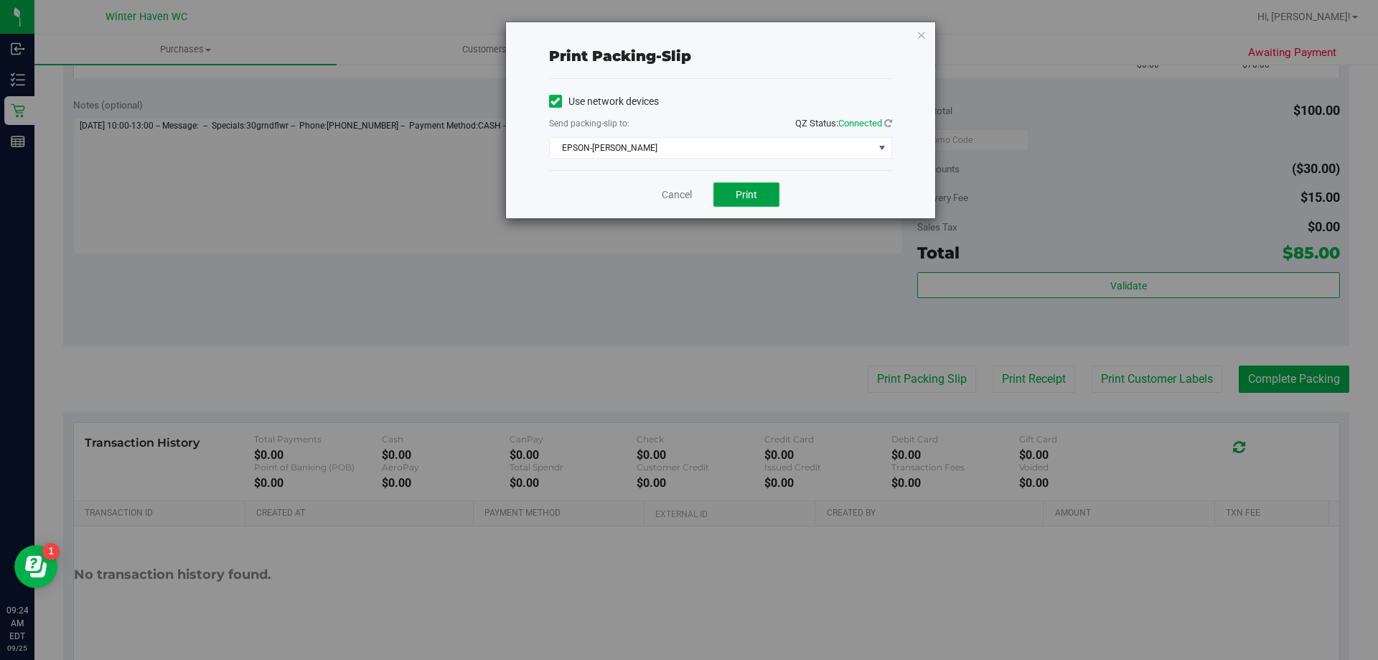
click at [756, 204] on button "Print" at bounding box center [746, 194] width 66 height 24
click at [678, 198] on link "Cancel" at bounding box center [677, 194] width 30 height 15
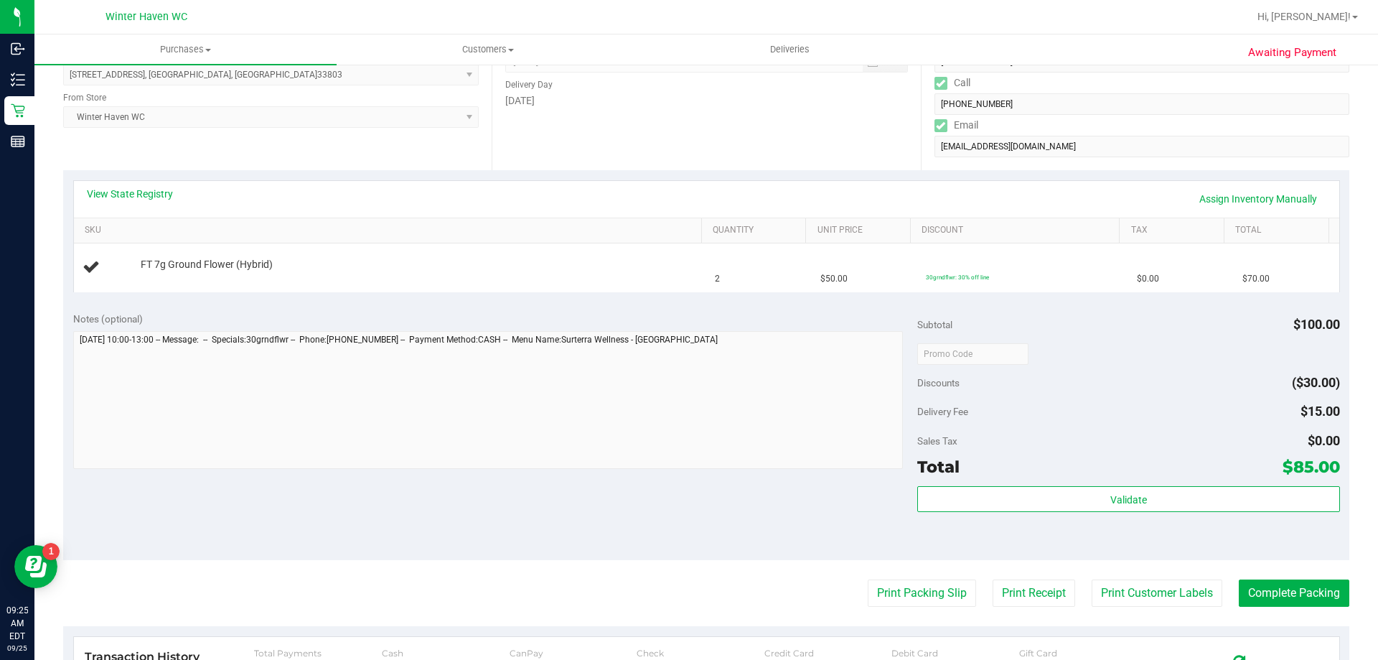
scroll to position [215, 0]
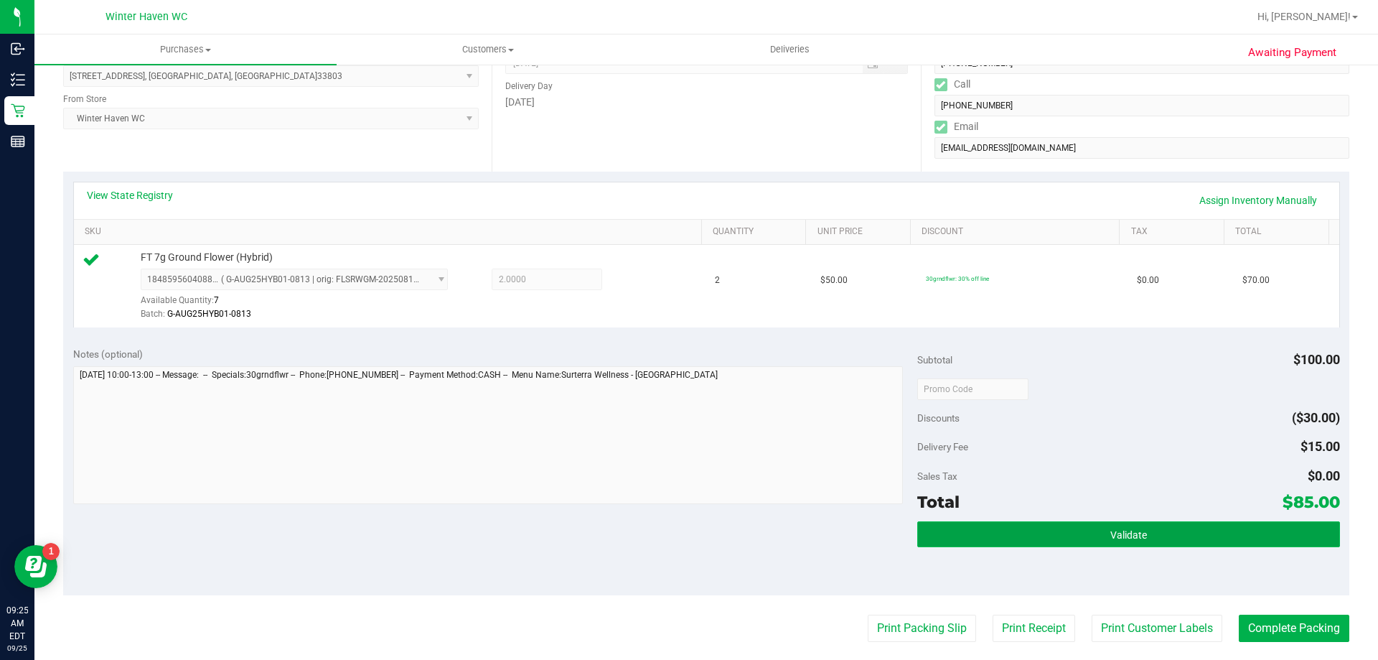
click at [1087, 528] on button "Validate" at bounding box center [1128, 534] width 422 height 26
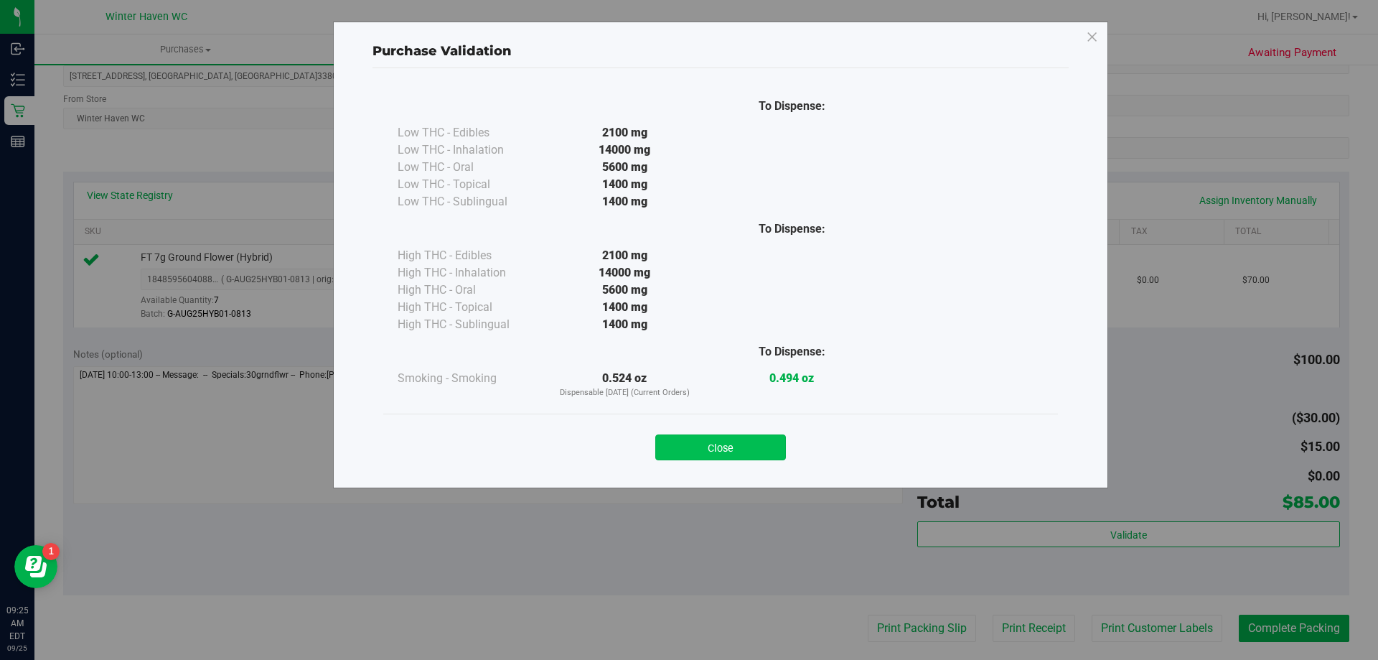
click at [736, 447] on button "Close" at bounding box center [720, 447] width 131 height 26
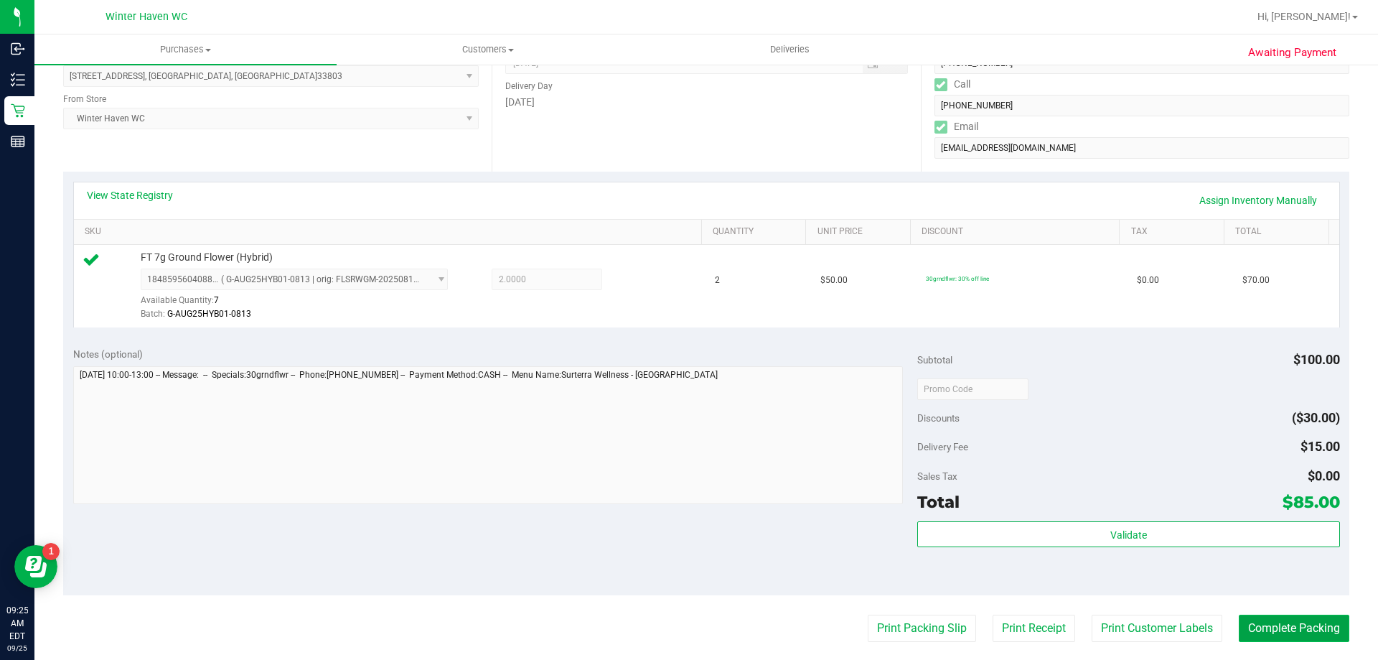
click at [1239, 623] on button "Complete Packing" at bounding box center [1294, 627] width 111 height 27
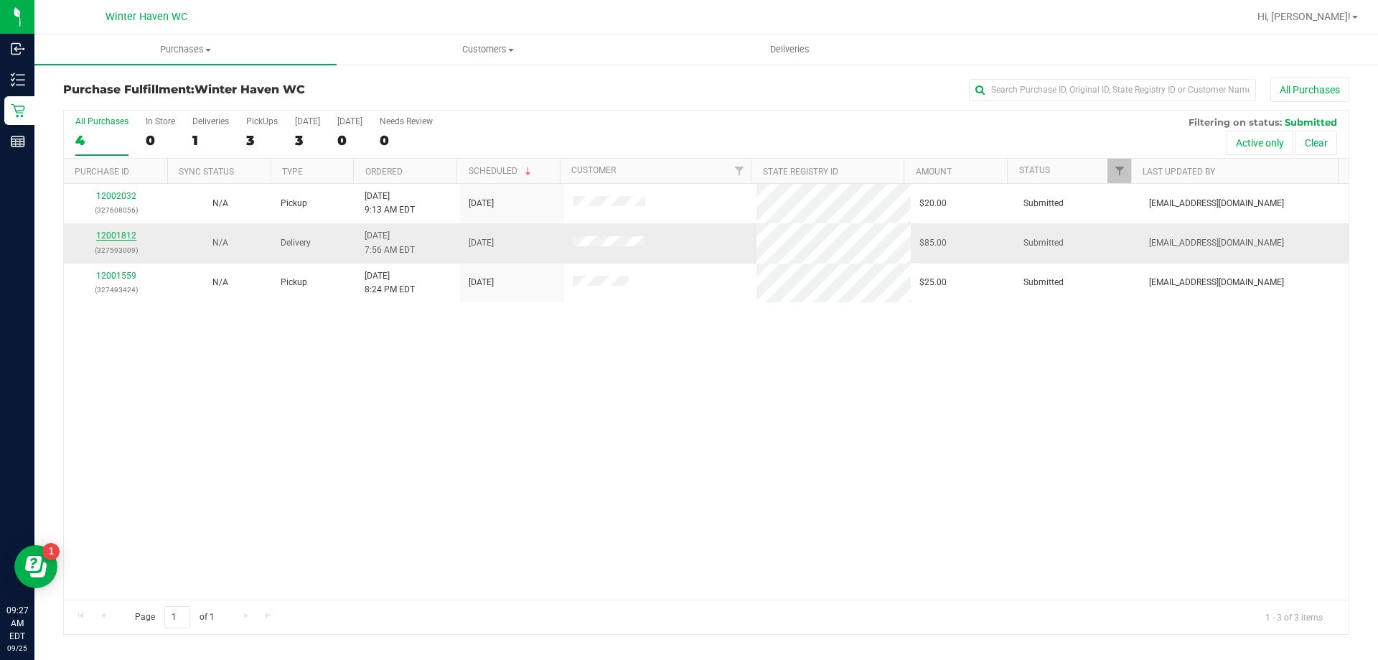
click at [119, 231] on link "12001812" at bounding box center [116, 235] width 40 height 10
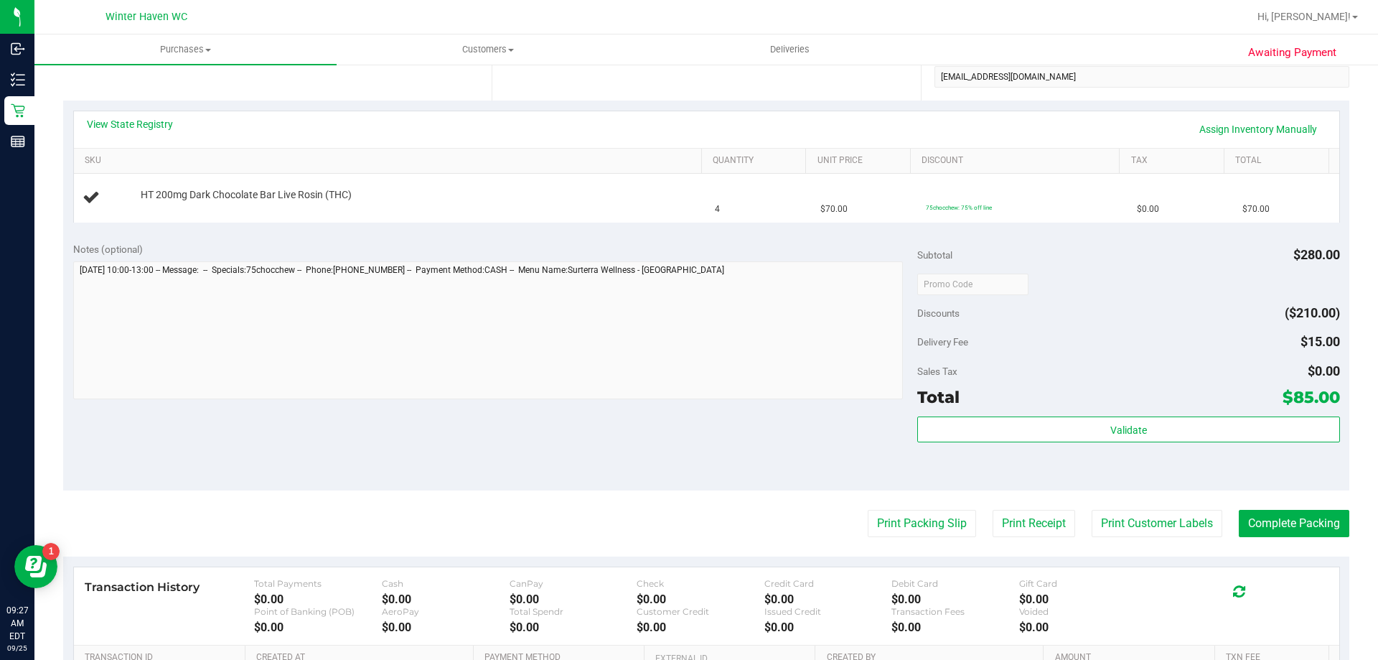
scroll to position [287, 0]
click at [888, 522] on button "Print Packing Slip" at bounding box center [922, 522] width 108 height 27
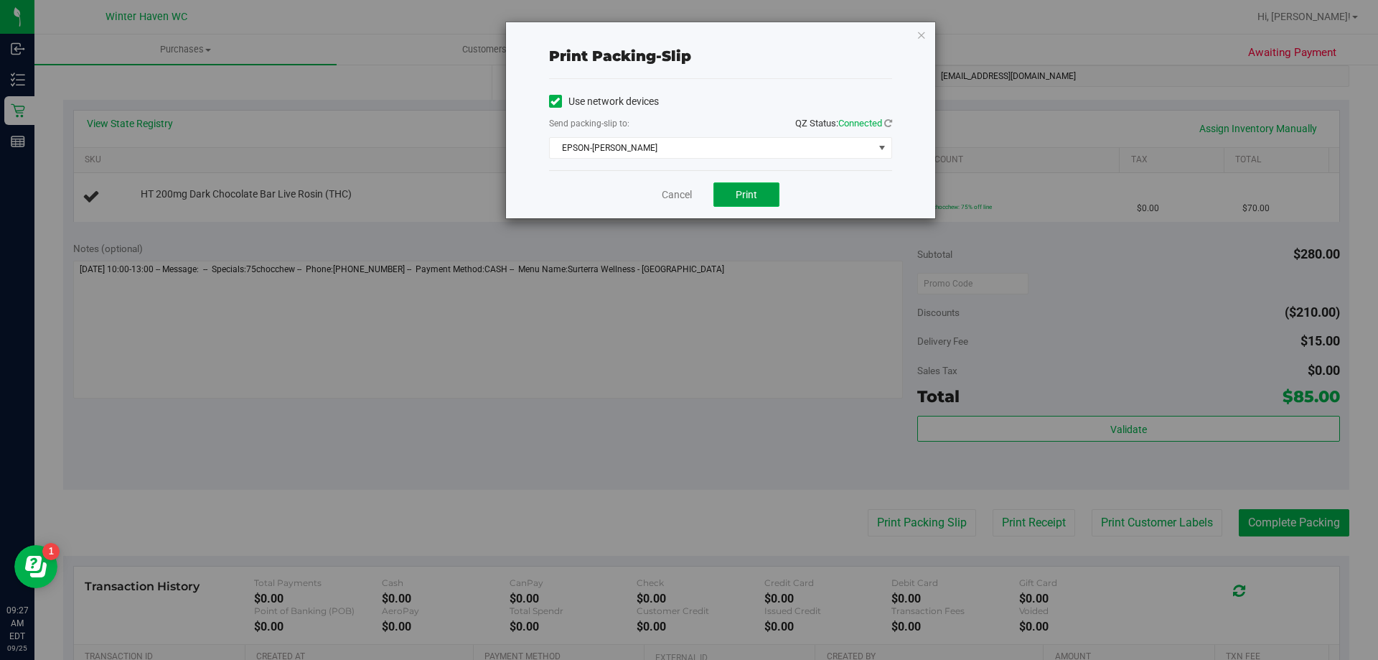
click at [721, 198] on button "Print" at bounding box center [746, 194] width 66 height 24
click at [670, 189] on link "Cancel" at bounding box center [677, 194] width 30 height 15
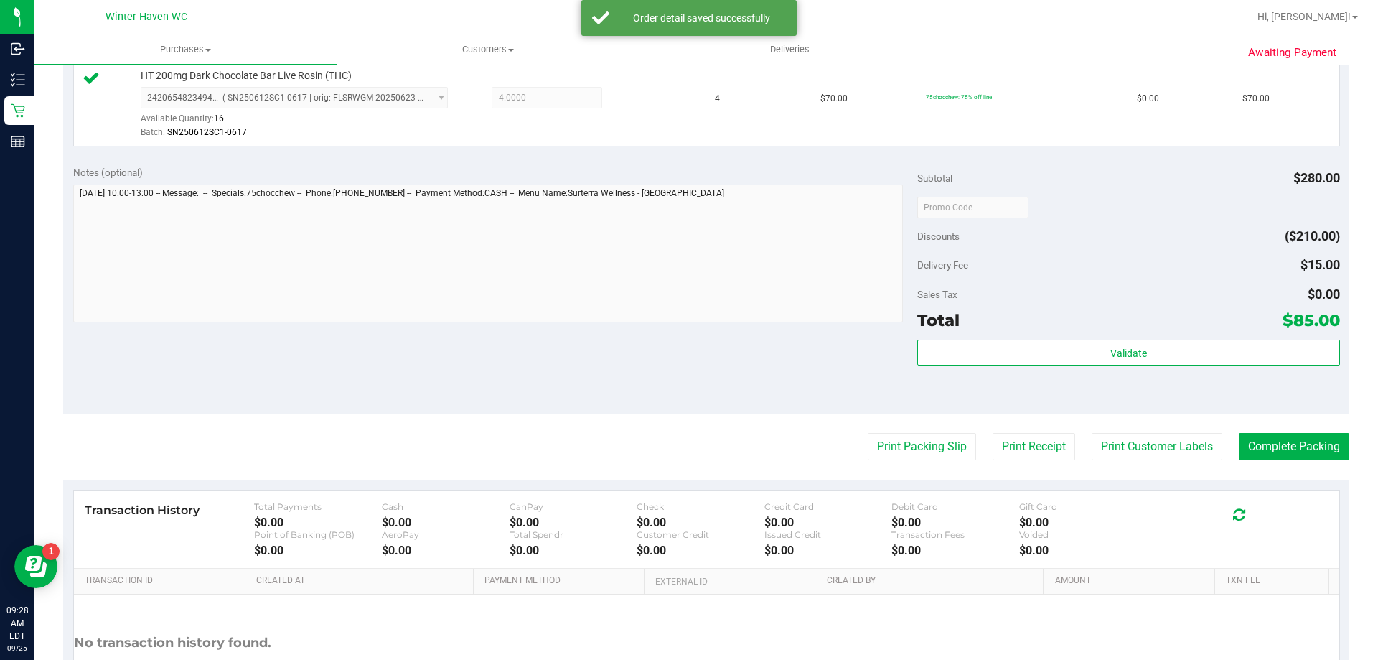
scroll to position [502, 0]
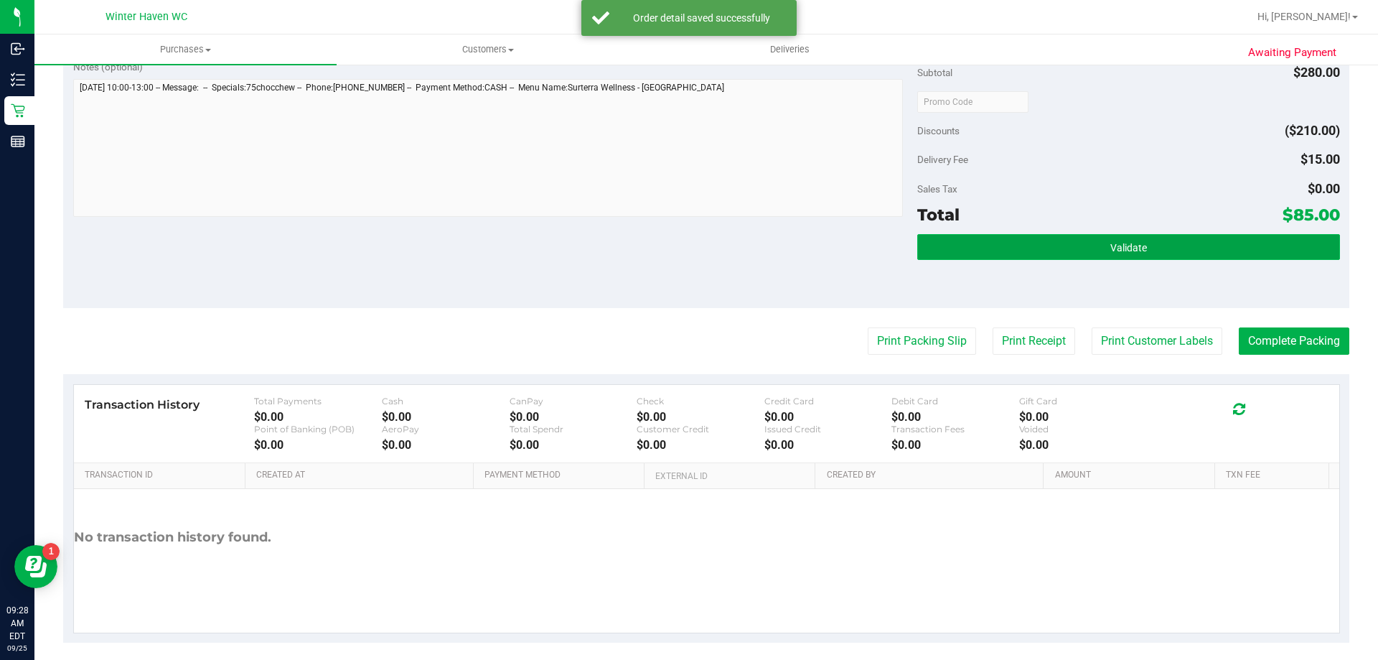
click at [1026, 244] on button "Validate" at bounding box center [1128, 247] width 422 height 26
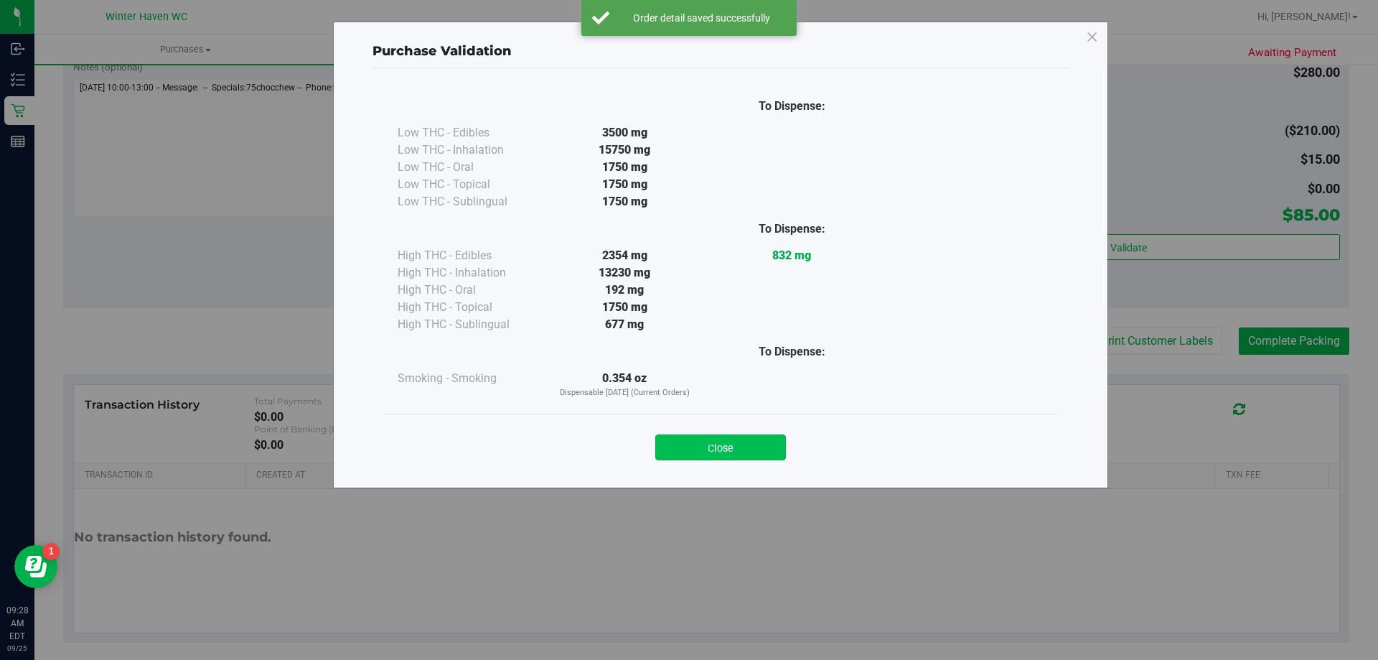
click at [733, 448] on button "Close" at bounding box center [720, 447] width 131 height 26
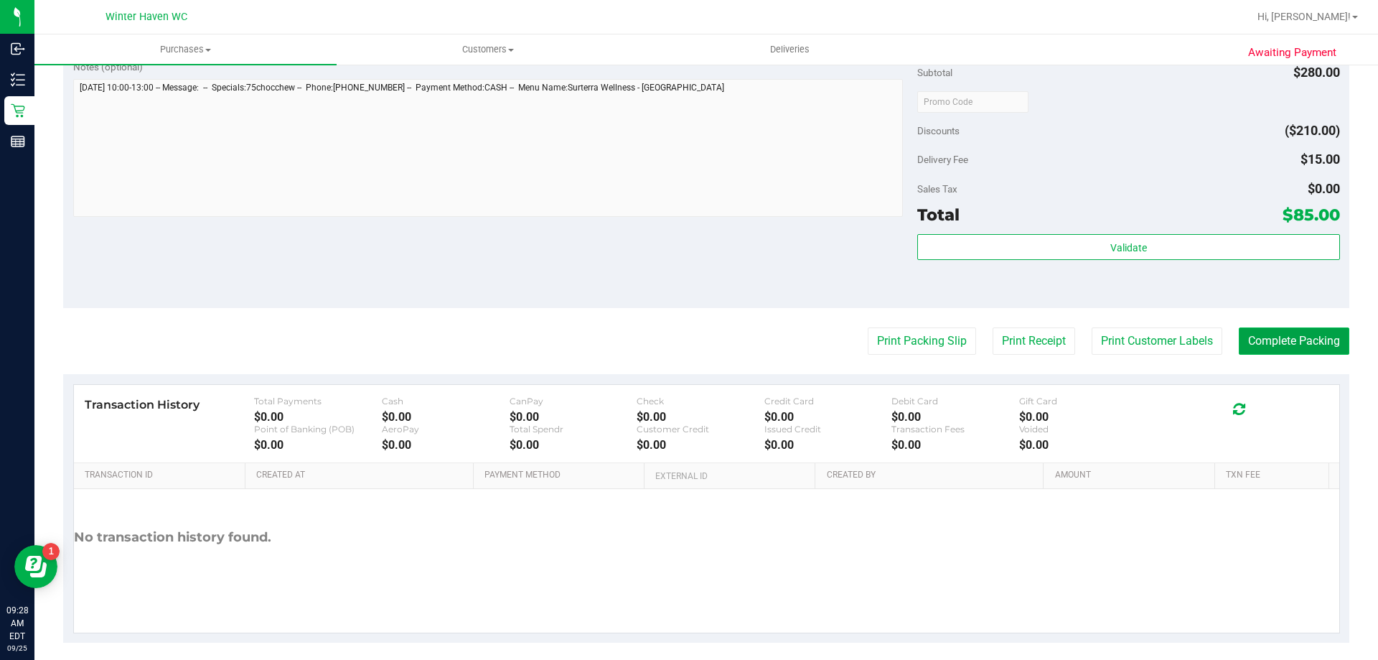
click at [1247, 338] on button "Complete Packing" at bounding box center [1294, 340] width 111 height 27
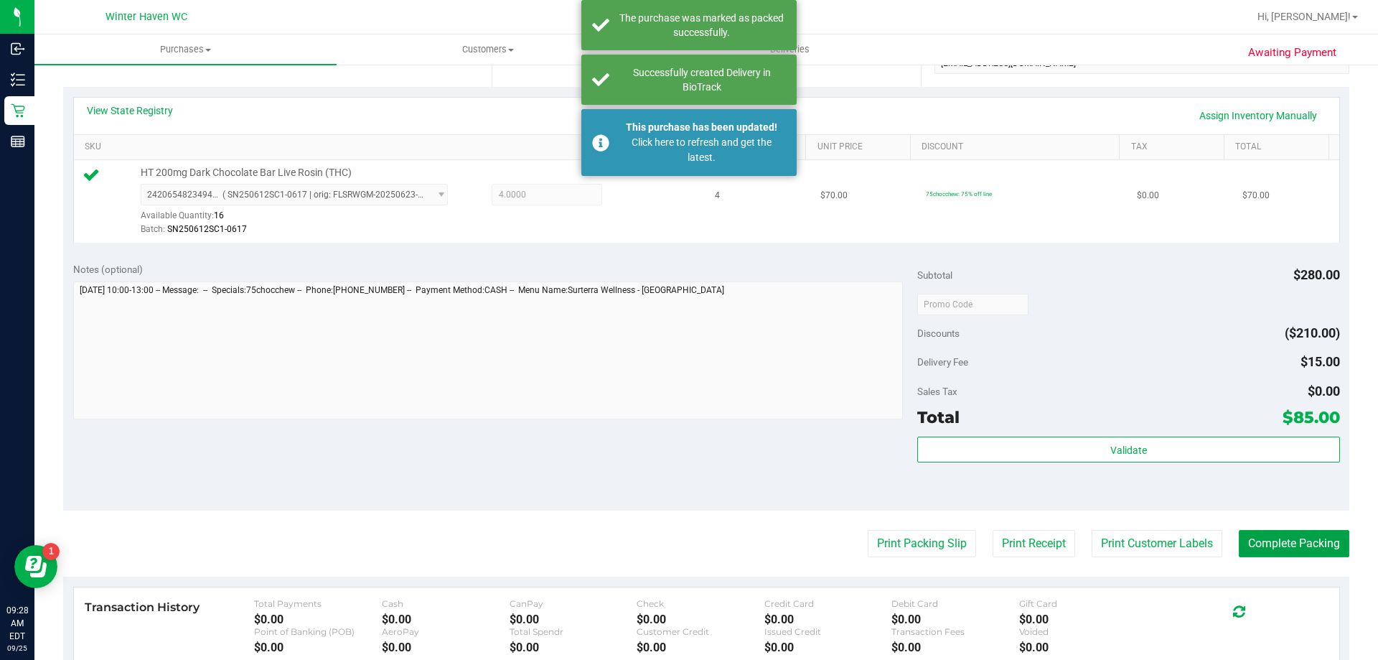
scroll to position [72, 0]
